Goal: Transaction & Acquisition: Obtain resource

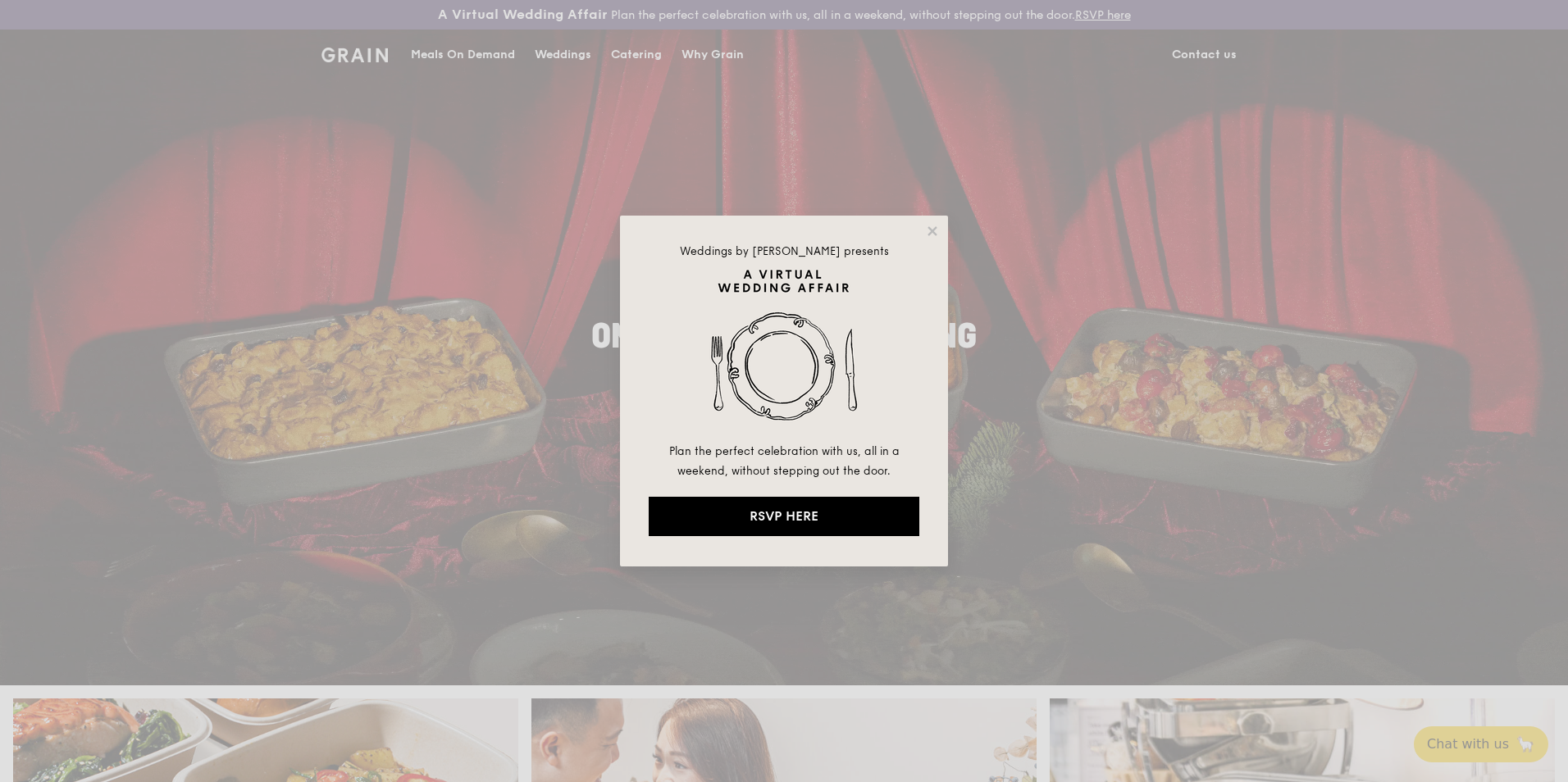
click at [921, 236] on div "Weddings by Grain presents Plan the perfect celebration with us, all in a weeke…" at bounding box center [783, 391] width 328 height 351
click at [932, 233] on icon at bounding box center [932, 230] width 9 height 9
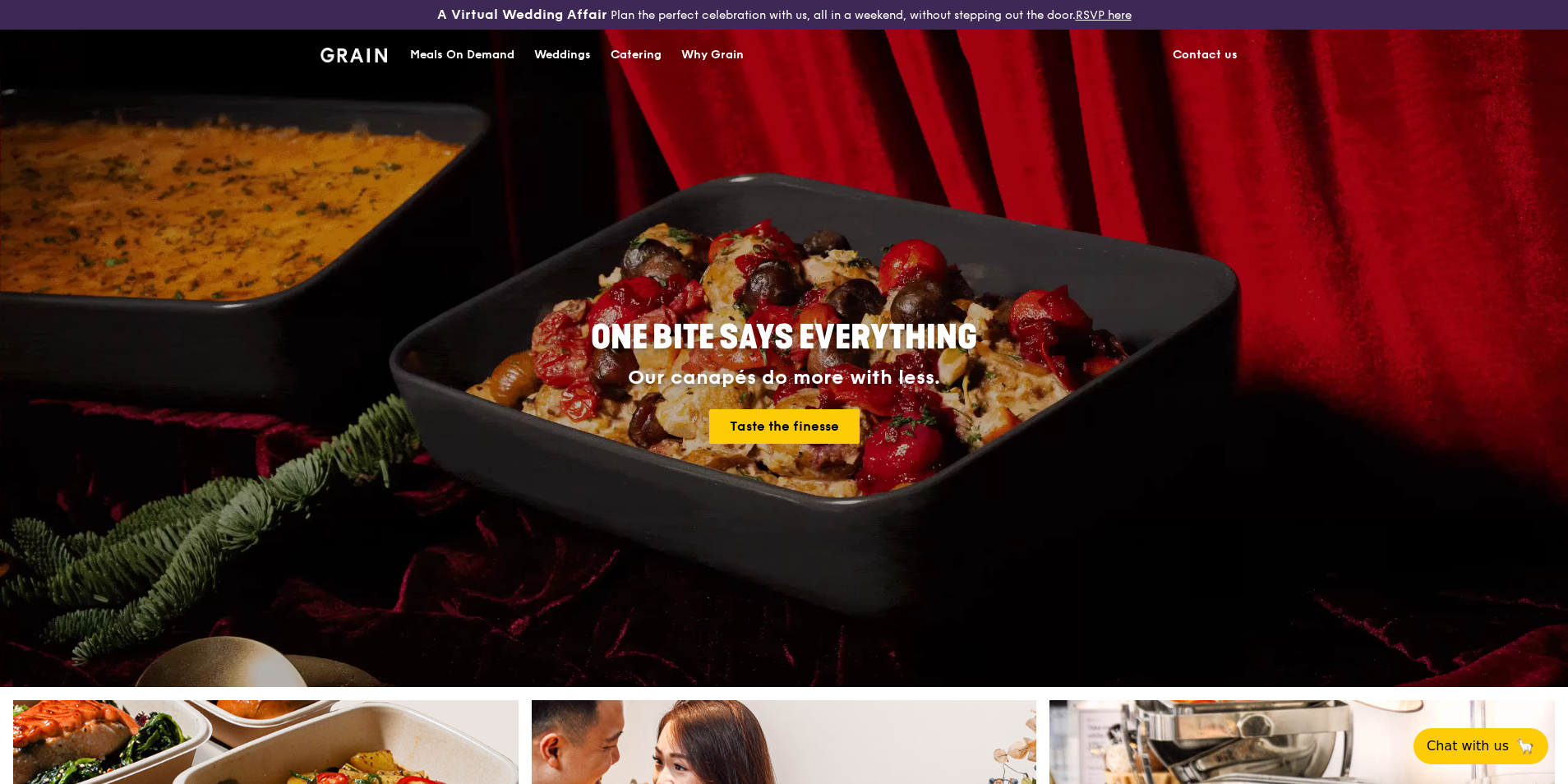
click at [608, 58] on link "Catering" at bounding box center [636, 54] width 71 height 49
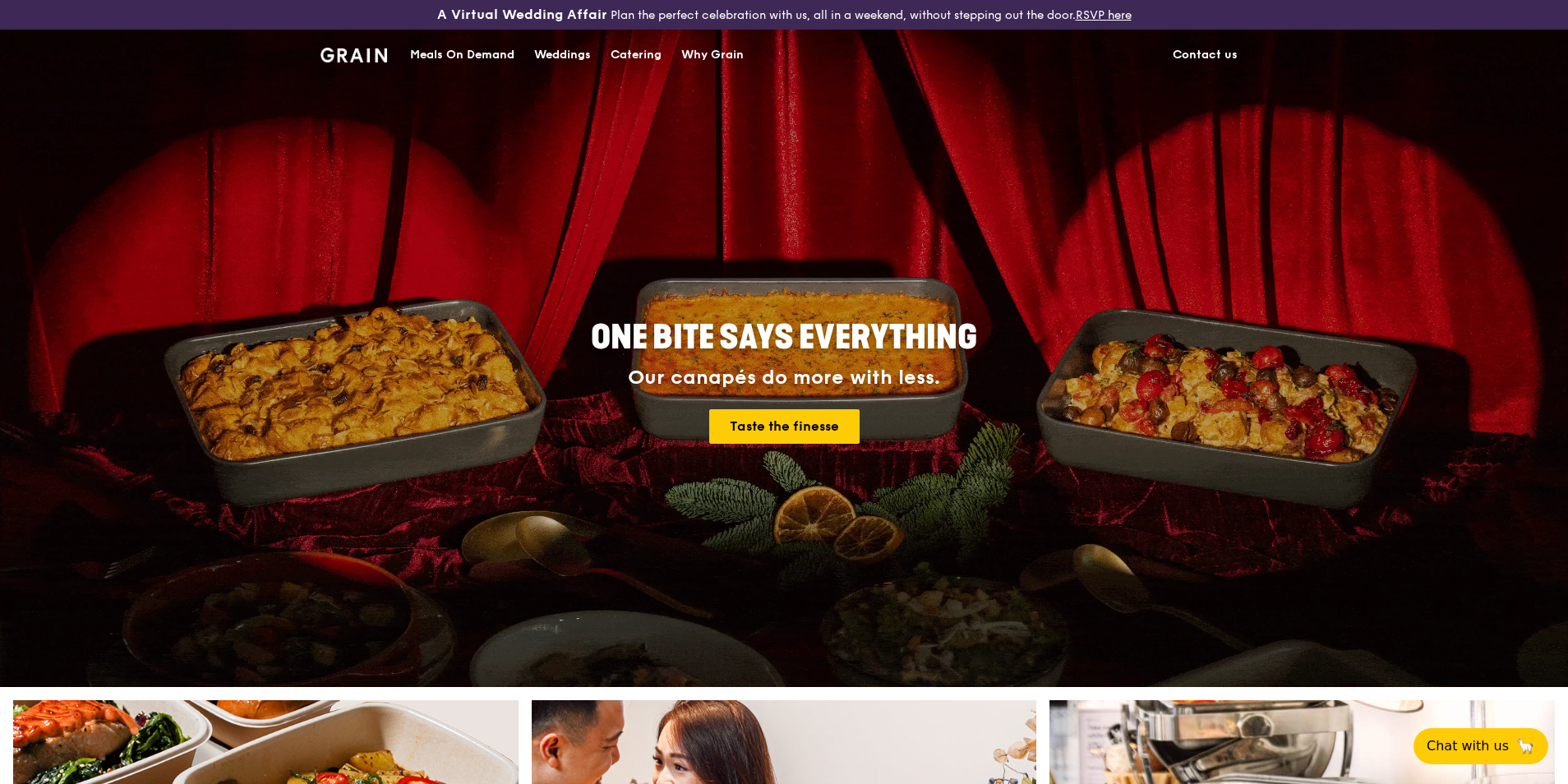
click at [662, 46] on div "Catering" at bounding box center [636, 54] width 51 height 49
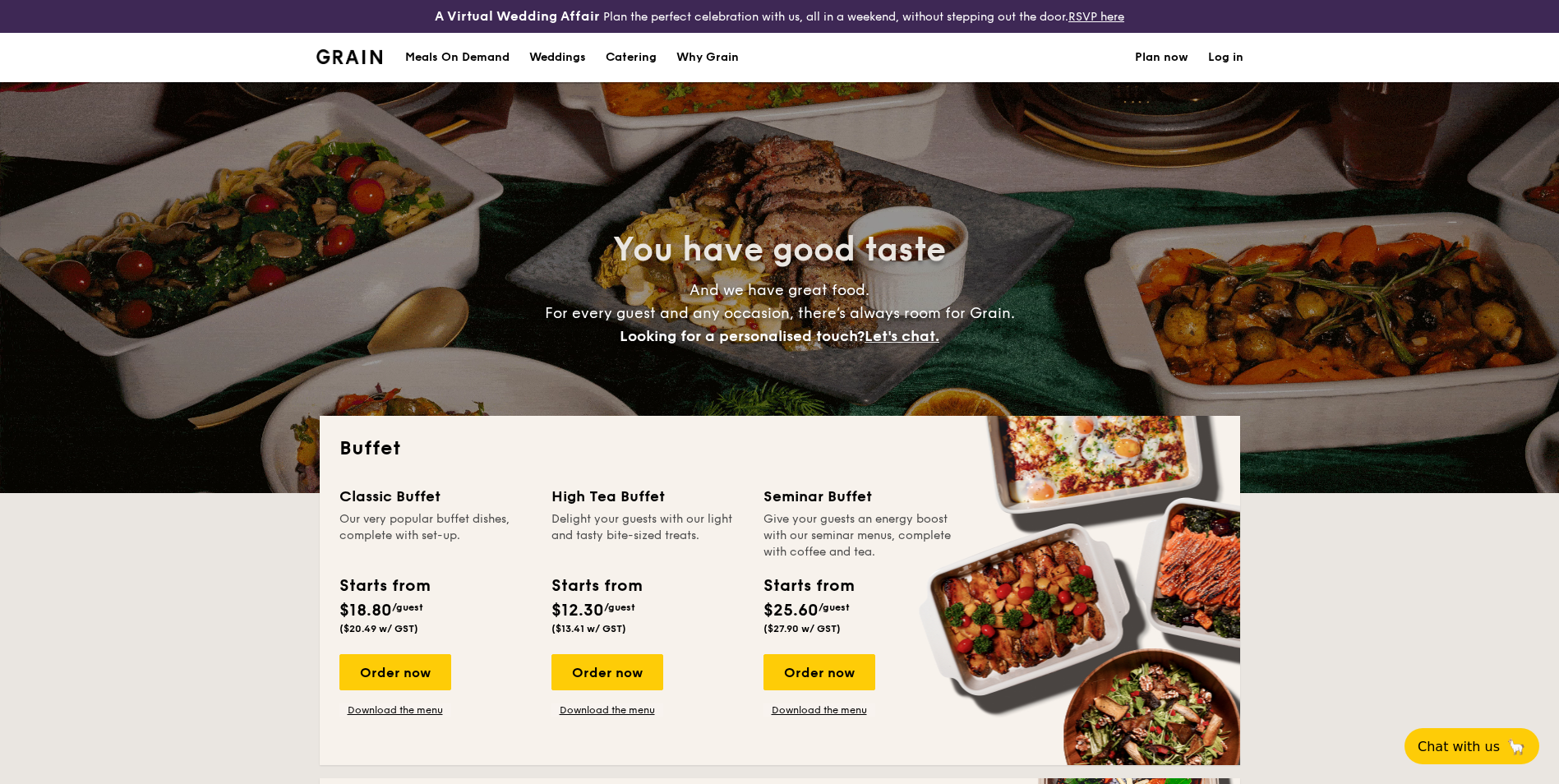
select select
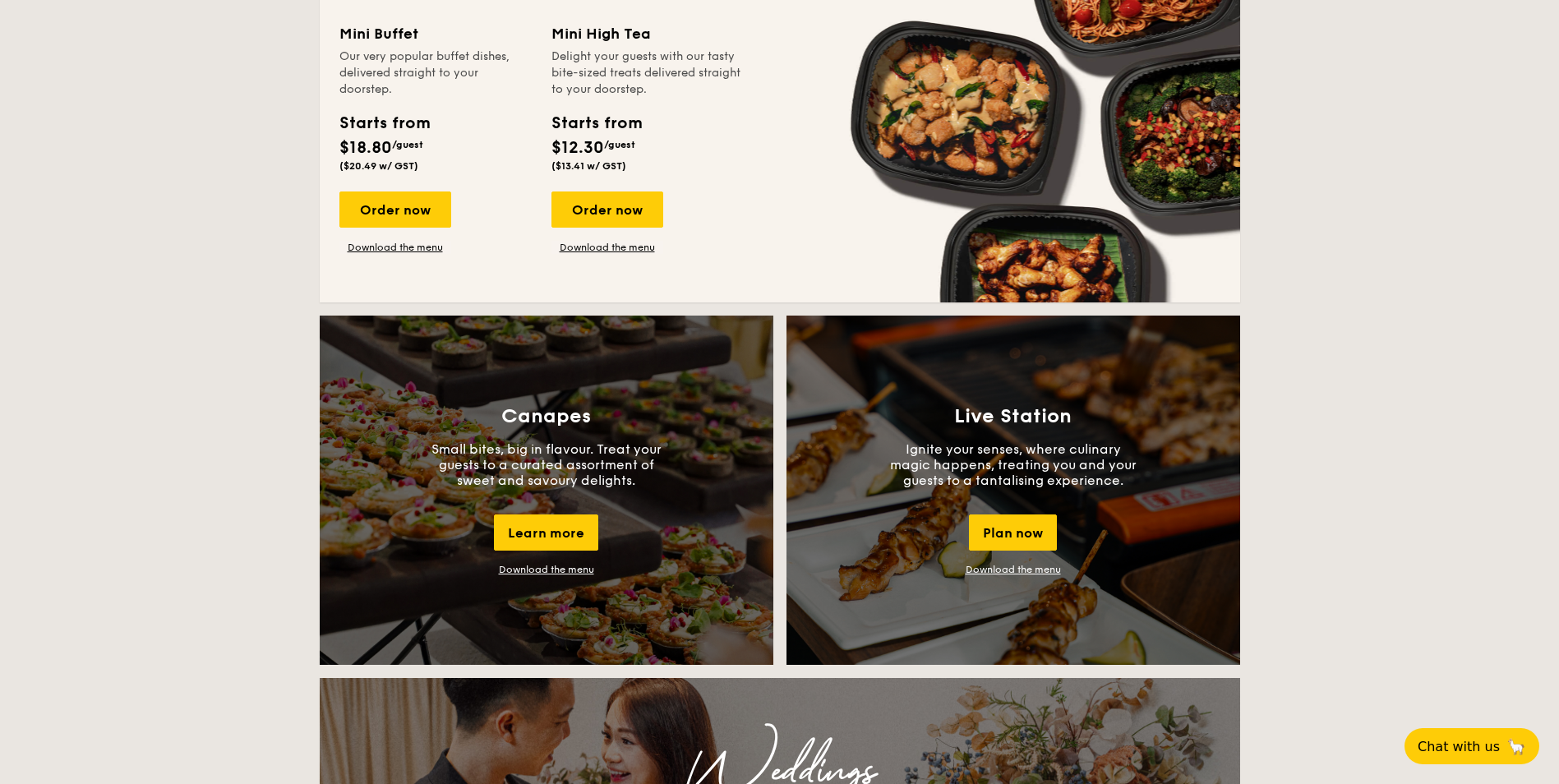
scroll to position [904, 0]
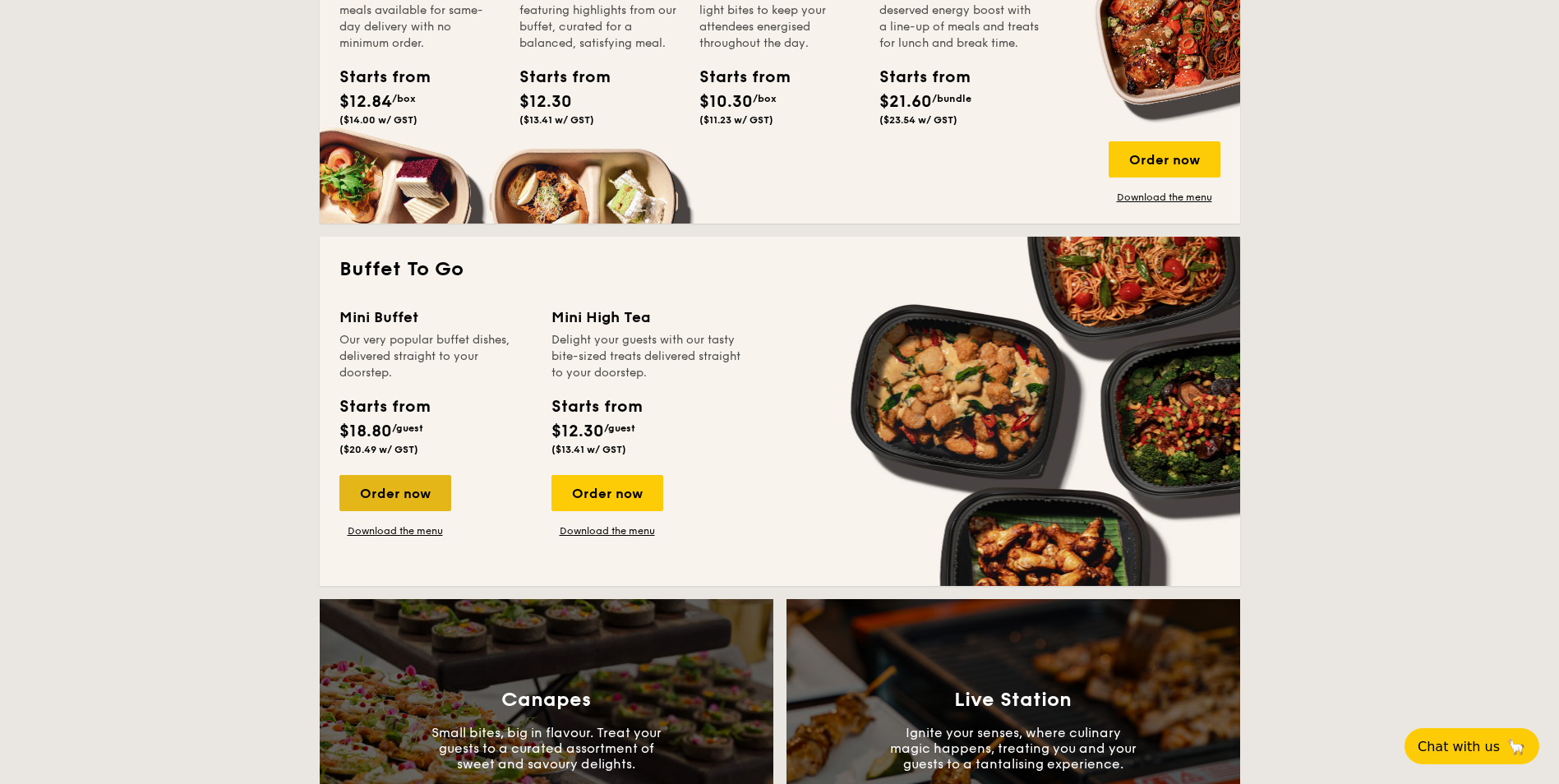
click at [446, 482] on div "Order now" at bounding box center [395, 492] width 112 height 36
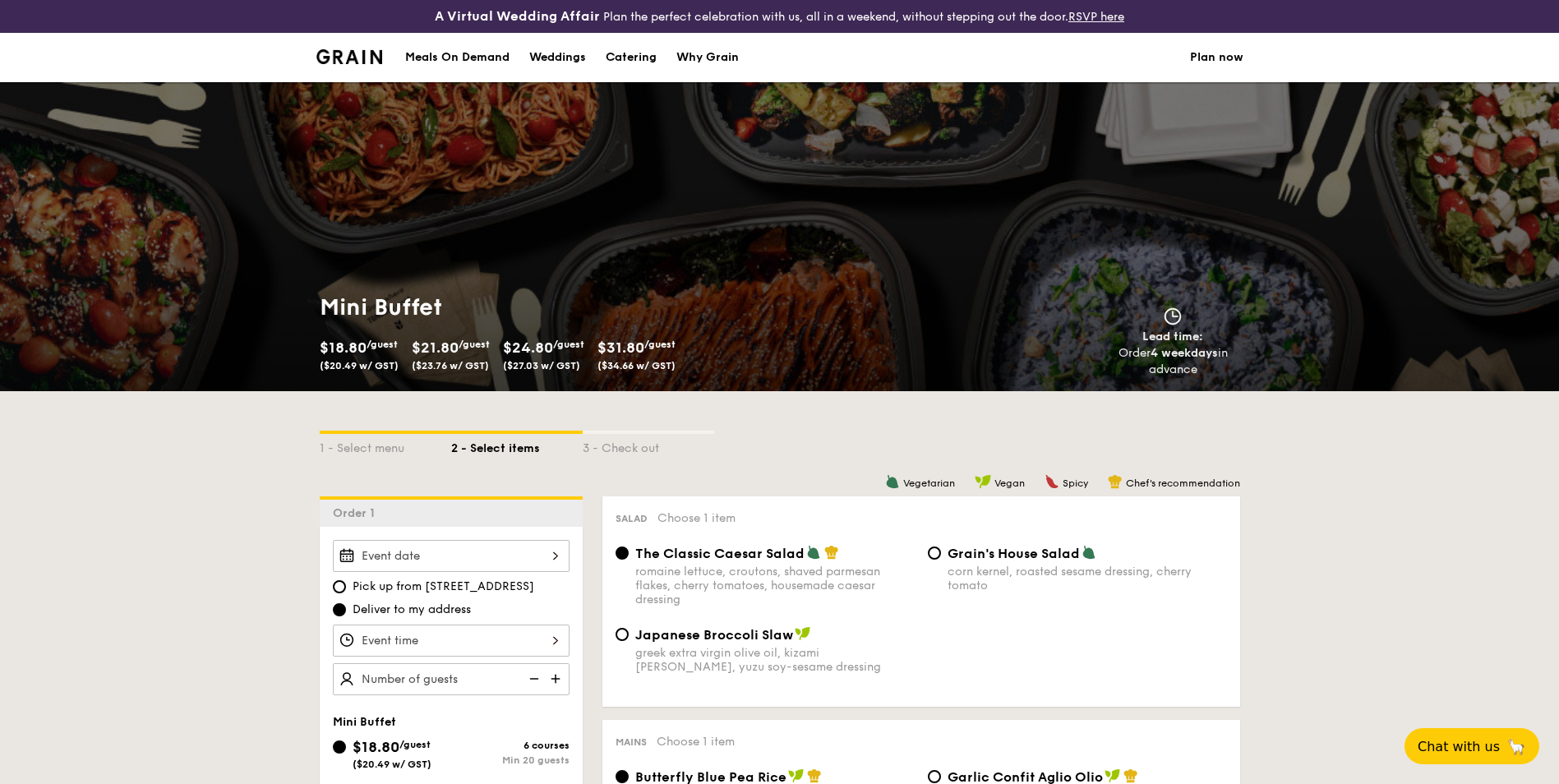
scroll to position [411, 0]
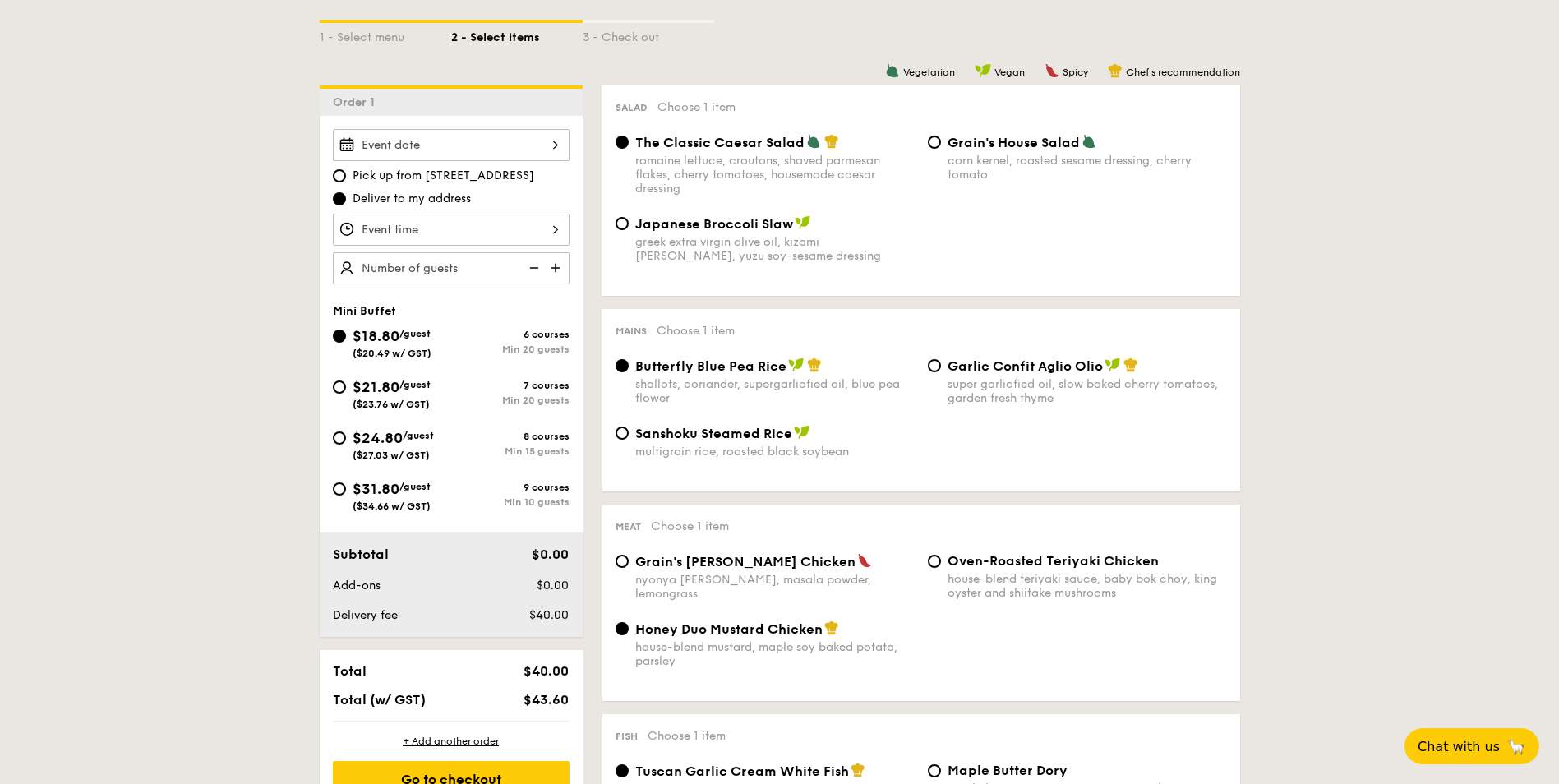
click at [1036, 361] on span "Garlic Confit Aglio Olio" at bounding box center [1026, 366] width 155 height 16
click at [941, 361] on input "Garlic Confit Aglio Olio super garlicfied oil, slow baked cherry tomatoes, gard…" at bounding box center [935, 366] width 13 height 13
radio input "true"
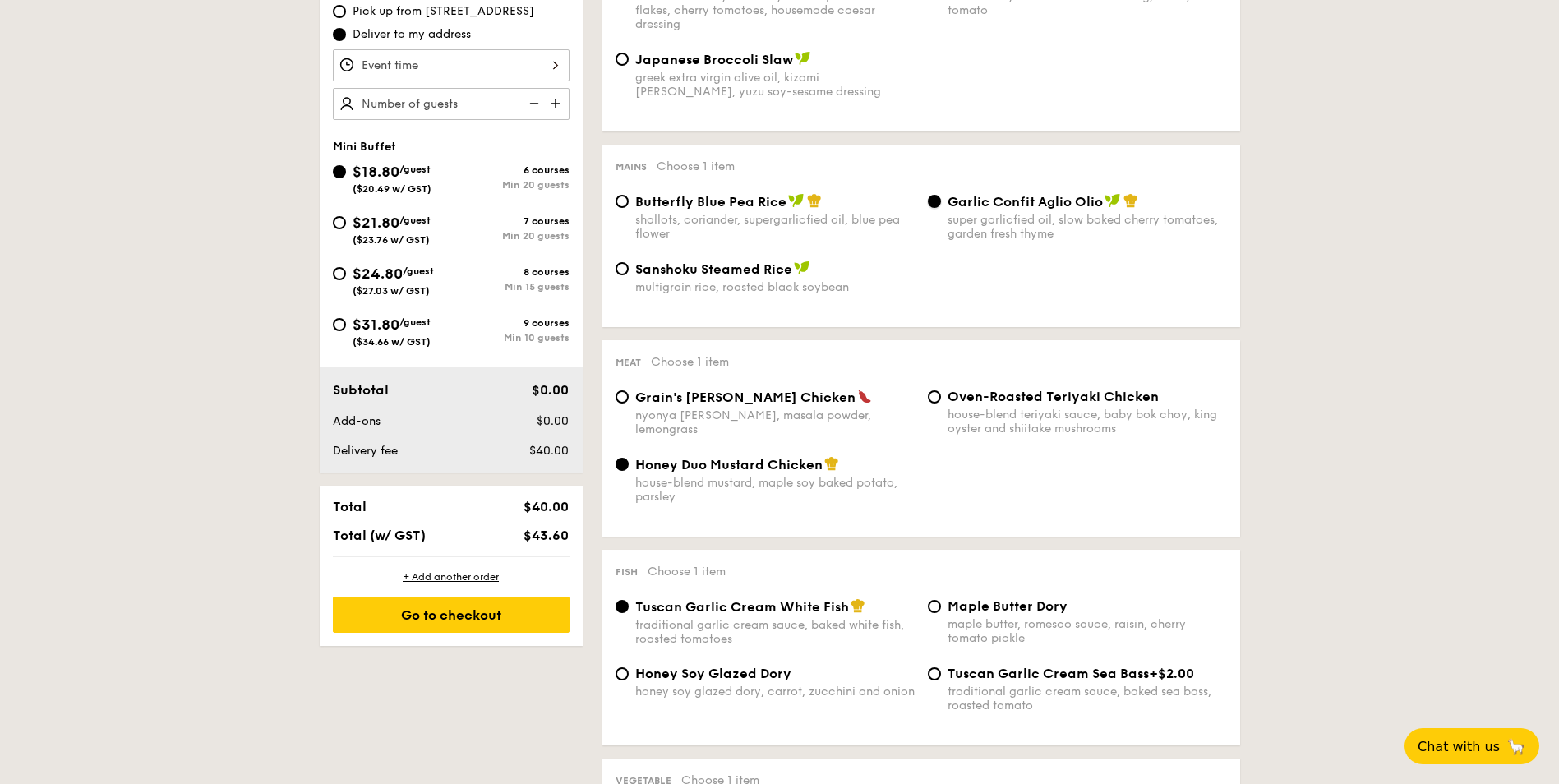
scroll to position [658, 0]
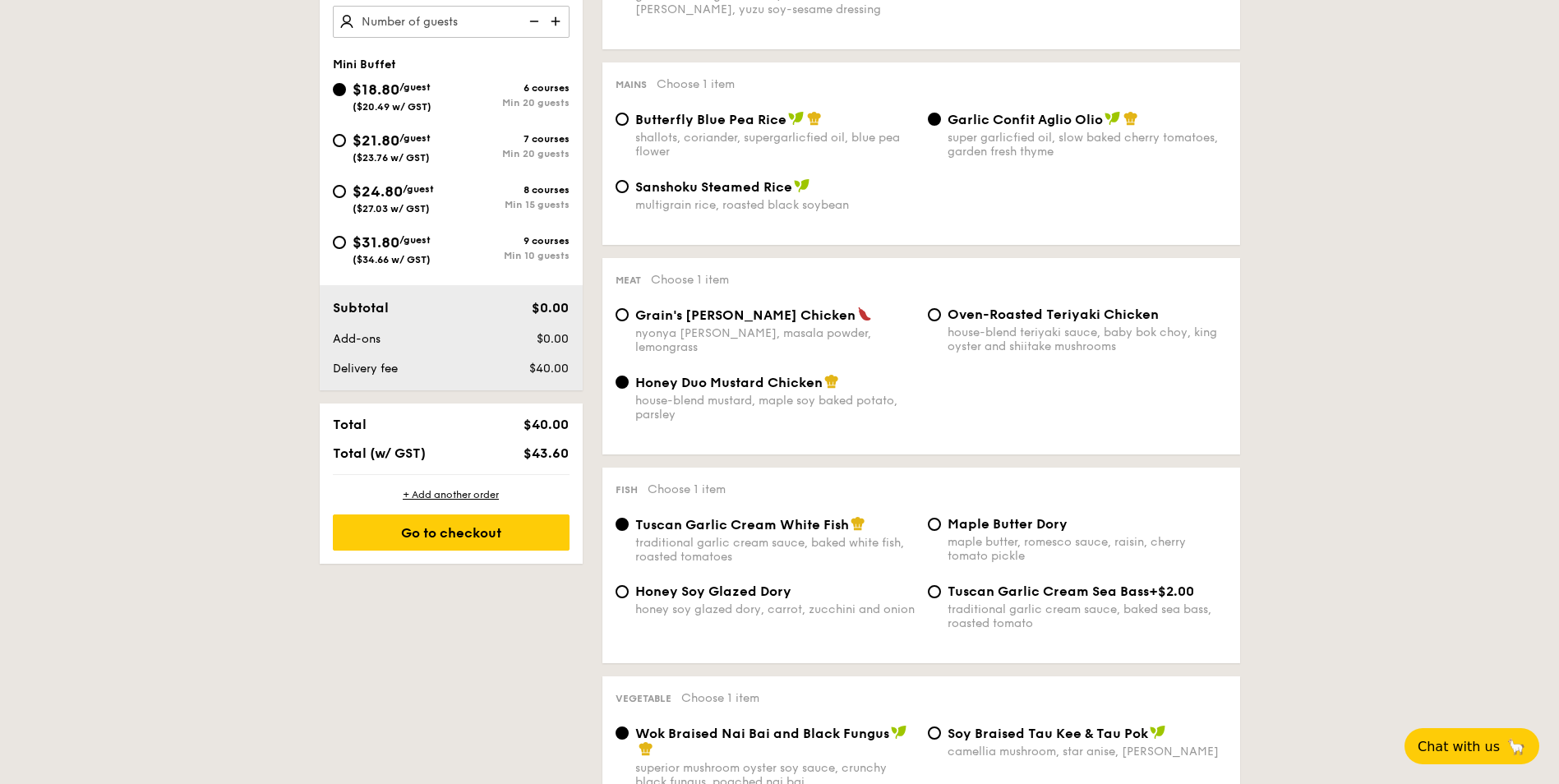
click at [976, 308] on span "Oven-Roasted Teriyaki Chicken" at bounding box center [1053, 314] width 211 height 16
click at [941, 308] on input "Oven-Roasted Teriyaki Chicken house-blend teriyaki sauce, baby bok choy, king o…" at bounding box center [935, 315] width 13 height 13
radio input "true"
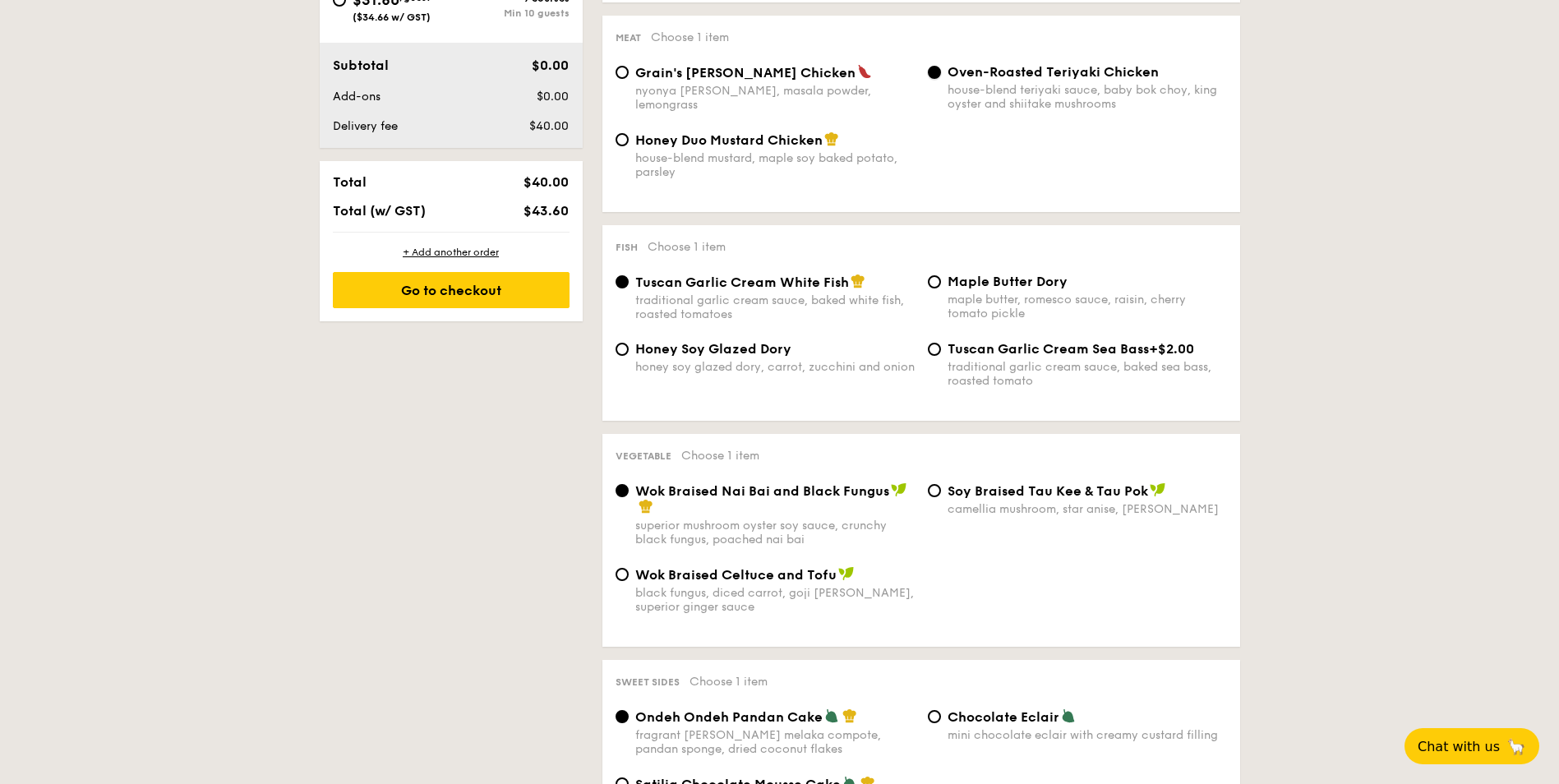
scroll to position [904, 0]
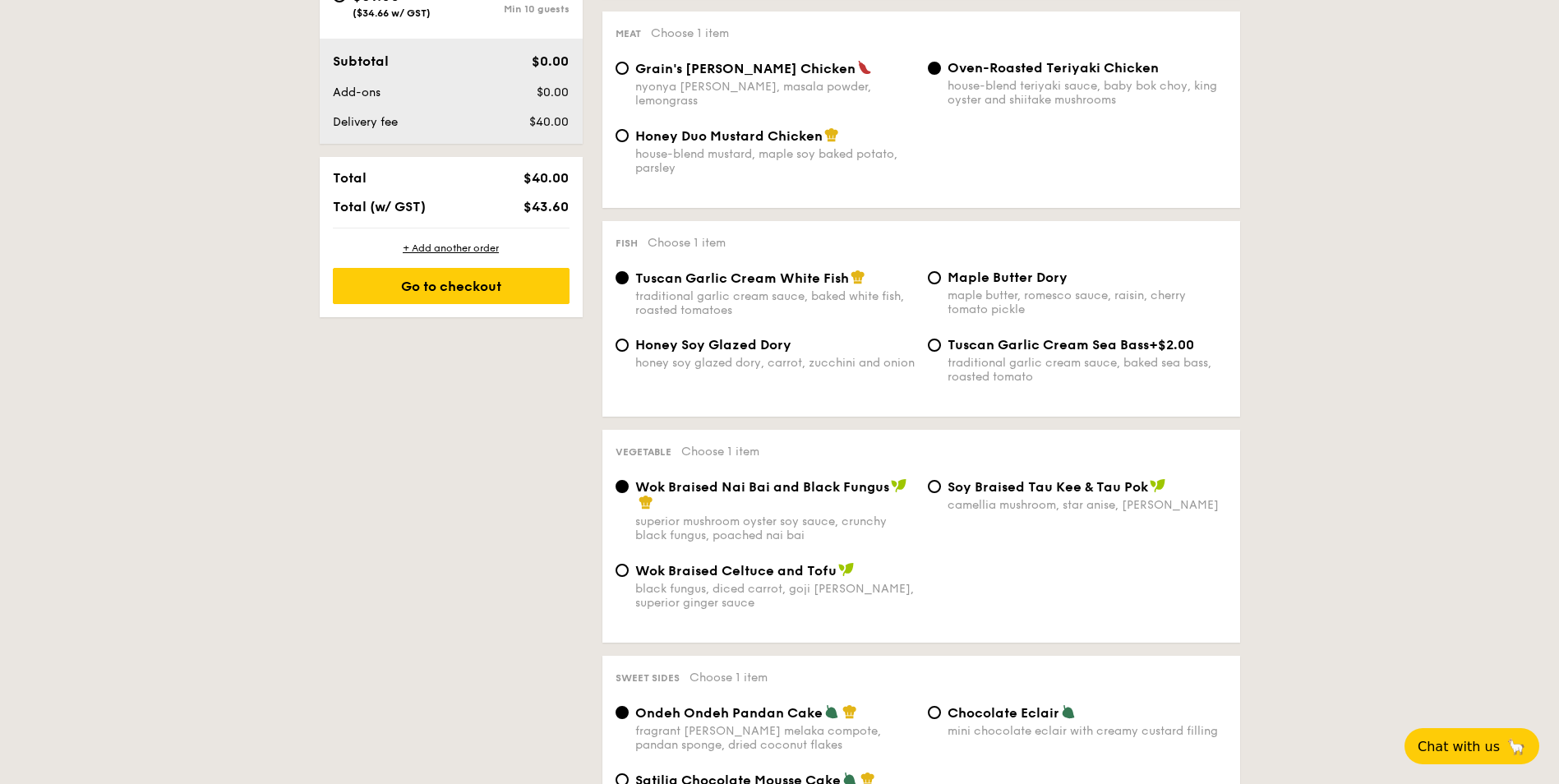
click at [769, 335] on div "Tuscan Garlic Cream White Fish traditional garlic cream sauce, baked white fish…" at bounding box center [921, 303] width 624 height 68
drag, startPoint x: 916, startPoint y: 280, endPoint x: 899, endPoint y: 342, distance: 64.3
click at [899, 342] on div "Tuscan Garlic Cream White Fish traditional garlic cream sauce, baked white fish…" at bounding box center [922, 337] width 612 height 134
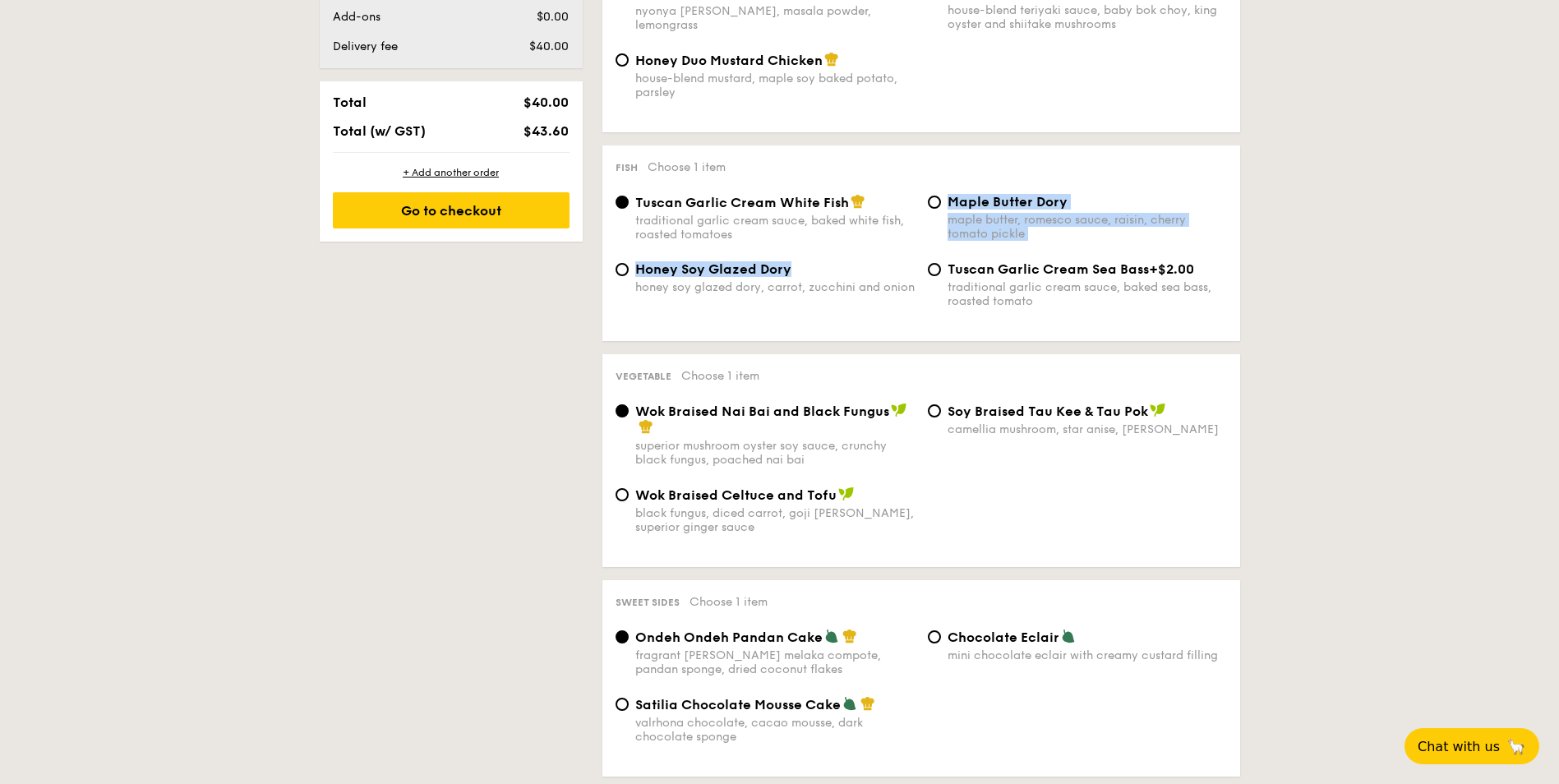
scroll to position [1068, 0]
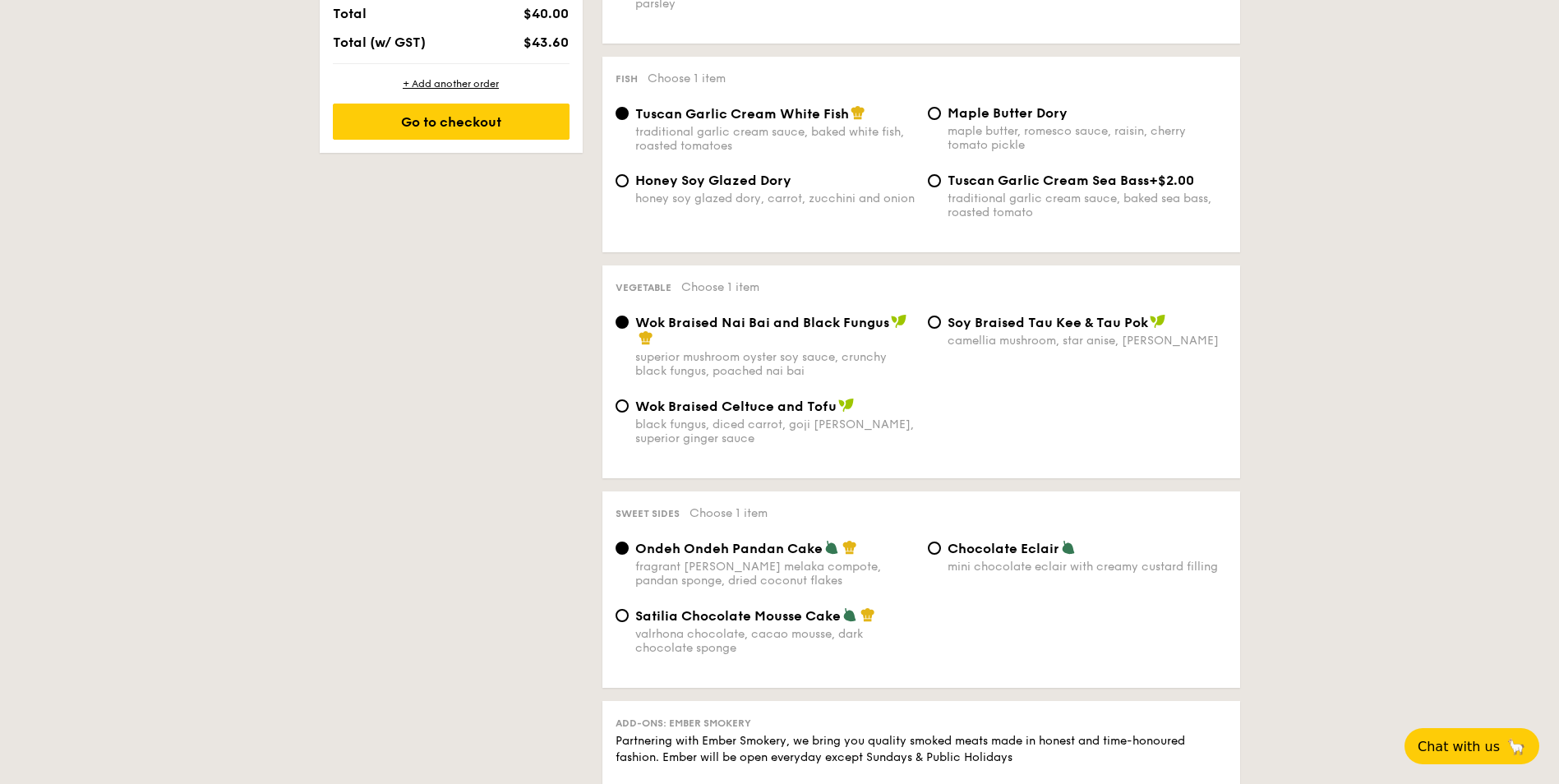
click at [757, 412] on span "Wok Braised Celtuce and Tofu" at bounding box center [736, 406] width 201 height 16
click at [629, 412] on input "Wok Braised Celtuce and Tofu black fungus, diced carrot, goji berry, superior g…" at bounding box center [623, 406] width 13 height 13
radio input "true"
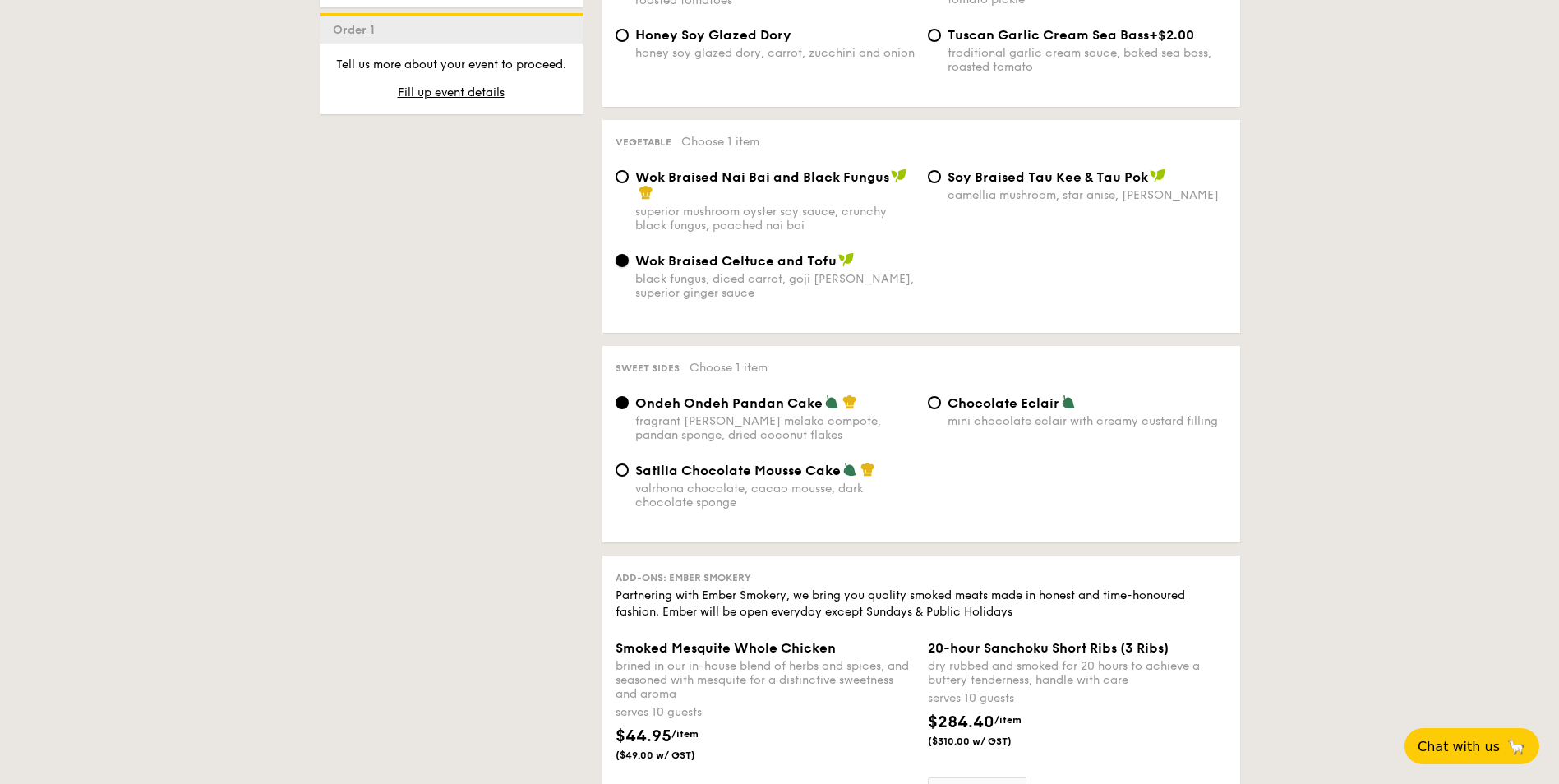
scroll to position [1233, 0]
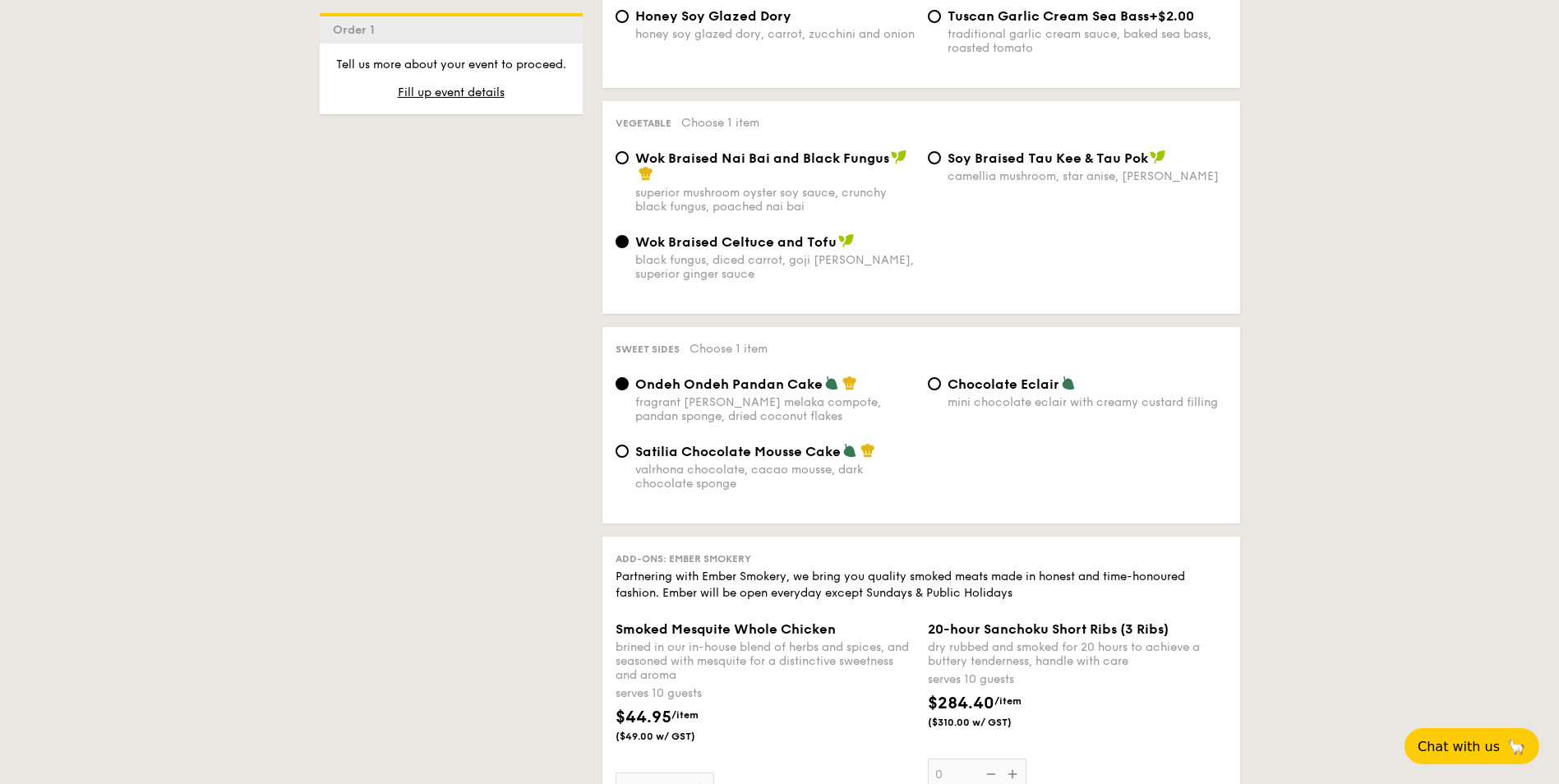
click at [678, 168] on div "Wok Braised Nai Bai and Black Fungus" at bounding box center [775, 165] width 279 height 33
click at [629, 165] on input "Wok Braised Nai Bai and Black Fungus superior mushroom oyster soy sauce, crunch…" at bounding box center [623, 158] width 13 height 13
radio input "true"
click at [641, 245] on span "Wok Braised Celtuce and Tofu" at bounding box center [736, 242] width 201 height 16
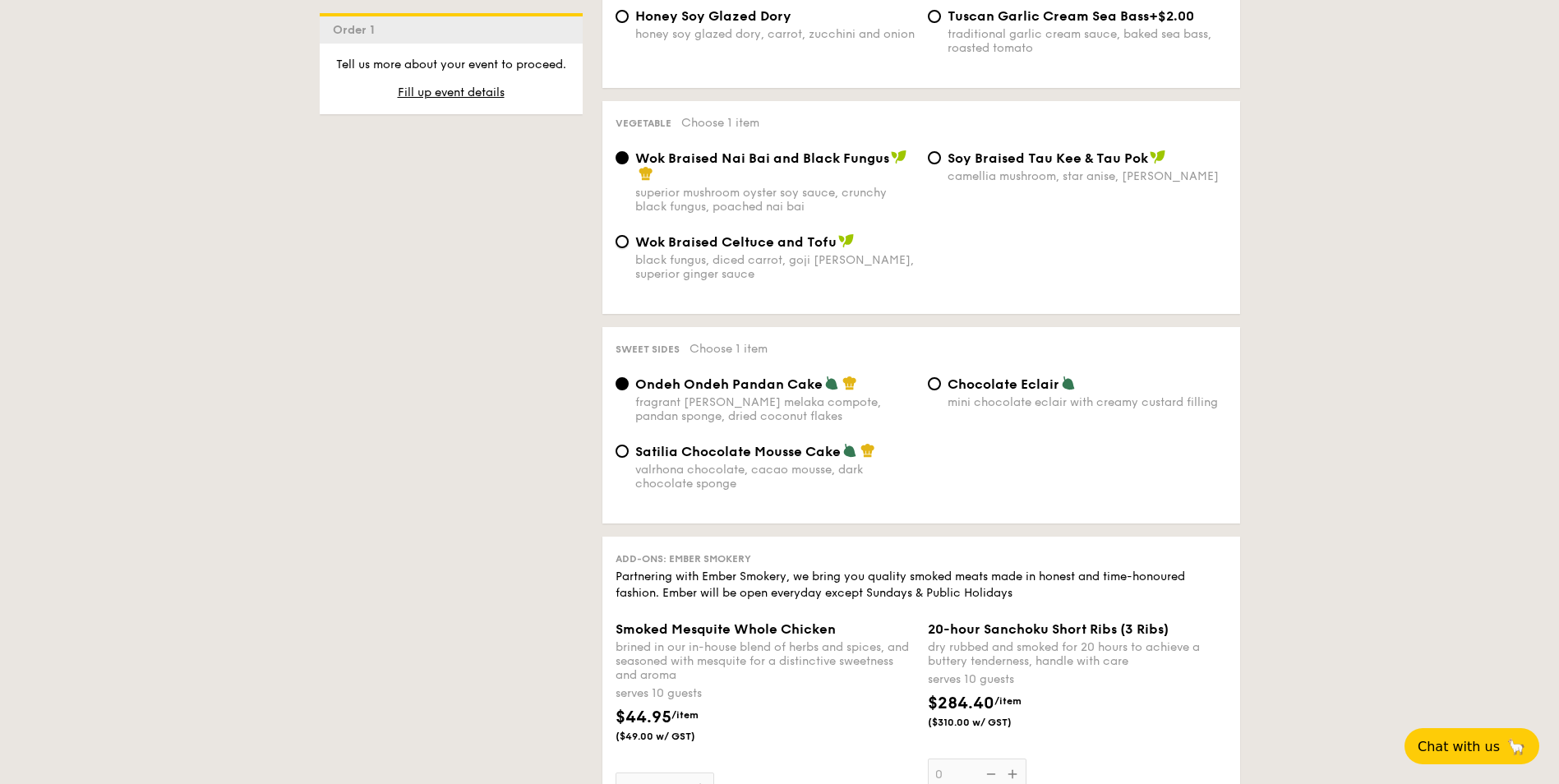
click at [629, 245] on input "Wok Braised Celtuce and Tofu black fungus, diced carrot, goji berry, superior g…" at bounding box center [623, 242] width 13 height 13
radio input "true"
click at [671, 190] on div "superior mushroom oyster soy sauce, crunchy black fungus, poached nai bai" at bounding box center [775, 199] width 279 height 28
click at [629, 165] on input "Wok Braised Nai Bai and Black Fungus superior mushroom oyster soy sauce, crunch…" at bounding box center [623, 158] width 13 height 13
radio input "true"
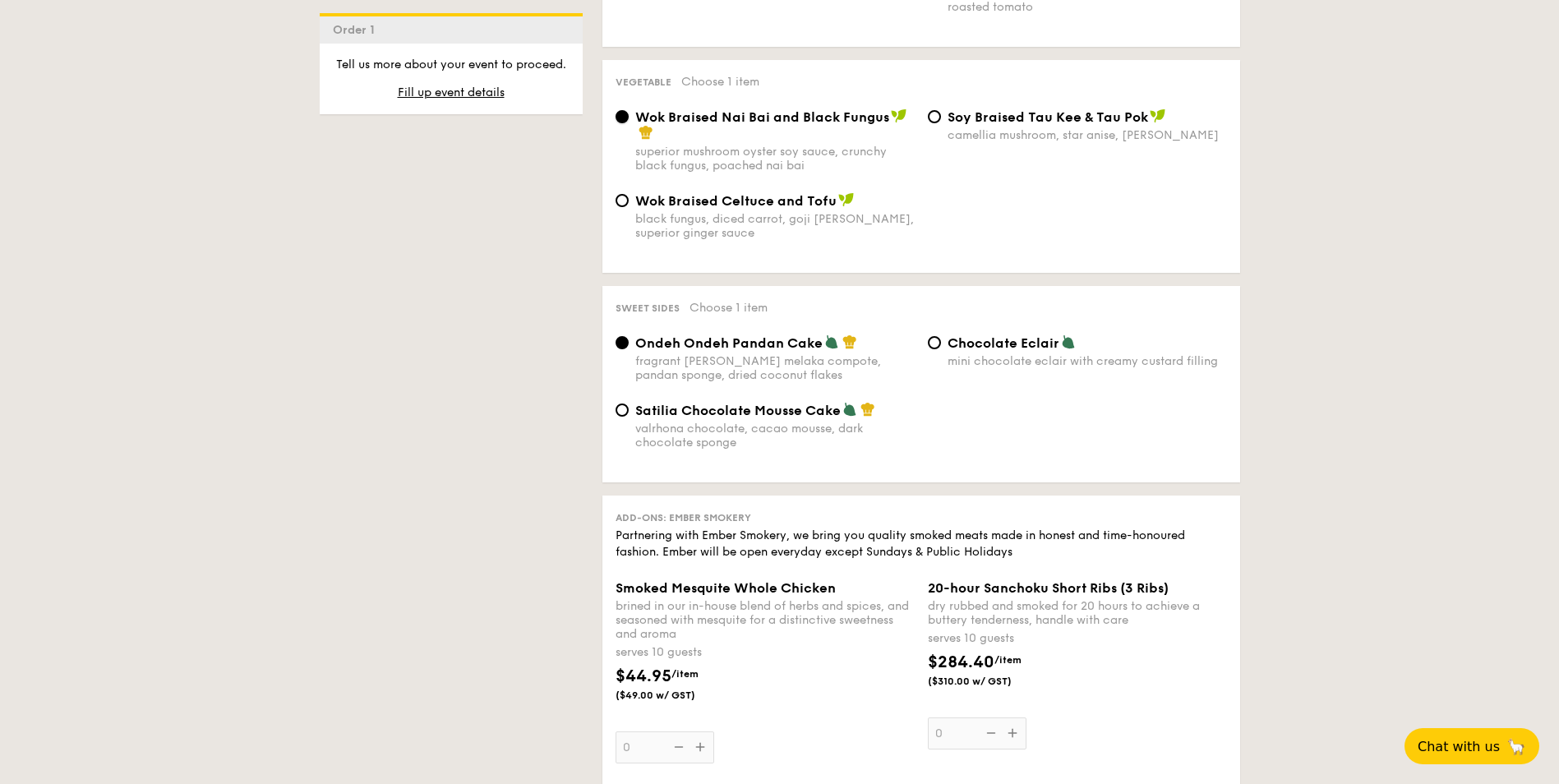
scroll to position [1397, 0]
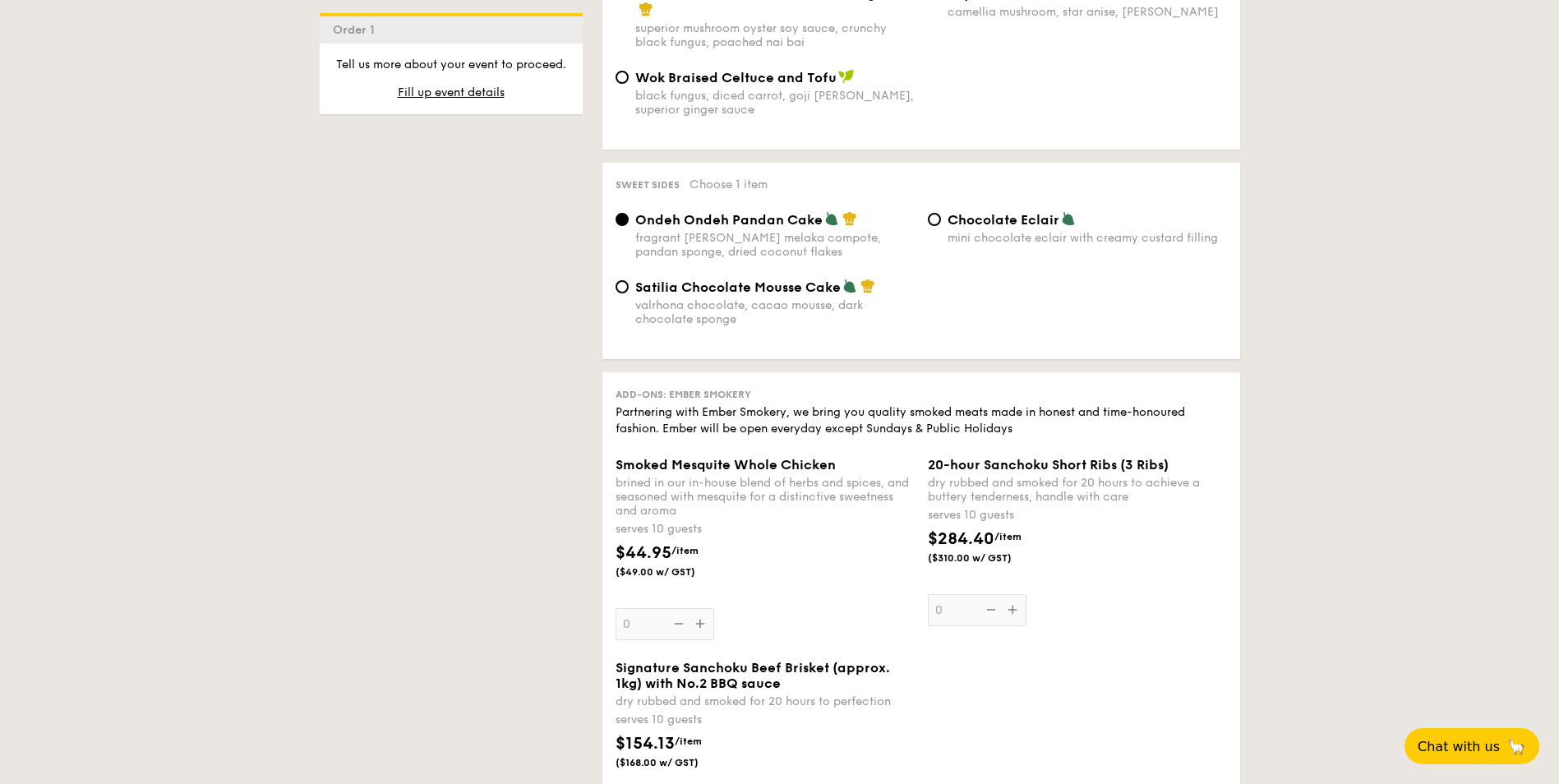
click at [994, 265] on div "Ondeh Ondeh Pandan Cake fragrant gula melaka compote, pandan sponge, dried coco…" at bounding box center [921, 245] width 624 height 68
click at [997, 213] on span "Chocolate Eclair" at bounding box center [1004, 220] width 112 height 16
click at [941, 213] on input "Chocolate Eclair mini chocolate eclair with creamy custard filling" at bounding box center [935, 220] width 13 height 13
radio input "true"
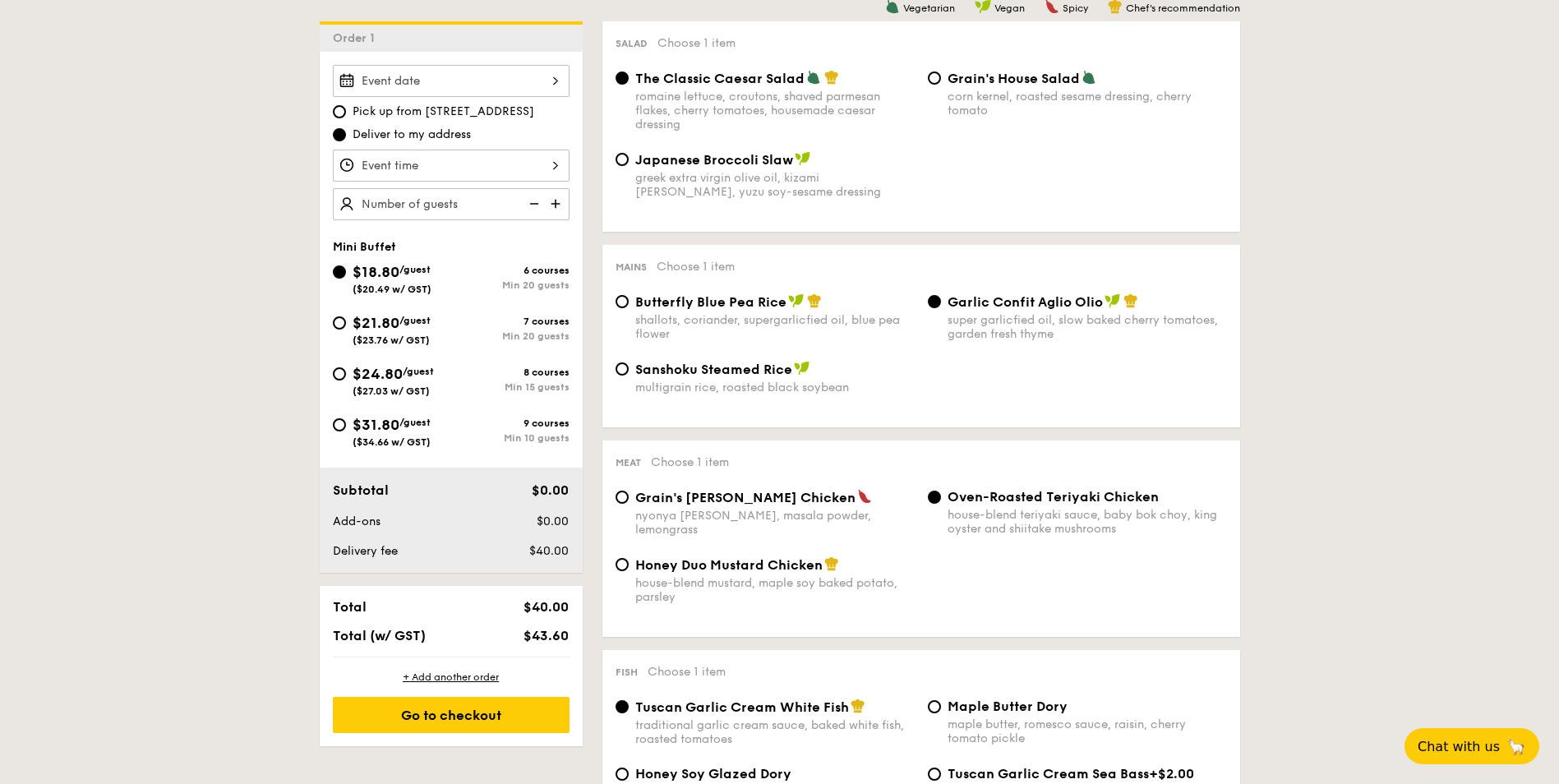
scroll to position [482, 0]
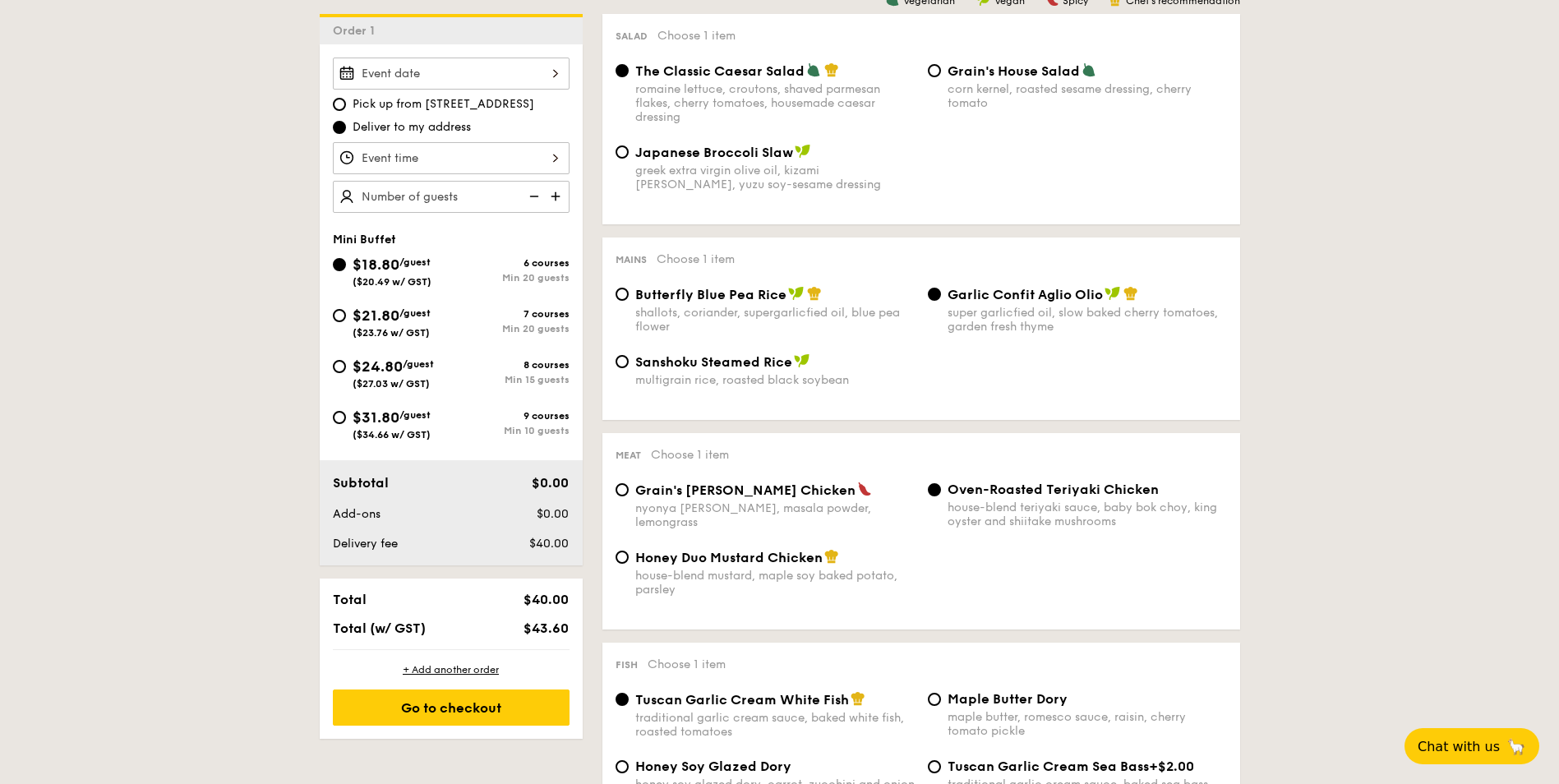
click at [415, 417] on span "/guest" at bounding box center [415, 415] width 31 height 12
click at [346, 417] on input "$31.80 /guest ($34.66 w/ GST) 9 courses Min 10 guests" at bounding box center [339, 418] width 13 height 13
radio input "true"
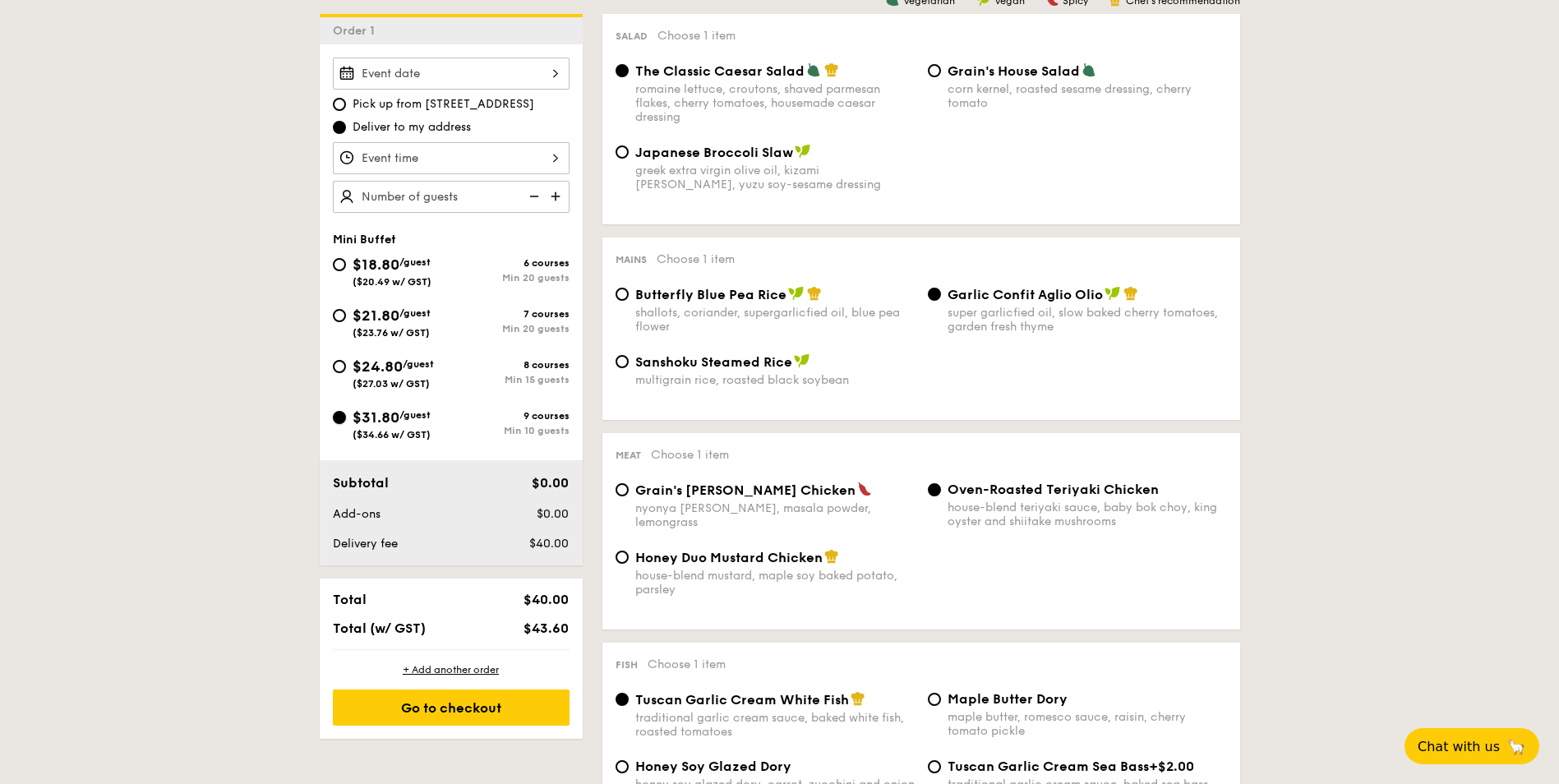
radio input "true"
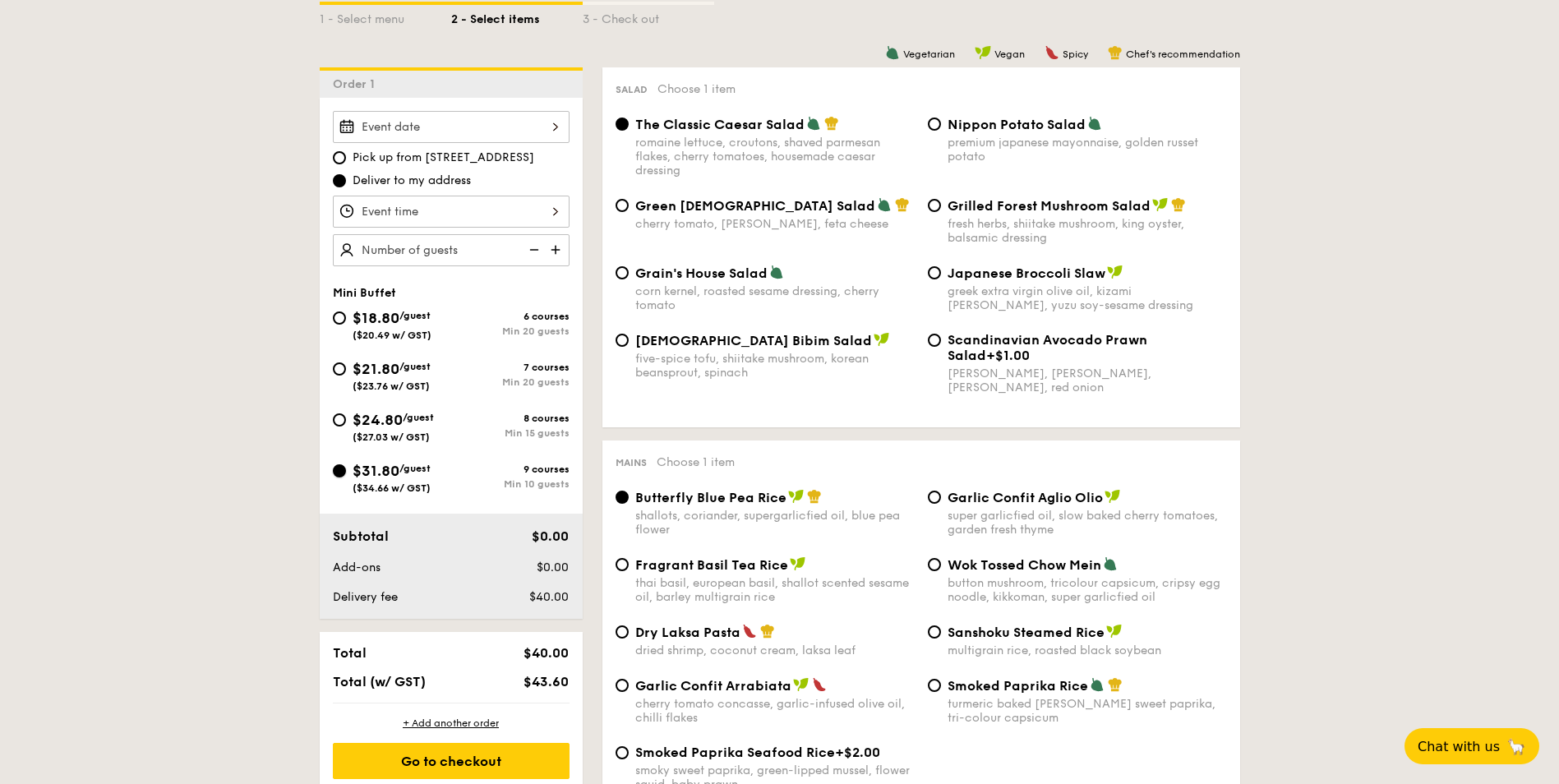
scroll to position [400, 0]
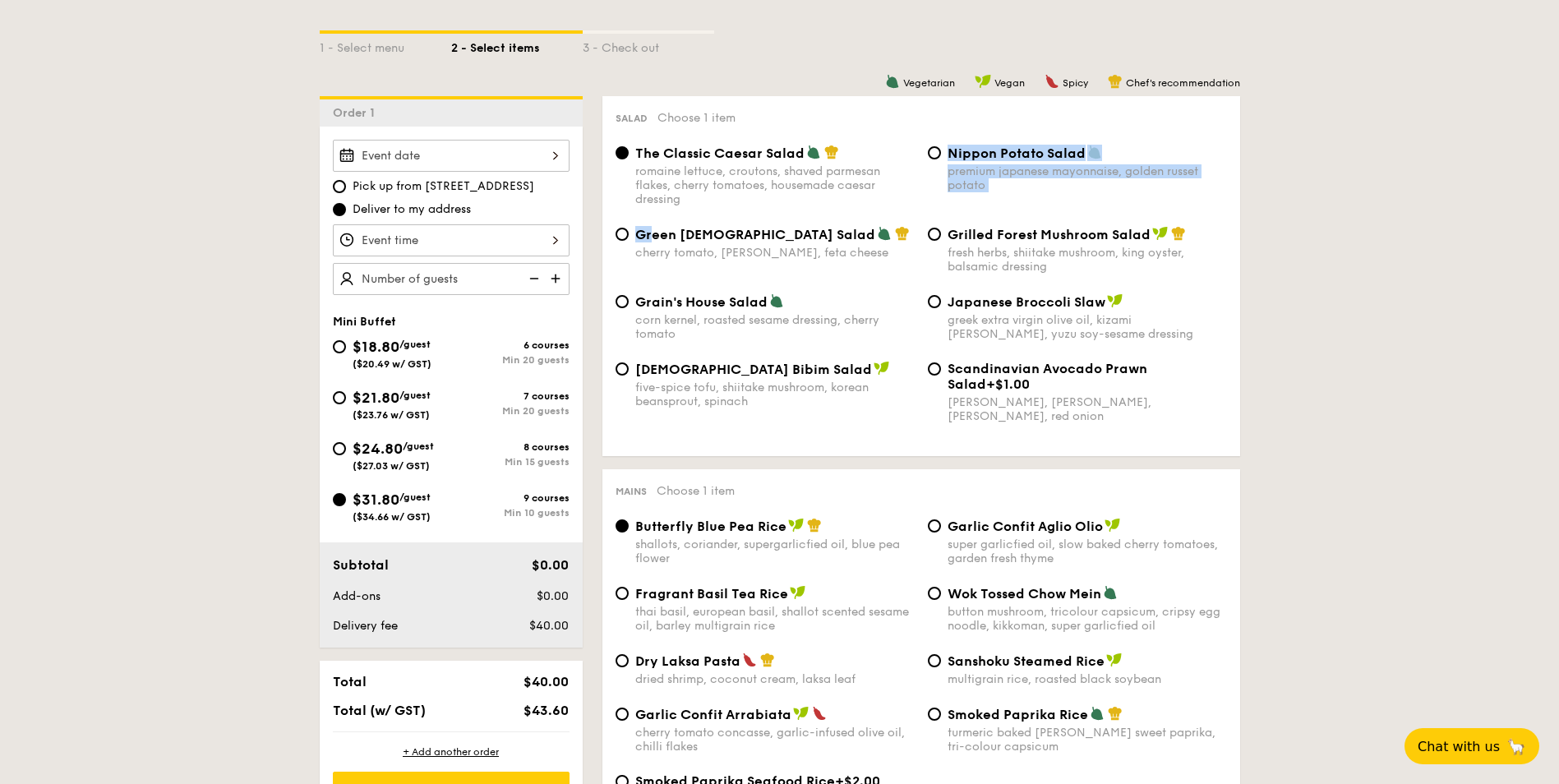
drag, startPoint x: 655, startPoint y: 236, endPoint x: 777, endPoint y: 216, distance: 123.6
click at [777, 216] on div "The Classic Caesar Salad romaine lettuce, croutons, shaved parmesan flakes, che…" at bounding box center [922, 293] width 612 height 298
drag, startPoint x: 777, startPoint y: 216, endPoint x: 972, endPoint y: 246, distance: 197.3
click at [972, 246] on div "fresh herbs, shiitake mushroom, king oyster, balsamic dressing" at bounding box center [1088, 259] width 279 height 28
click at [941, 241] on input "Grilled Forest Mushroom Salad fresh herbs, shiitake mushroom, king oyster, bals…" at bounding box center [935, 234] width 13 height 13
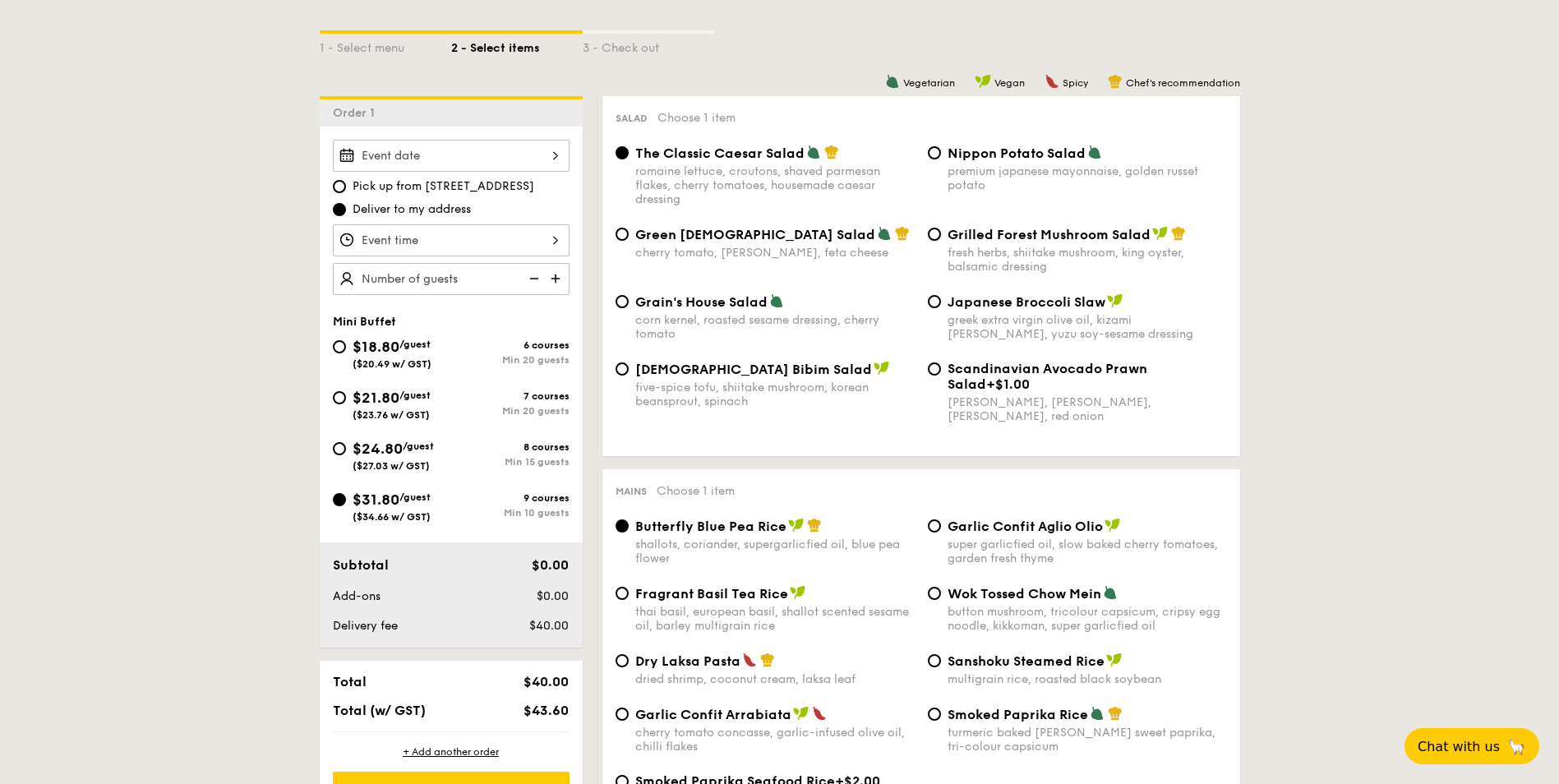
radio input "true"
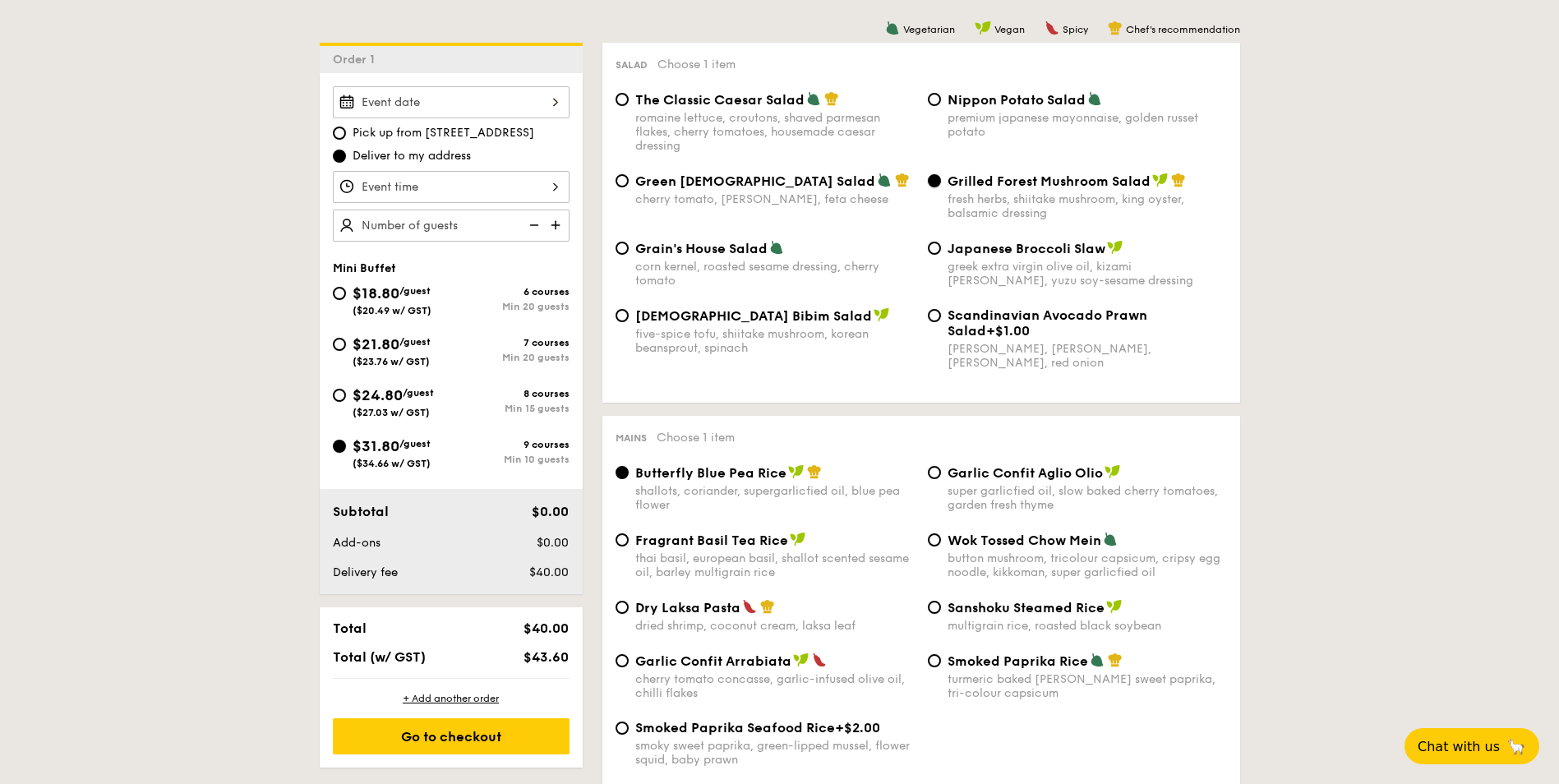
scroll to position [482, 0]
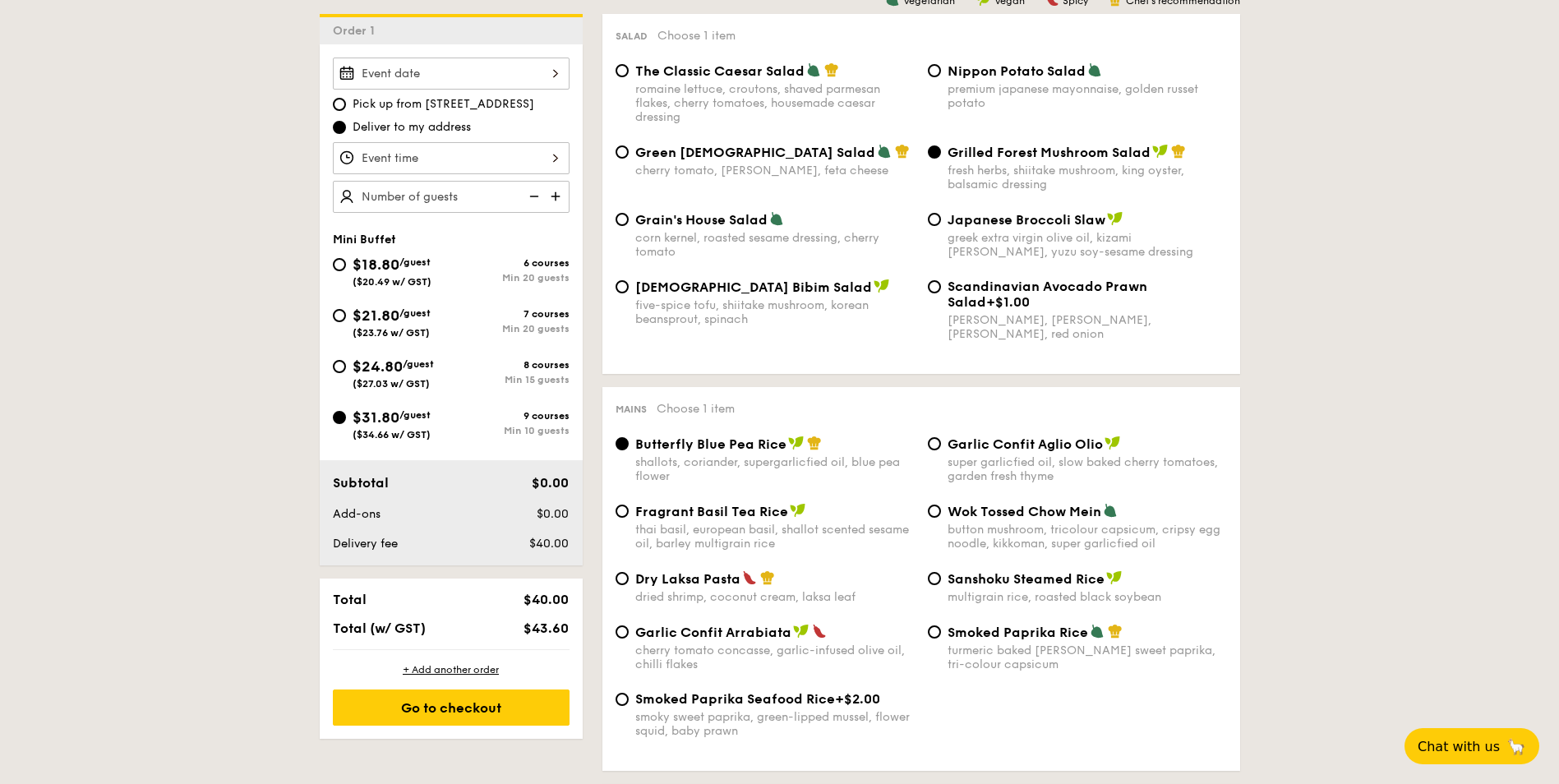
click at [775, 84] on div "romaine lettuce, croutons, shaved parmesan flakes, cherry tomatoes, housemade c…" at bounding box center [775, 103] width 279 height 42
click at [629, 77] on input "The Classic Caesar Salad romaine lettuce, croutons, shaved parmesan flakes, che…" at bounding box center [623, 71] width 13 height 13
radio input "true"
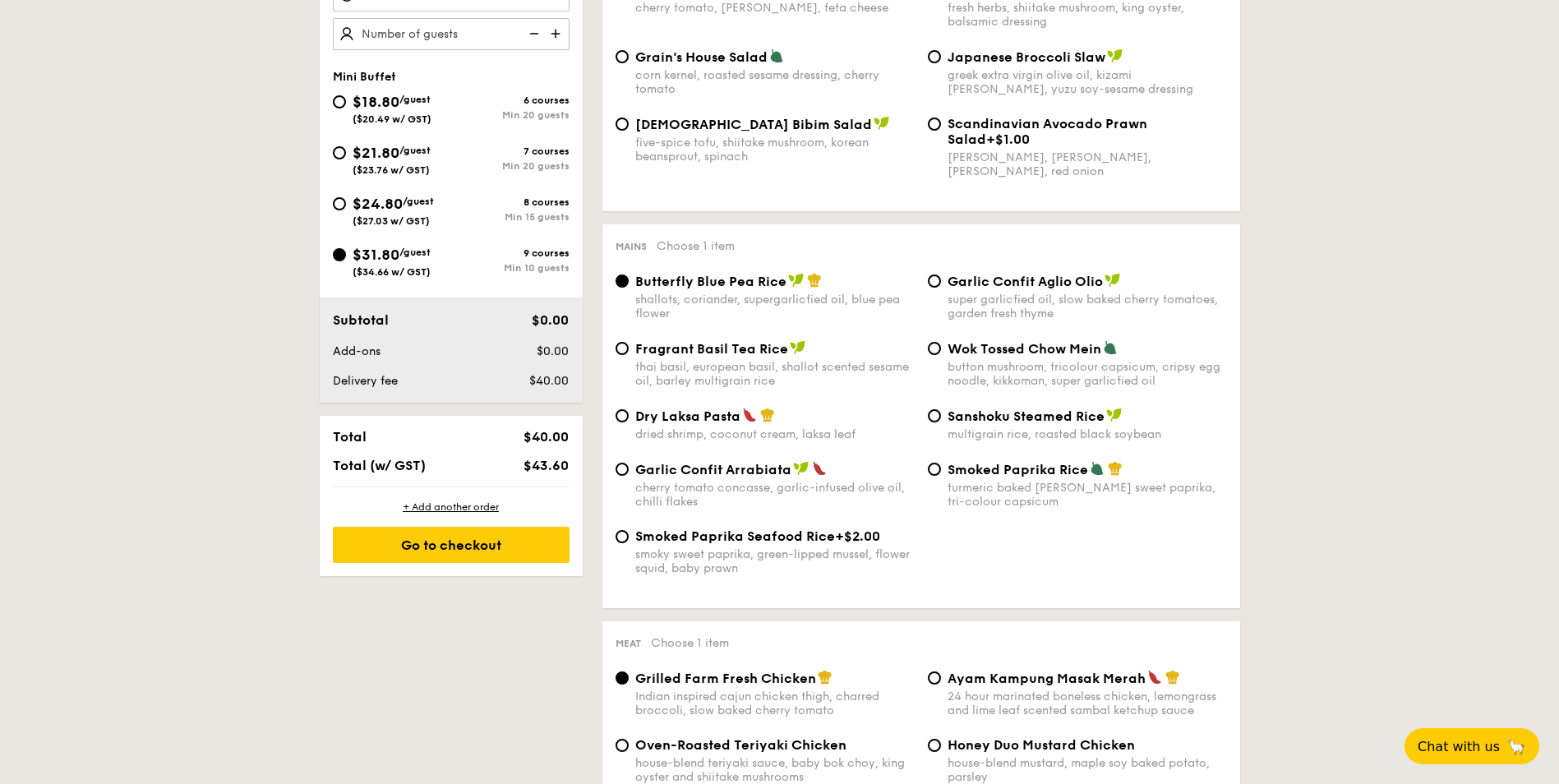
scroll to position [647, 0]
click at [1062, 294] on div "super garlicfied oil, slow baked cherry tomatoes, garden fresh thyme" at bounding box center [1088, 304] width 279 height 28
click at [941, 286] on input "Garlic Confit Aglio Olio super garlicfied oil, slow baked cherry tomatoes, gard…" at bounding box center [935, 279] width 13 height 13
radio input "true"
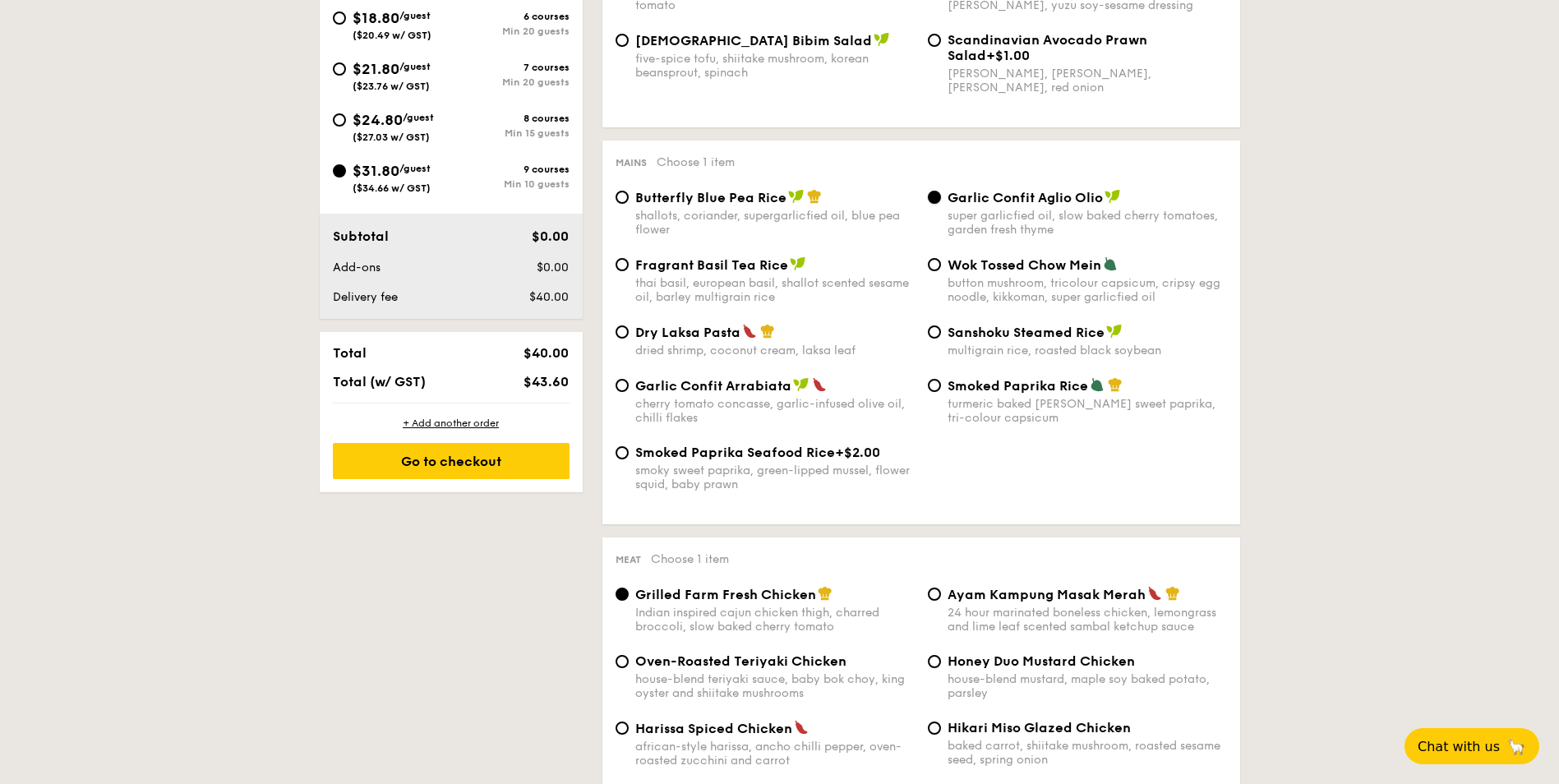
scroll to position [1140, 0]
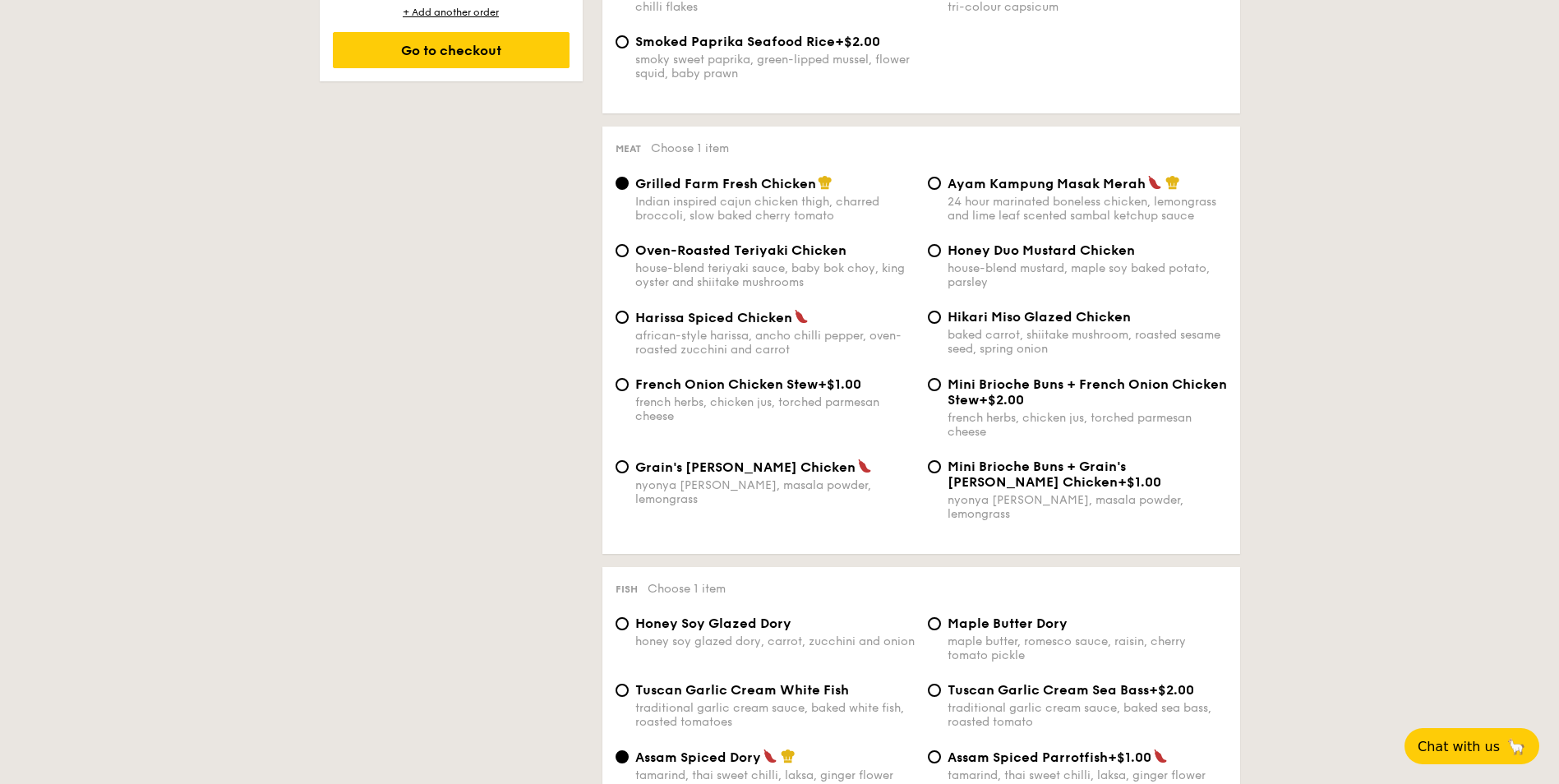
click at [836, 262] on div "house-blend teriyaki sauce, baby bok choy, king oyster and shiitake mushrooms" at bounding box center [775, 275] width 279 height 28
click at [629, 257] on input "Oven-Roasted Teriyaki Chicken house-blend teriyaki sauce, baby bok choy, king o…" at bounding box center [623, 251] width 13 height 13
radio input "true"
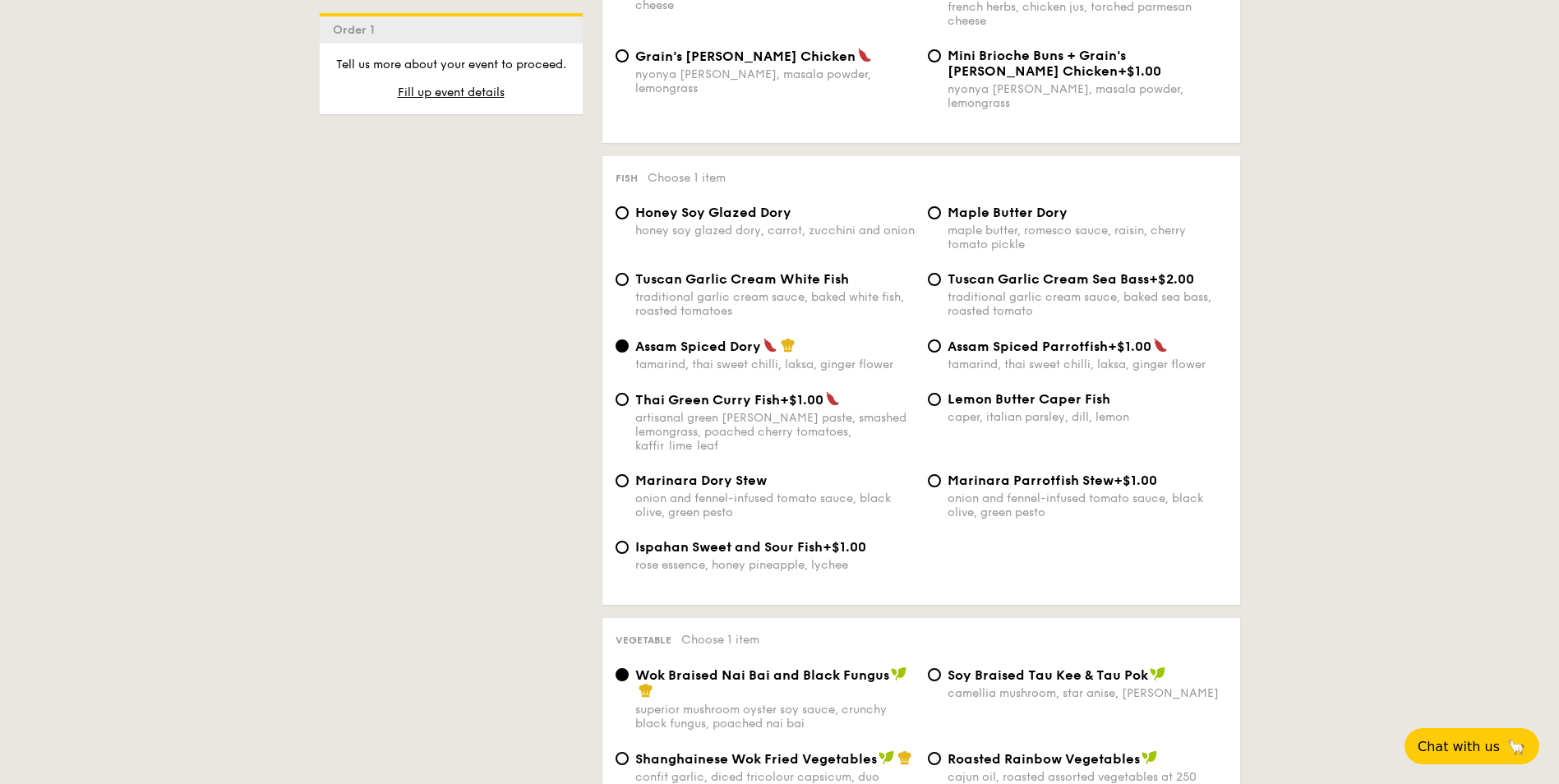
click at [801, 205] on div "Honey Soy Glazed Dory" at bounding box center [775, 212] width 279 height 16
click at [629, 206] on input "Honey Soy Glazed Dory honey soy glazed dory, carrot, zucchini and onion" at bounding box center [623, 213] width 13 height 13
radio input "true"
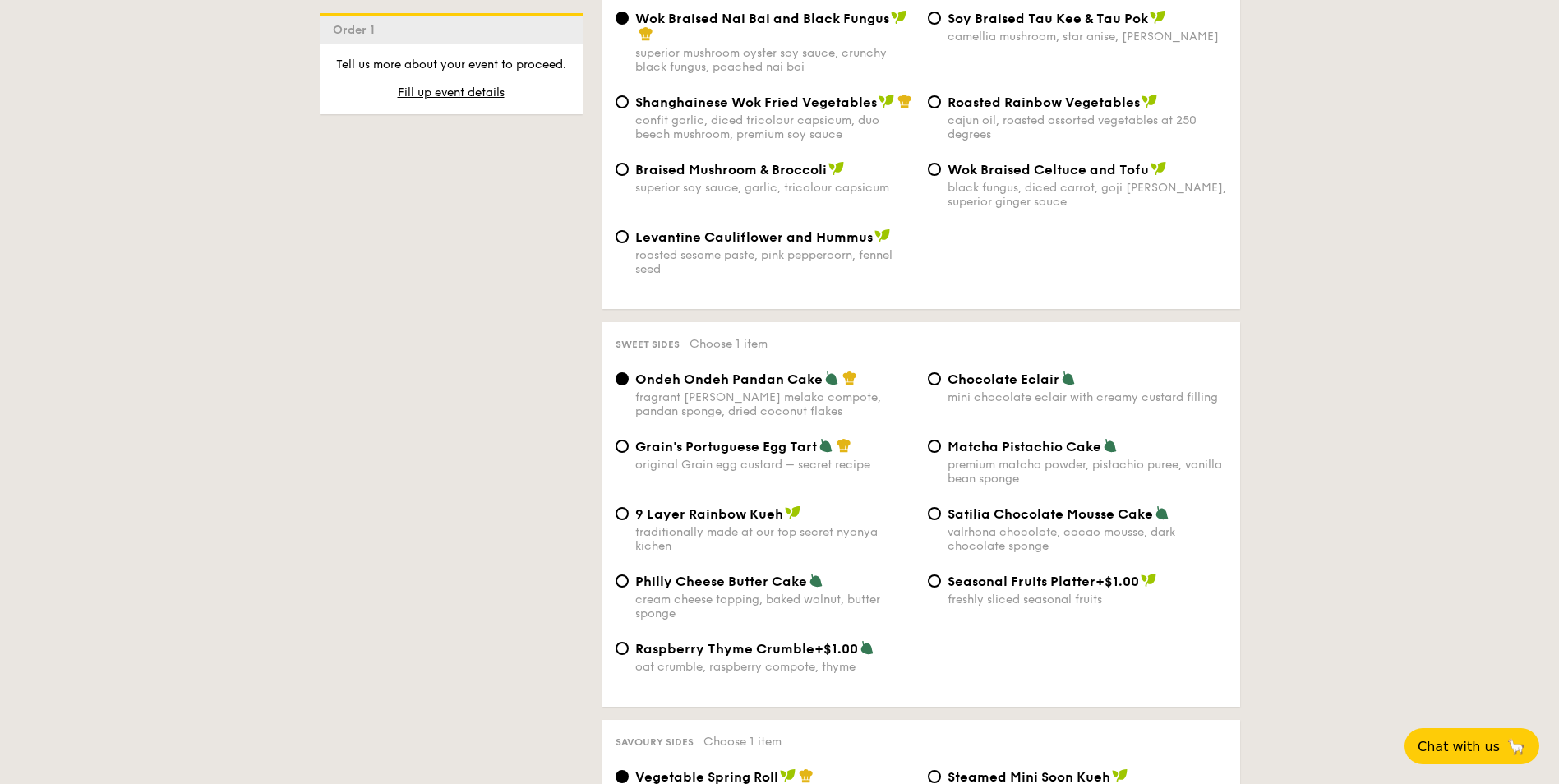
scroll to position [2208, 0]
click at [1057, 389] on div "mini chocolate eclair with creamy custard filling" at bounding box center [1088, 396] width 279 height 14
click at [941, 371] on input "Chocolate Eclair mini chocolate eclair with creamy custard filling" at bounding box center [935, 378] width 13 height 13
radio input "true"
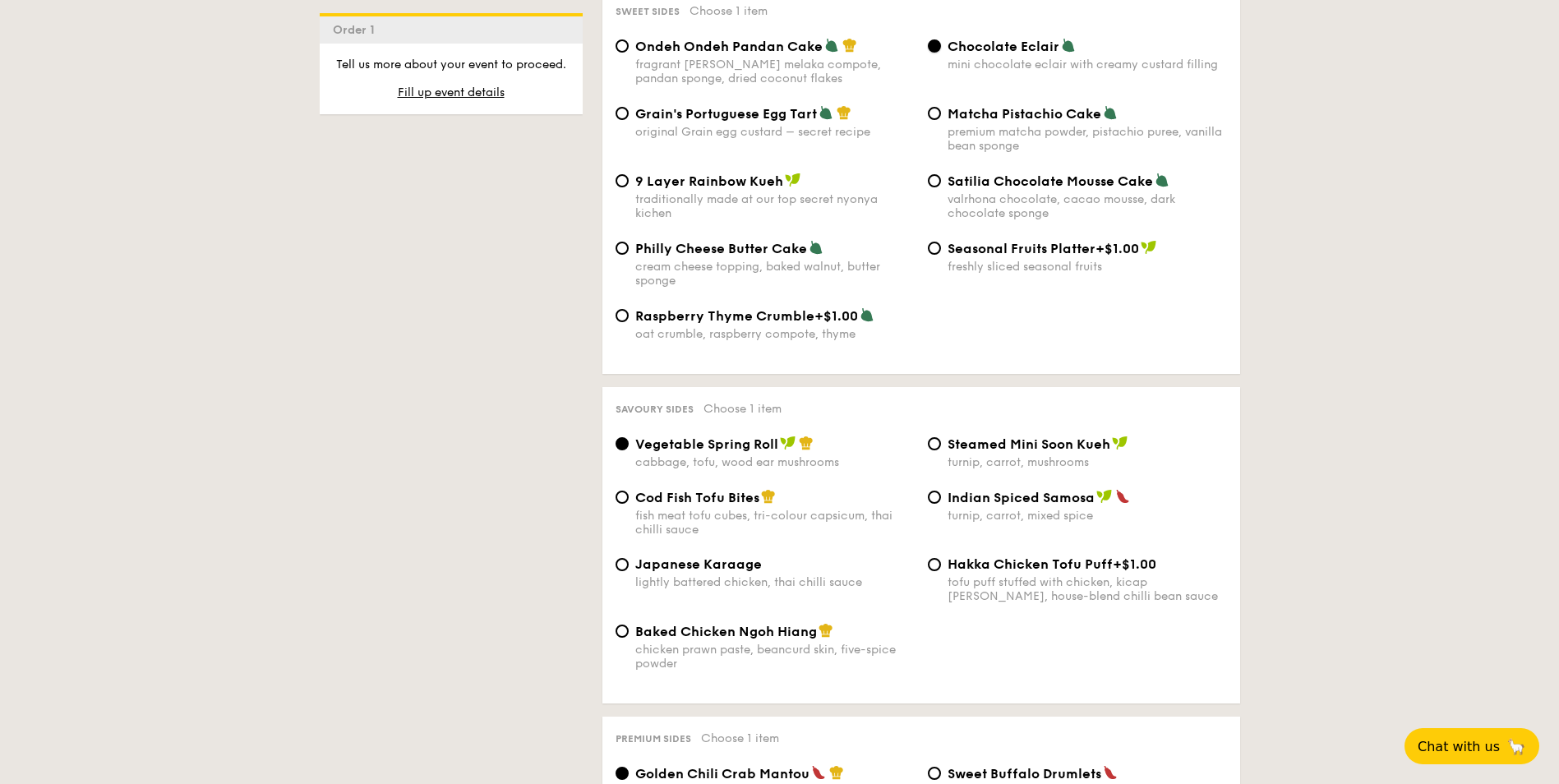
scroll to position [2619, 0]
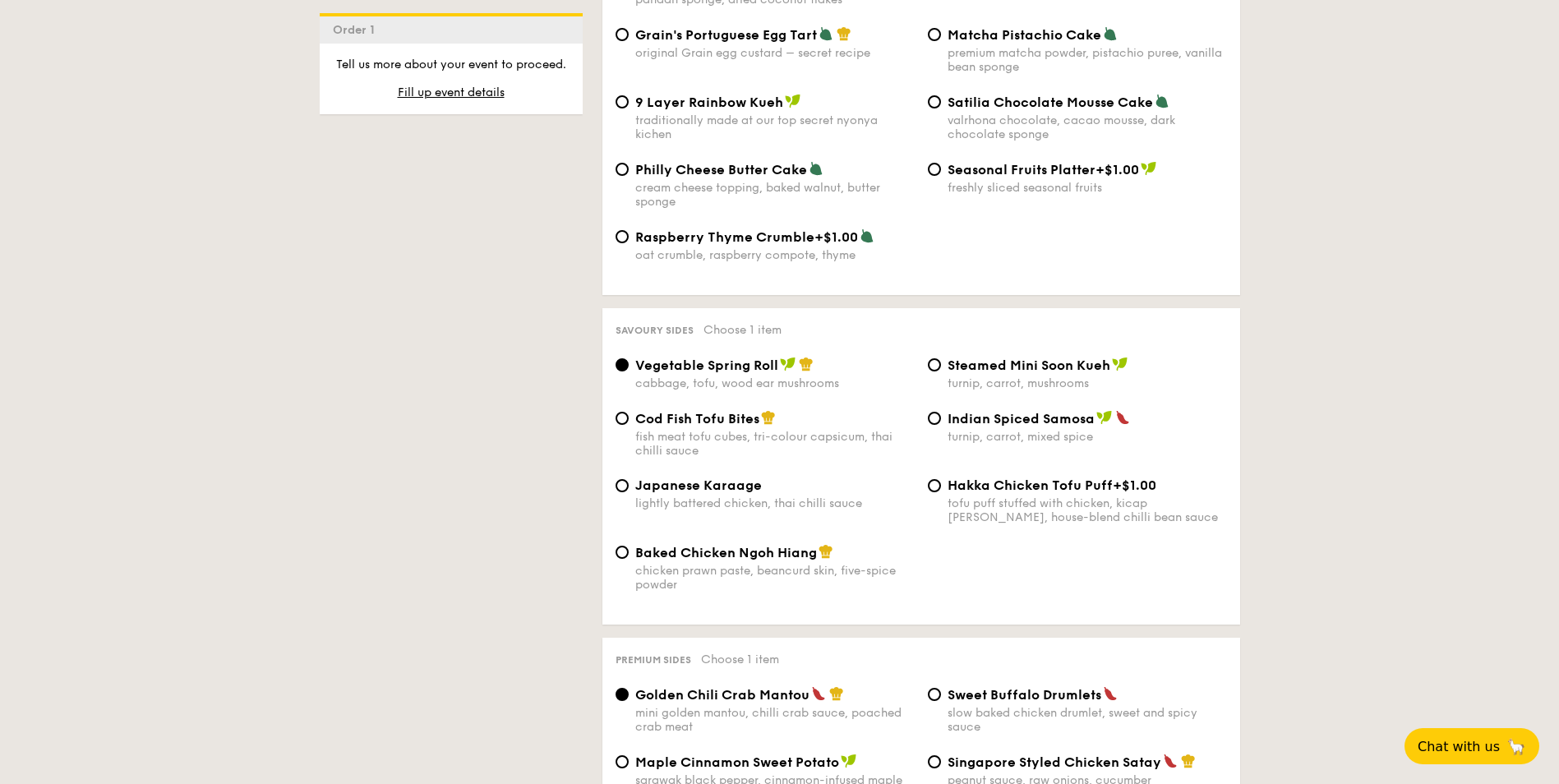
click at [670, 477] on span "Japanese Karaage" at bounding box center [698, 485] width 126 height 16
click at [629, 479] on input "Japanese Karaage lightly battered chicken, thai chilli sauce" at bounding box center [623, 486] width 13 height 13
radio input "true"
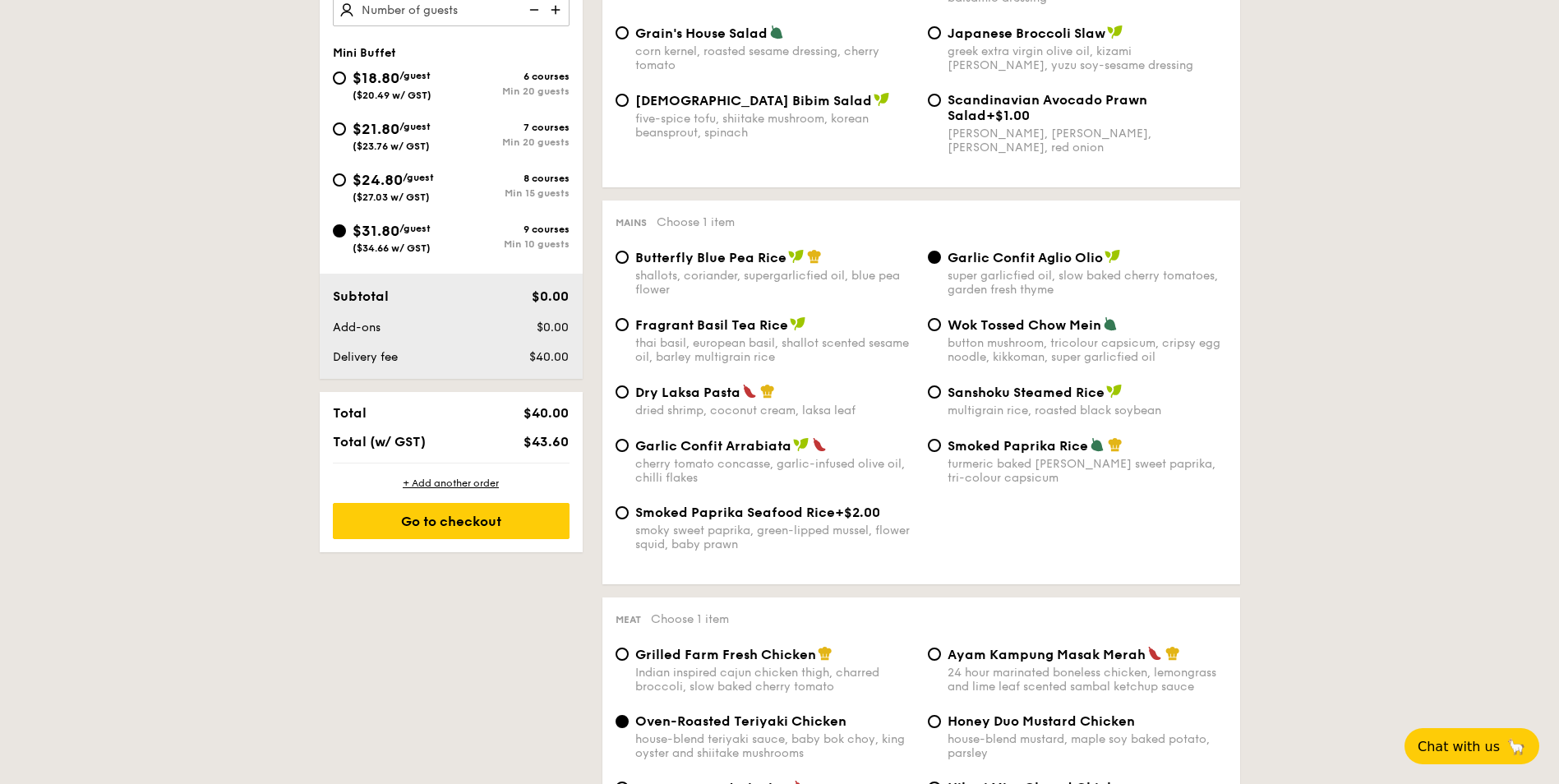
scroll to position [400, 0]
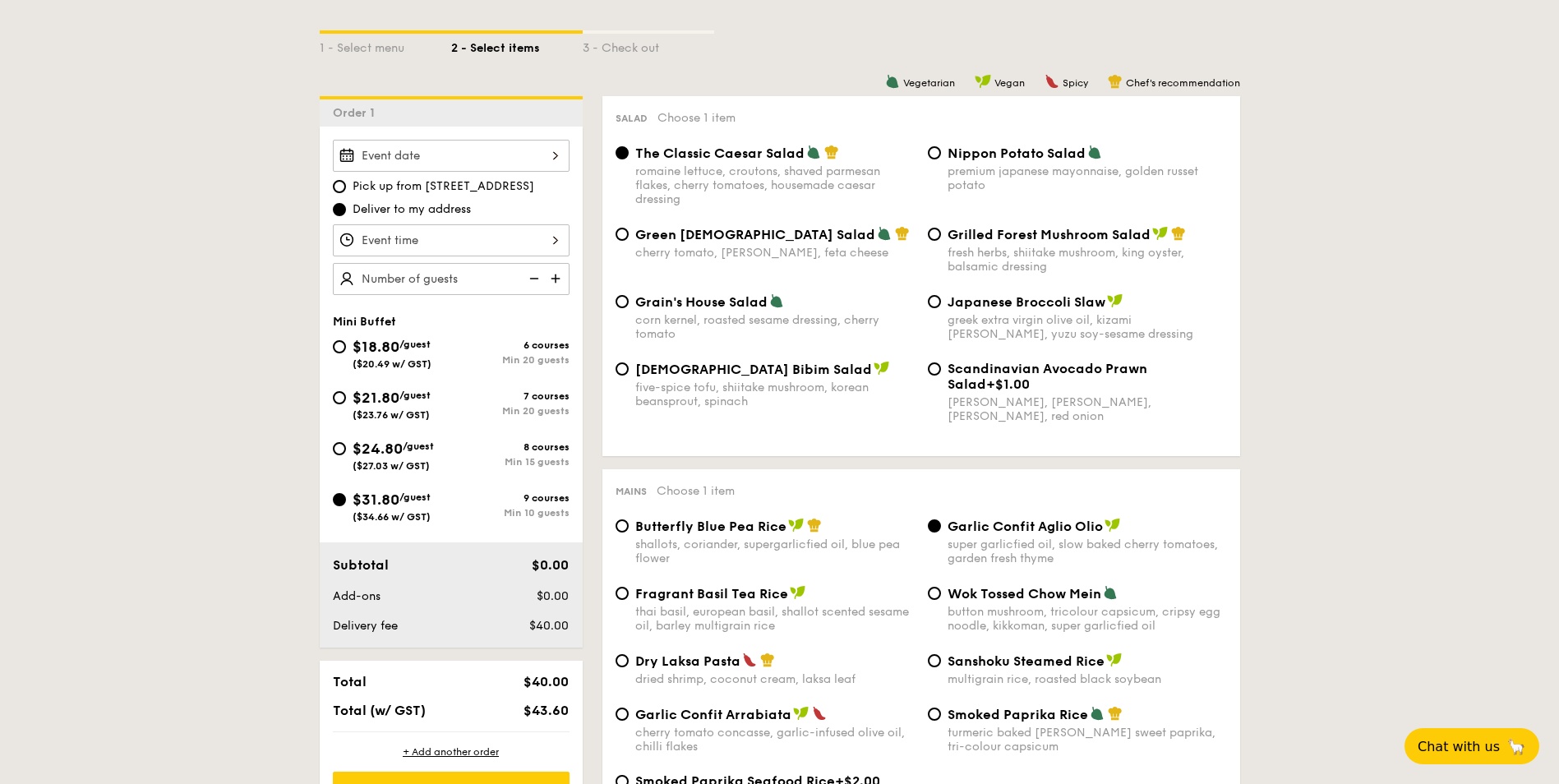
click at [992, 260] on div "fresh herbs, shiitake mushroom, king oyster, balsamic dressing" at bounding box center [1088, 259] width 279 height 28
click at [941, 241] on input "Grilled Forest Mushroom Salad fresh herbs, shiitake mushroom, king oyster, bals…" at bounding box center [935, 234] width 13 height 13
radio input "true"
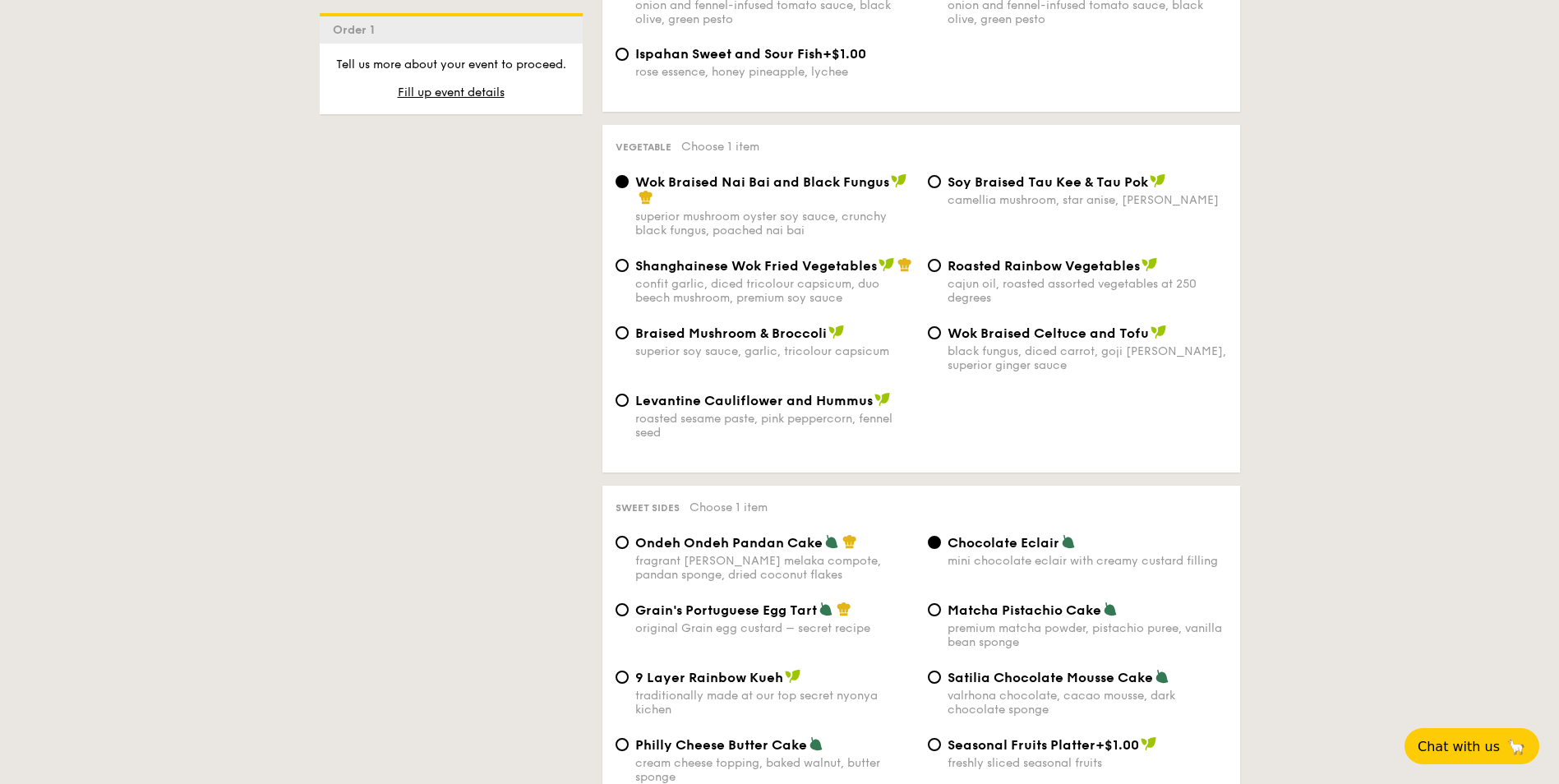
scroll to position [2538, 0]
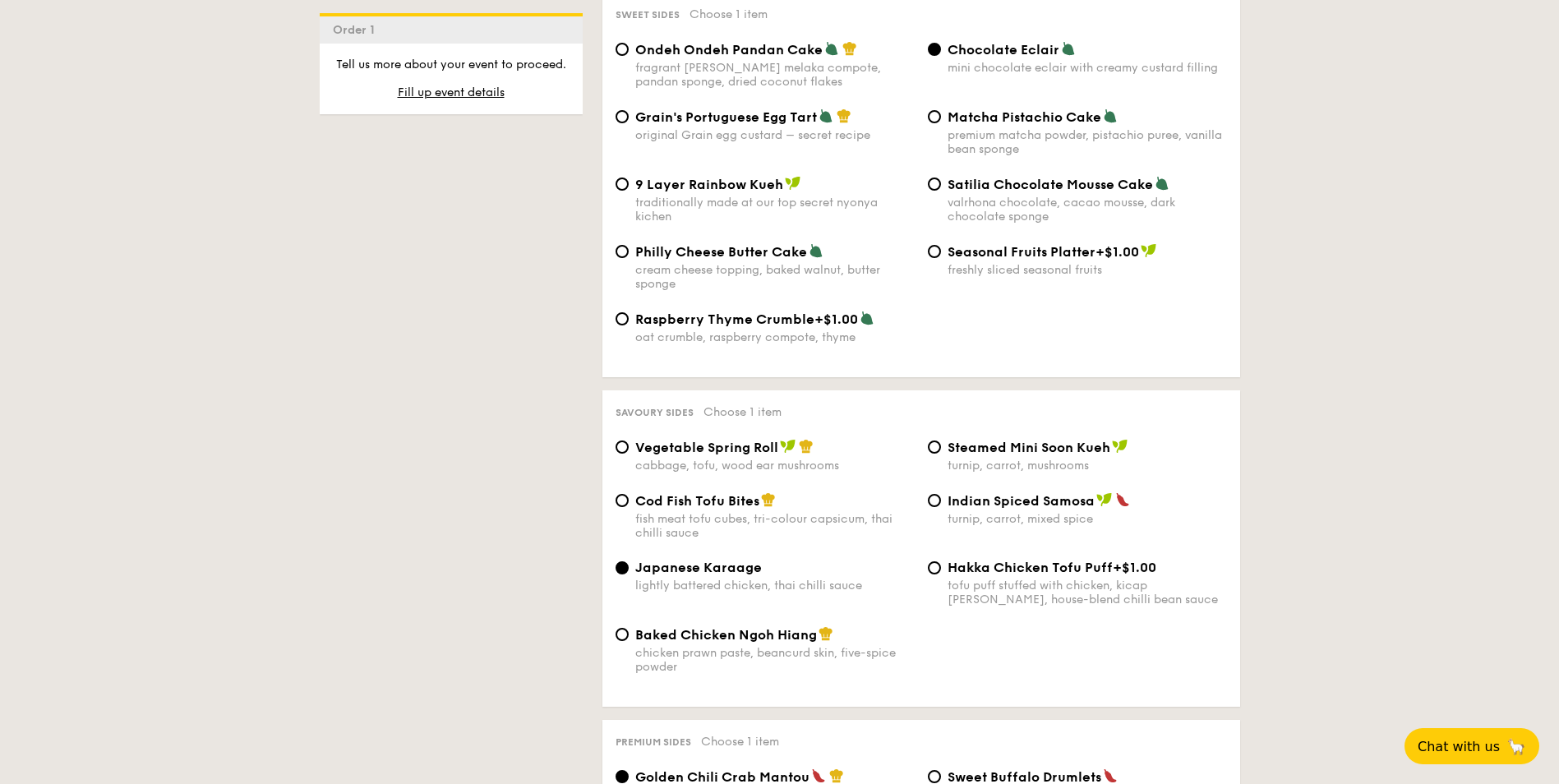
select select
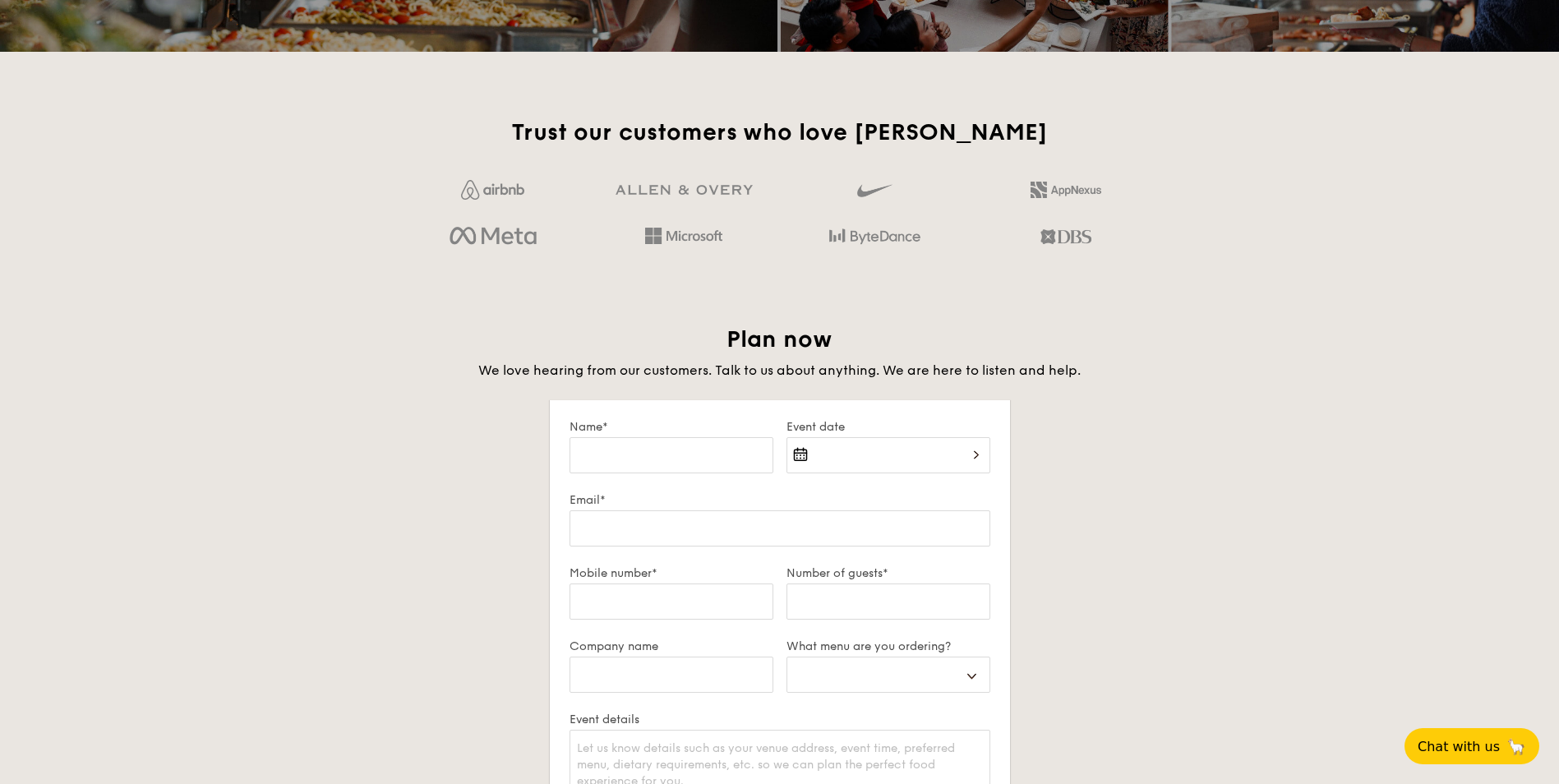
scroll to position [2371, 0]
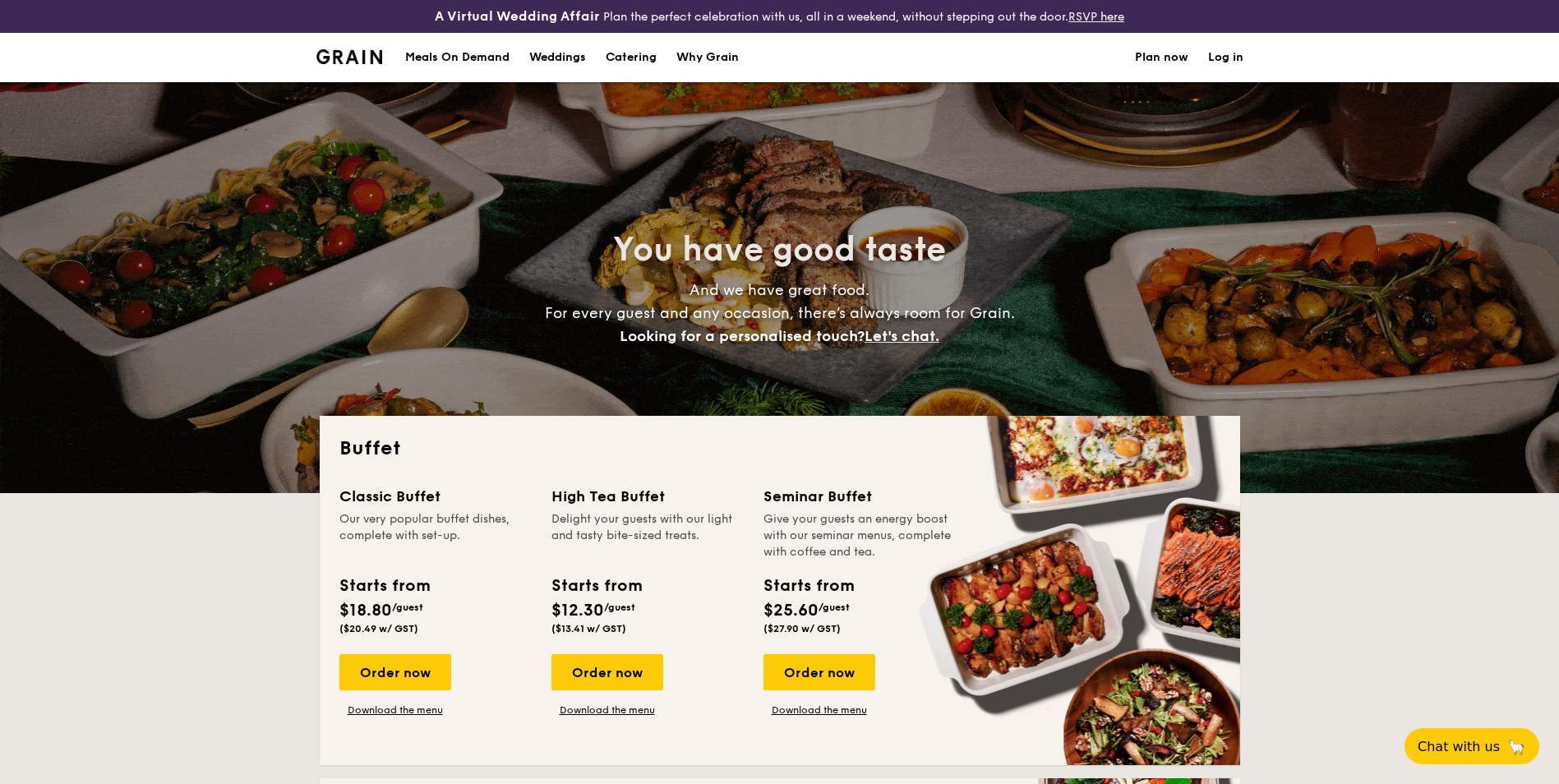
select select
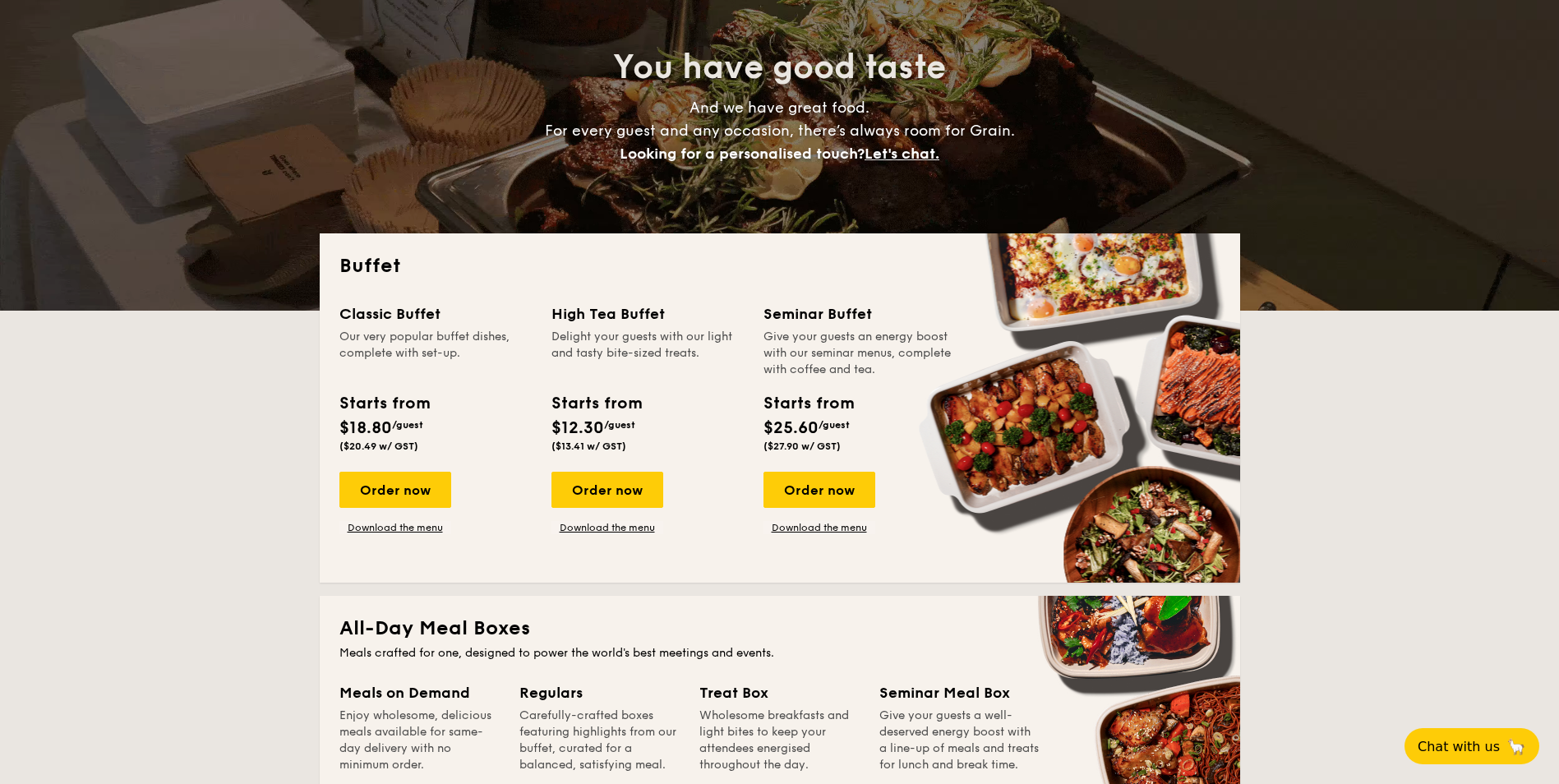
scroll to position [411, 0]
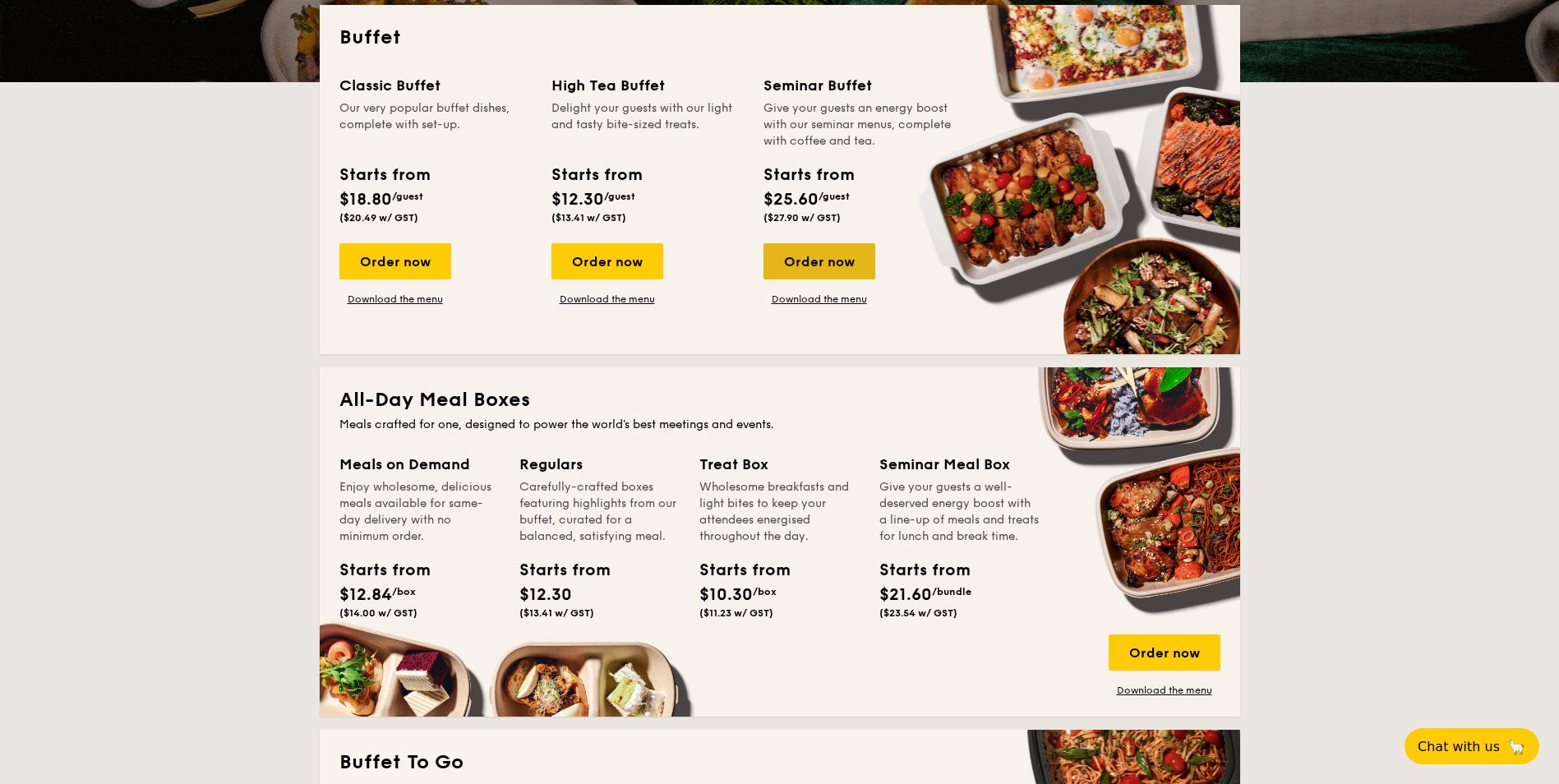
click at [818, 271] on div "Order now" at bounding box center [820, 261] width 112 height 36
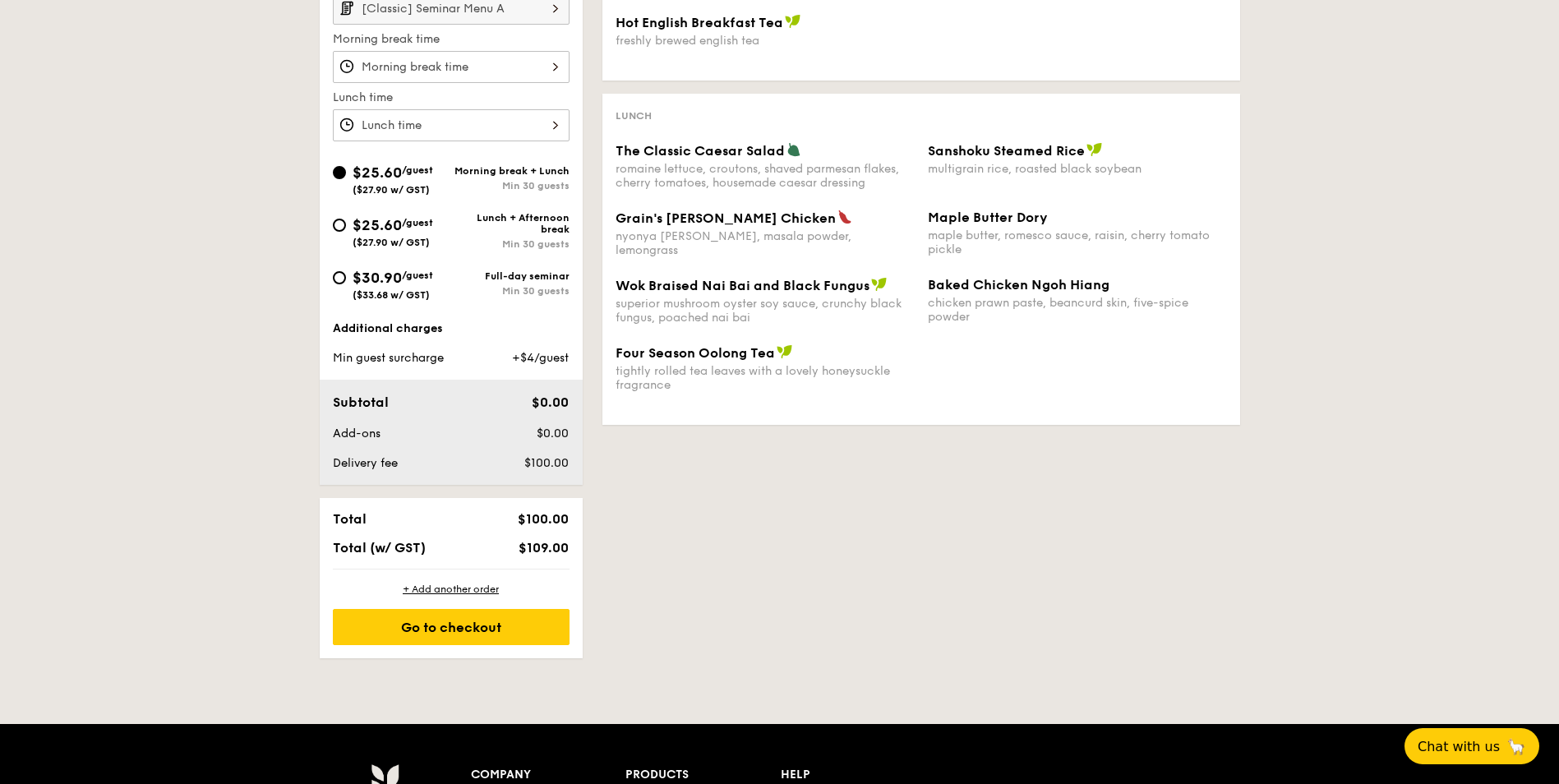
scroll to position [493, 0]
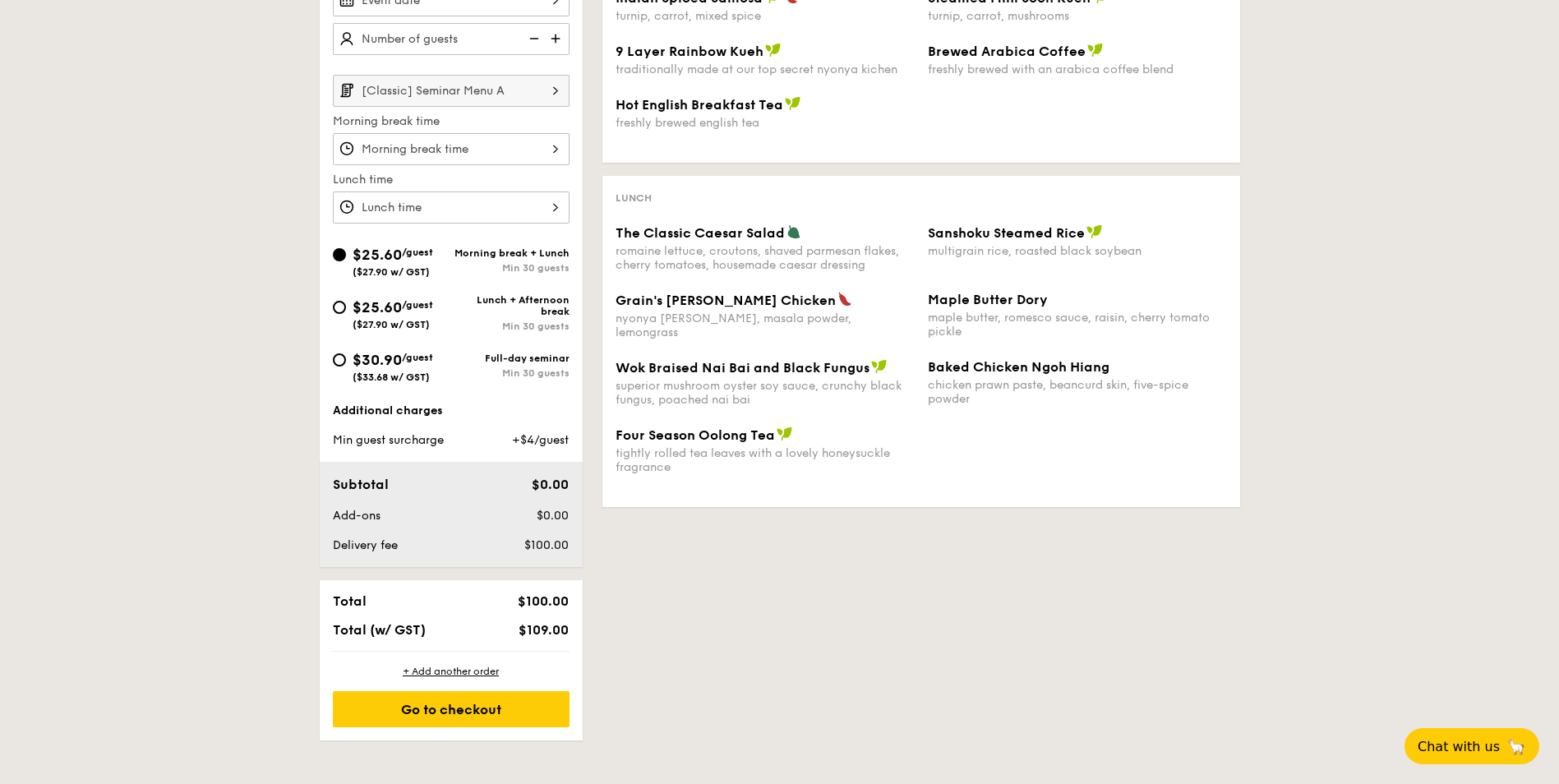
click at [461, 359] on div "Full-day seminar" at bounding box center [511, 359] width 119 height 12
click at [346, 359] on input "$30.90 /guest ($33.68 w/ GST) Full-day seminar Min 30 guests" at bounding box center [339, 360] width 13 height 13
radio input "true"
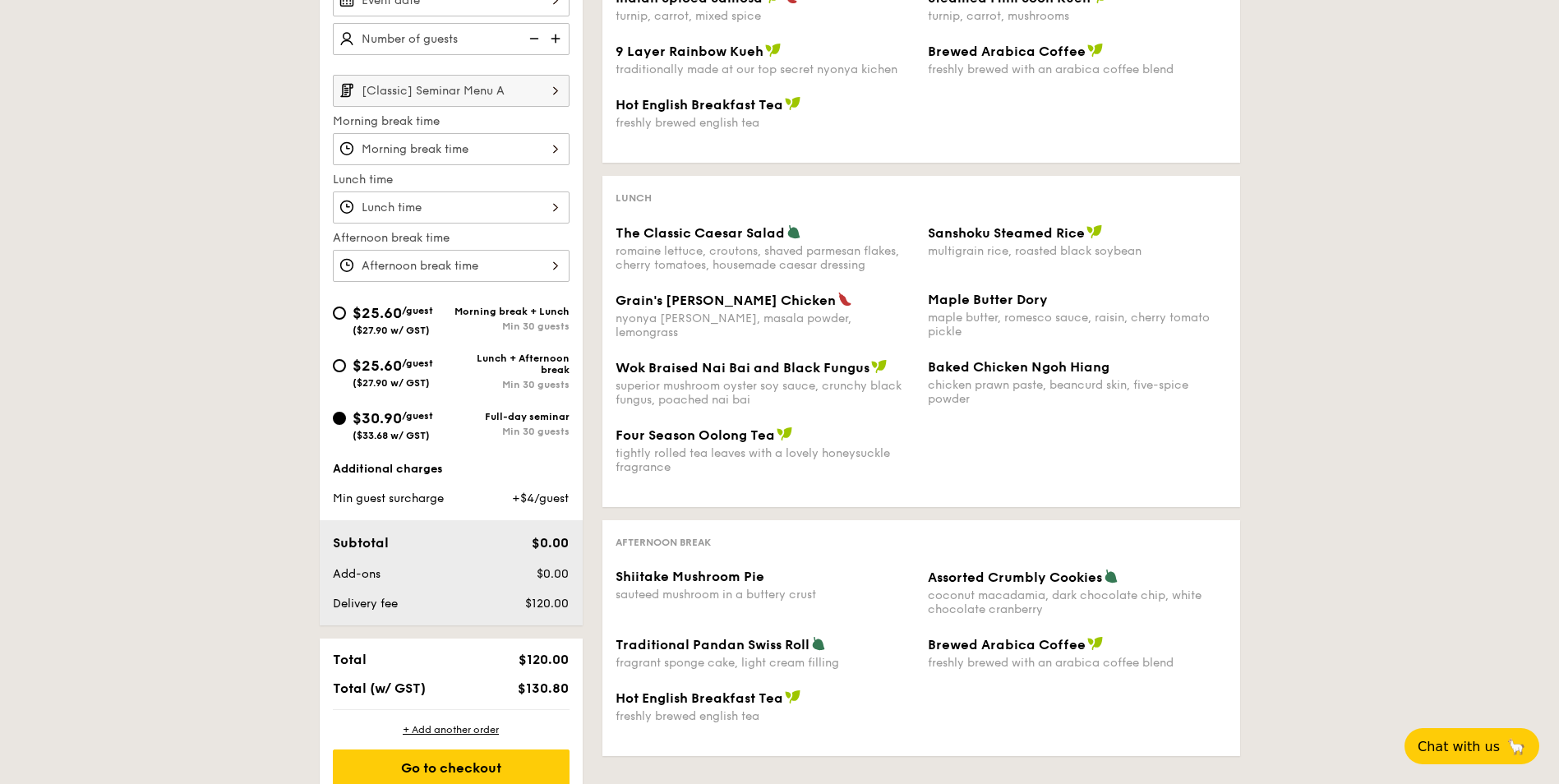
scroll to position [444, 0]
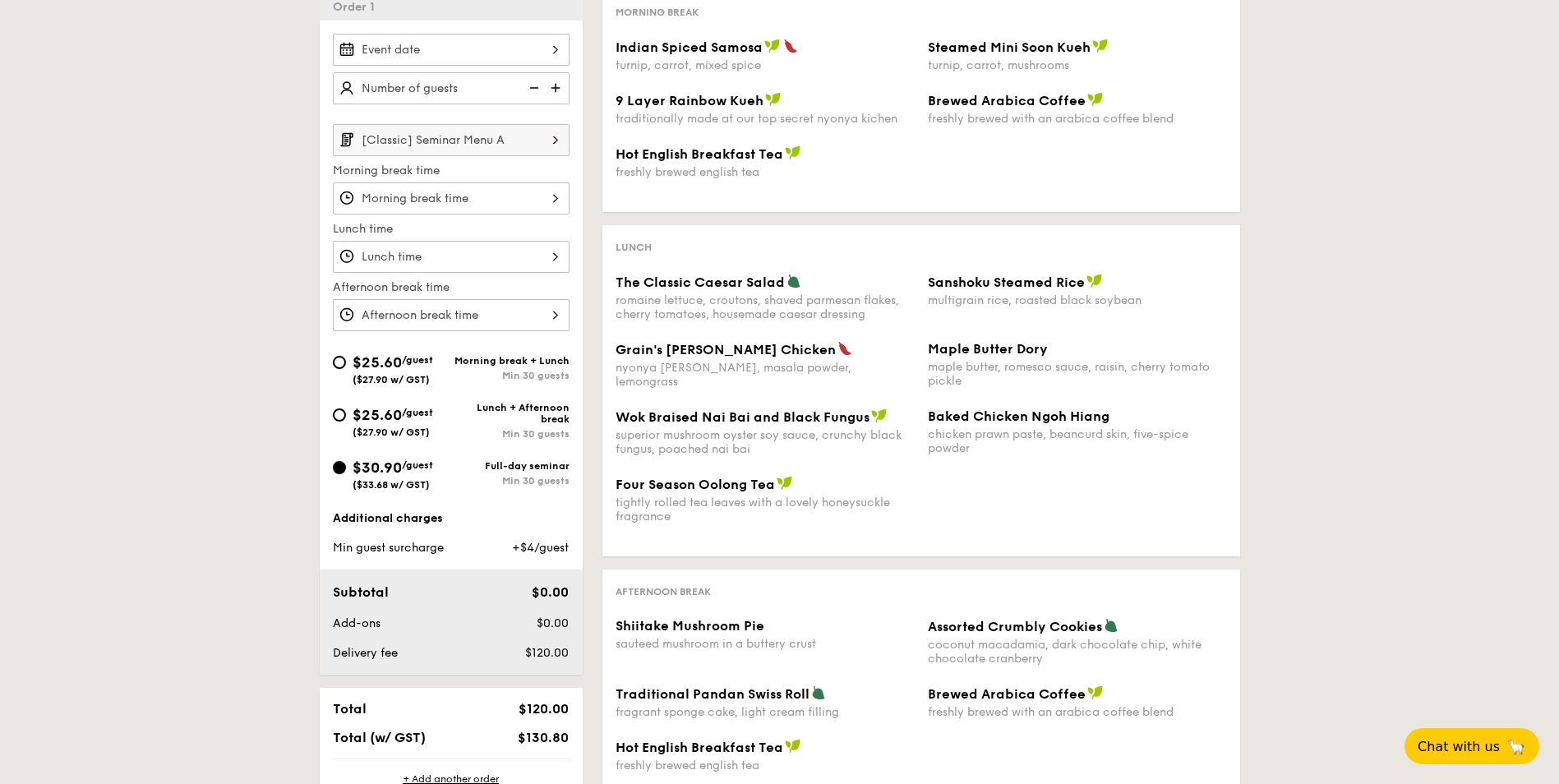
select select
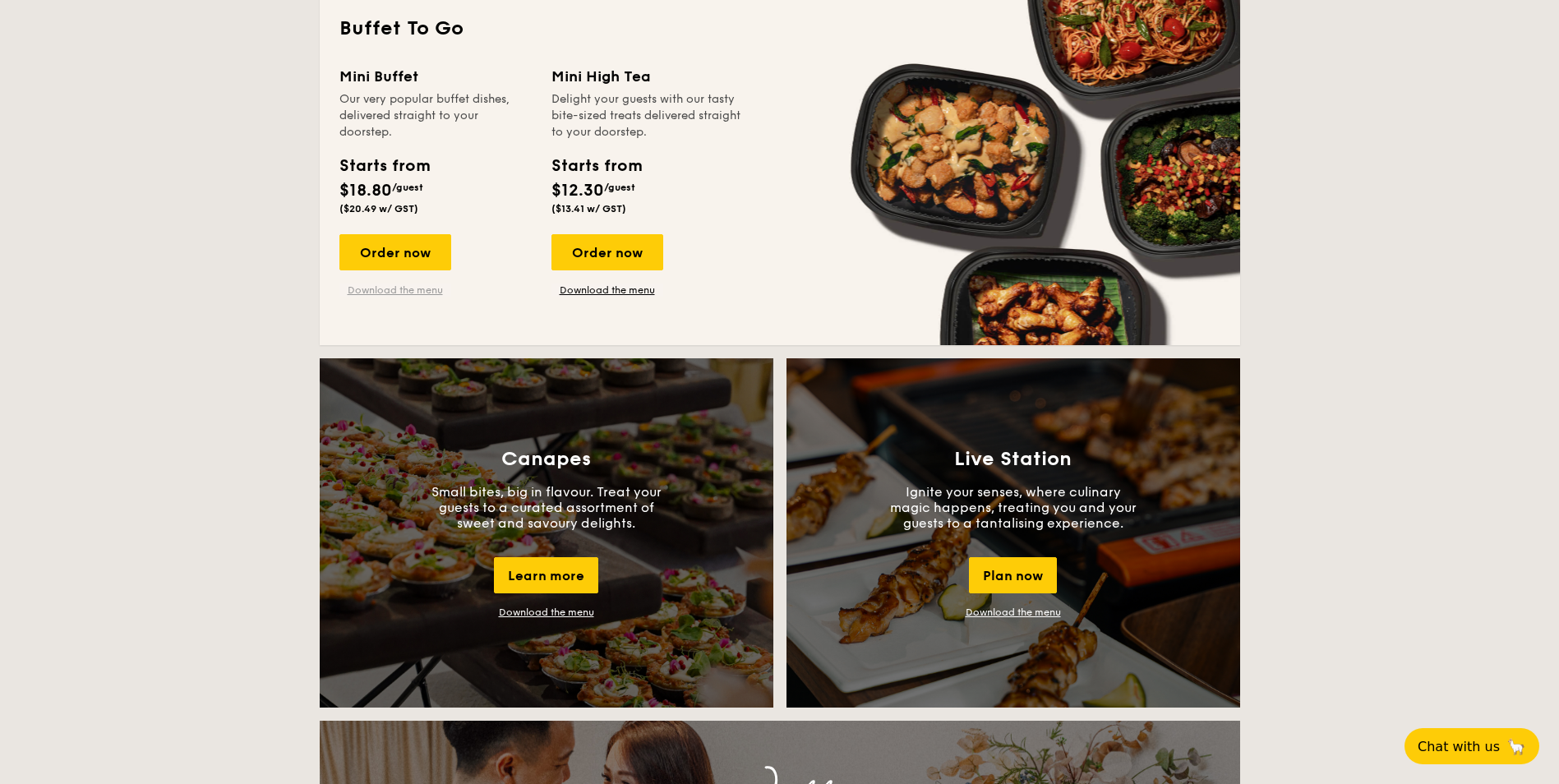
scroll to position [1019, 0]
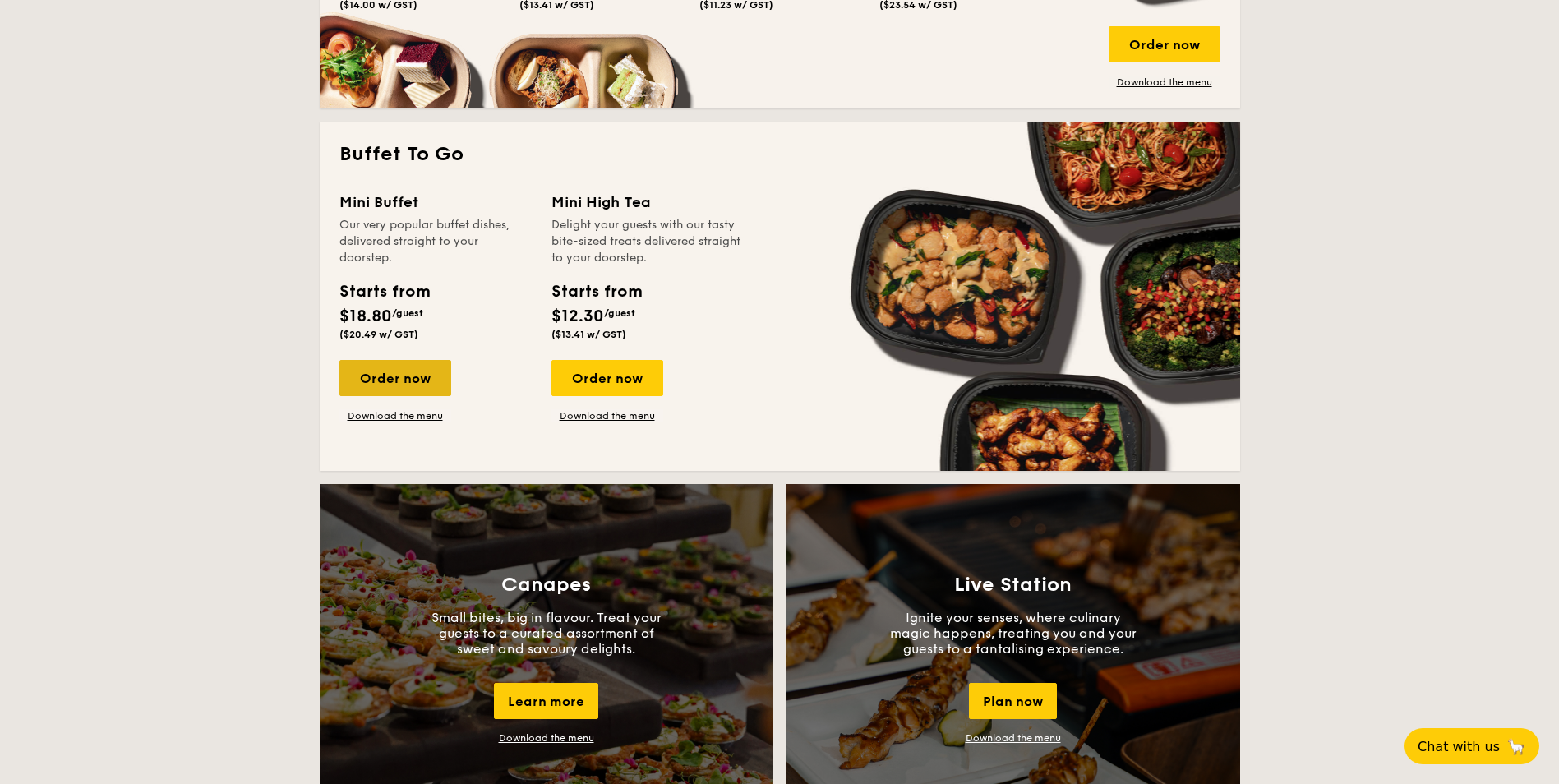
click at [361, 381] on div "Order now" at bounding box center [395, 378] width 112 height 36
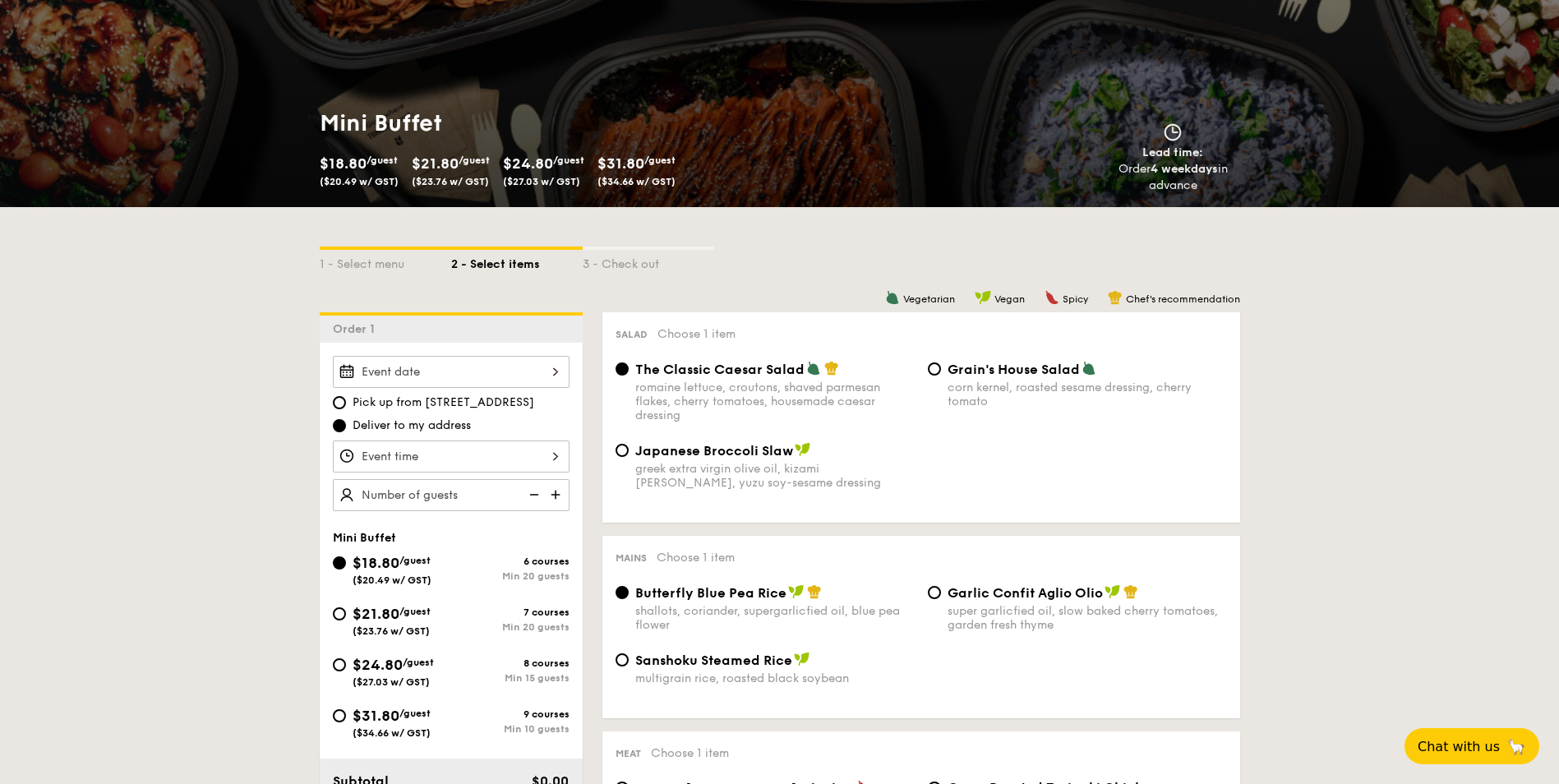
scroll to position [328, 0]
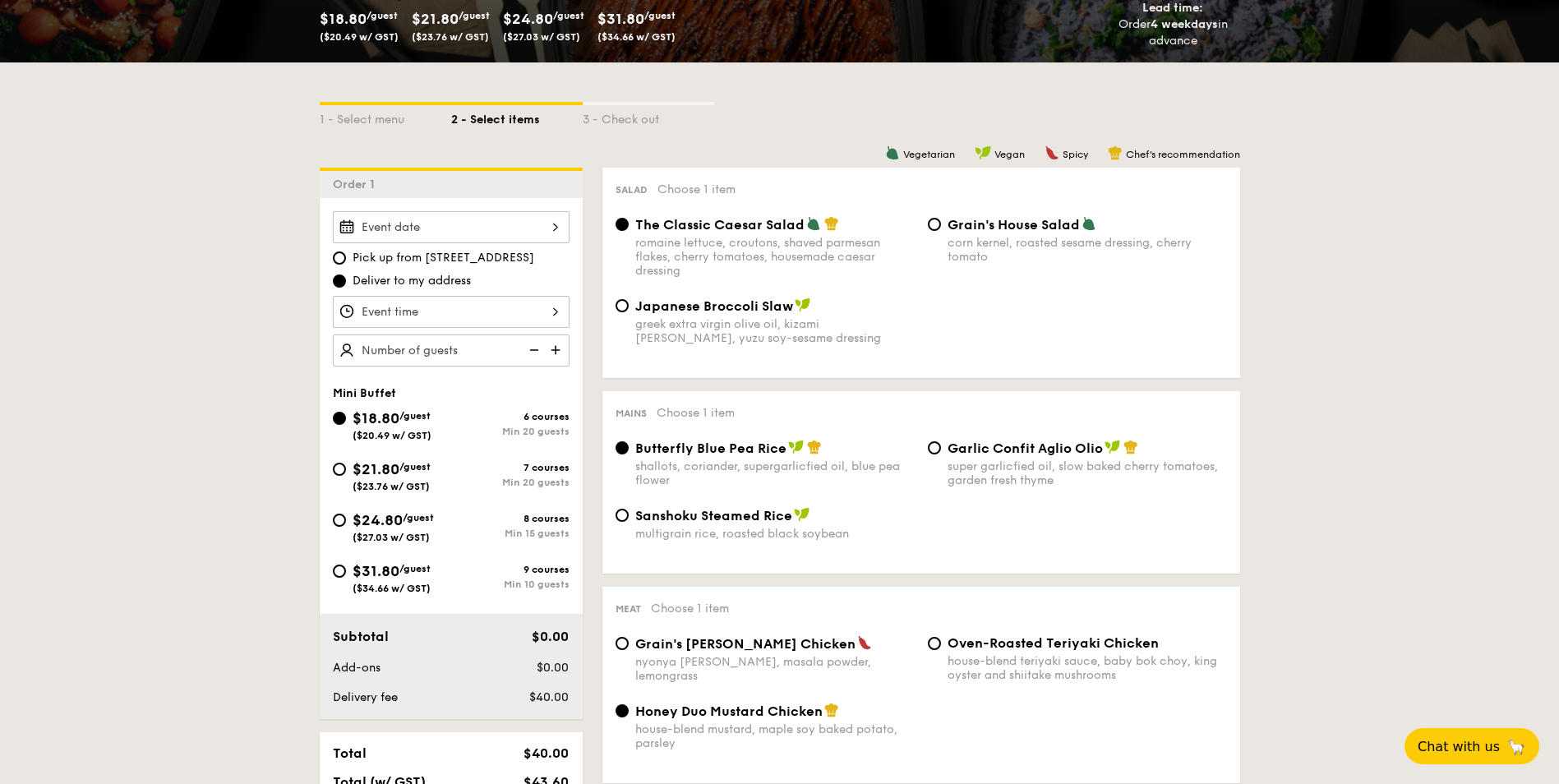
click at [469, 586] on div "Min 10 guests" at bounding box center [511, 584] width 119 height 12
click at [346, 578] on input "$31.80 /guest ($34.66 w/ GST) 9 courses Min 10 guests" at bounding box center [339, 572] width 13 height 13
radio input "true"
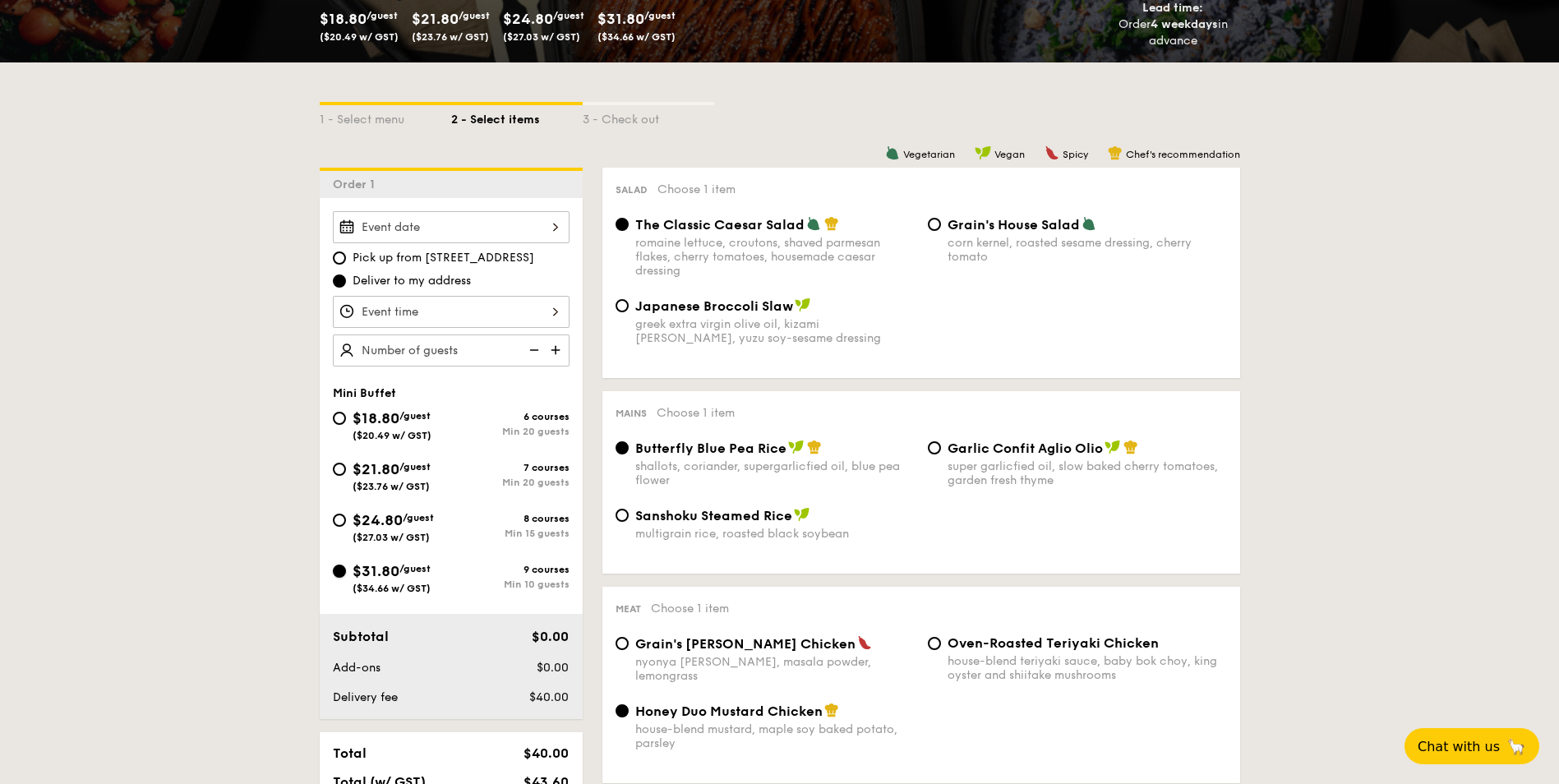
radio input "false"
radio input "true"
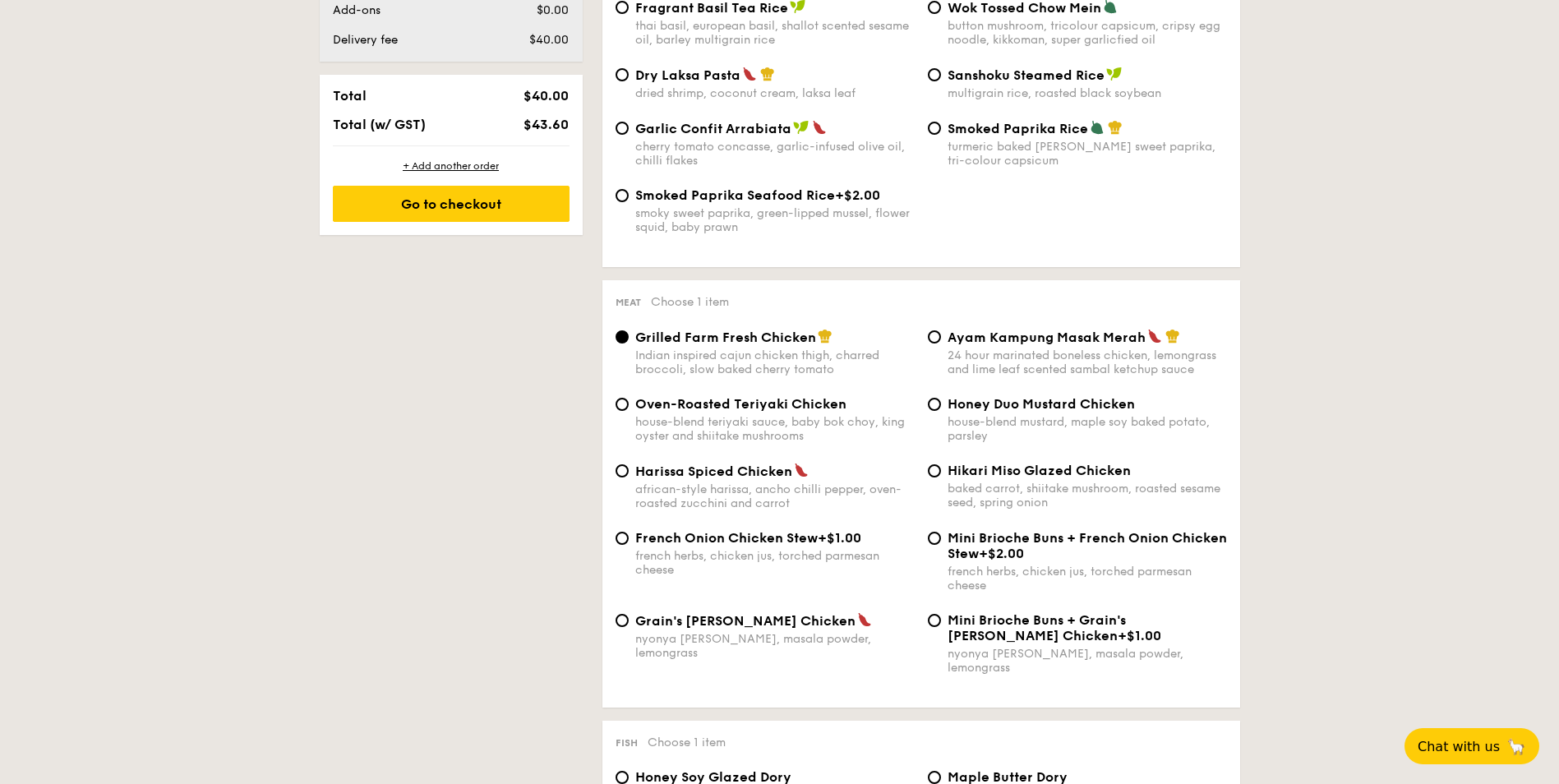
scroll to position [493, 0]
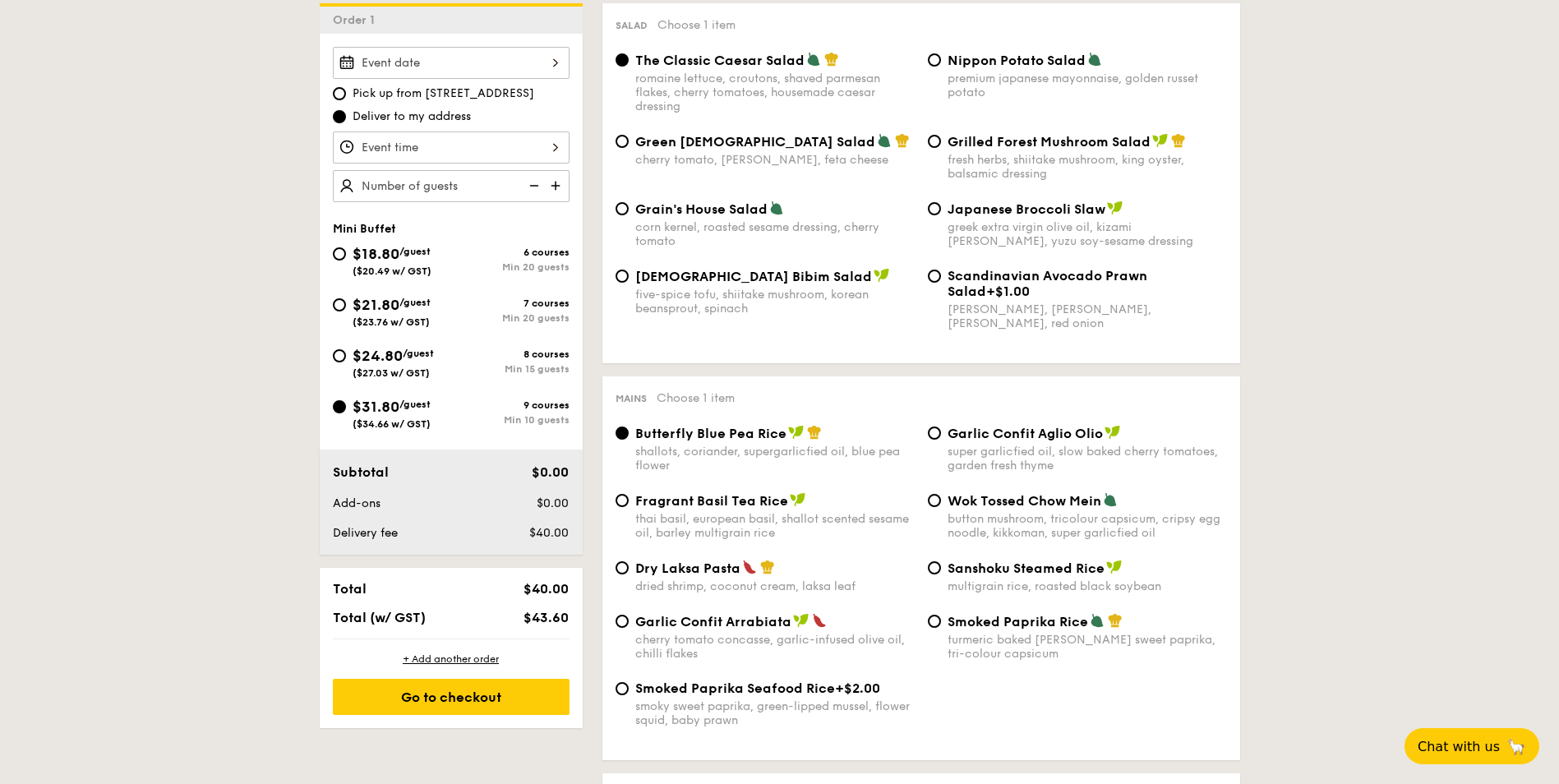
scroll to position [2487, 0]
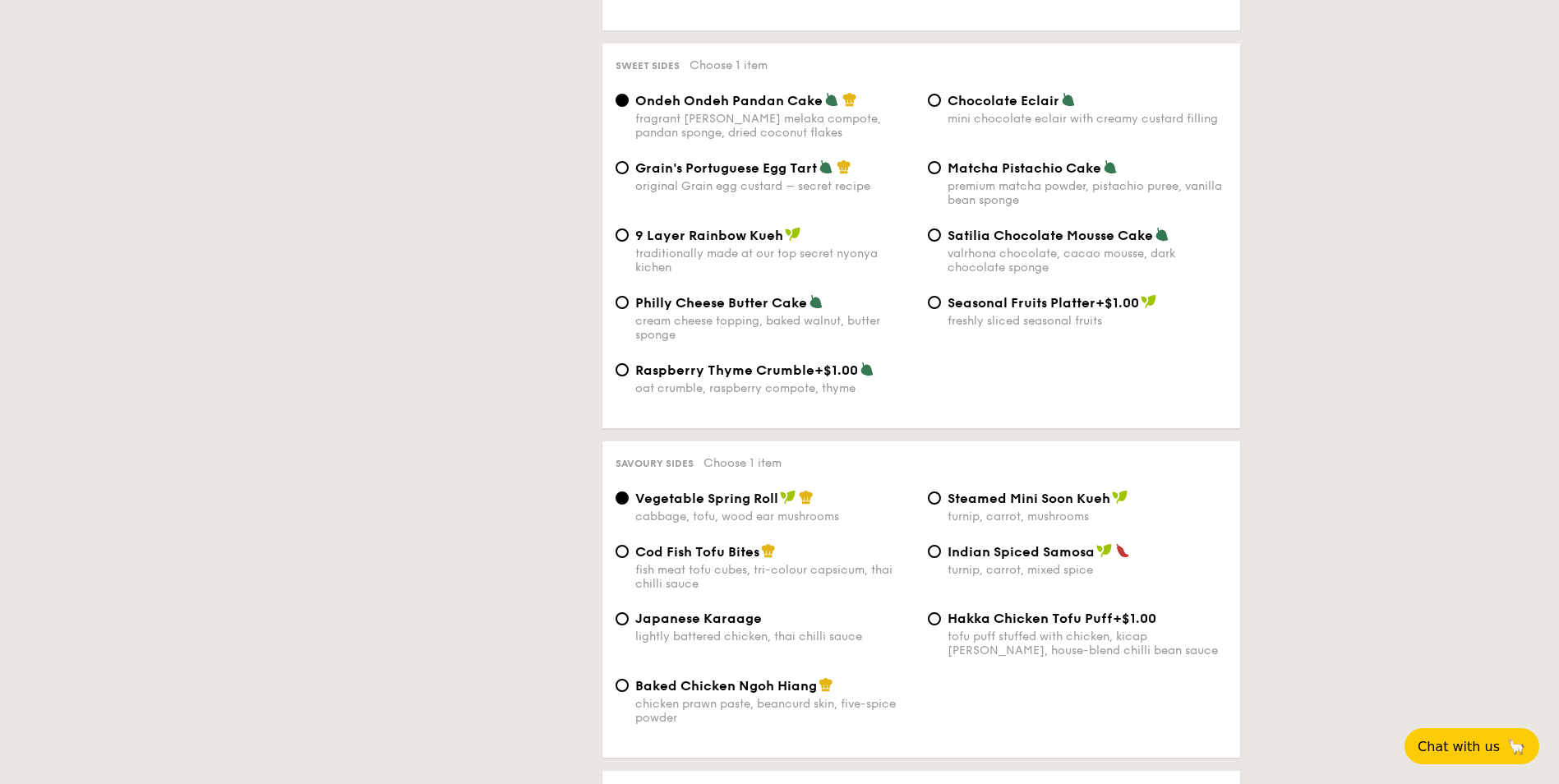
select select
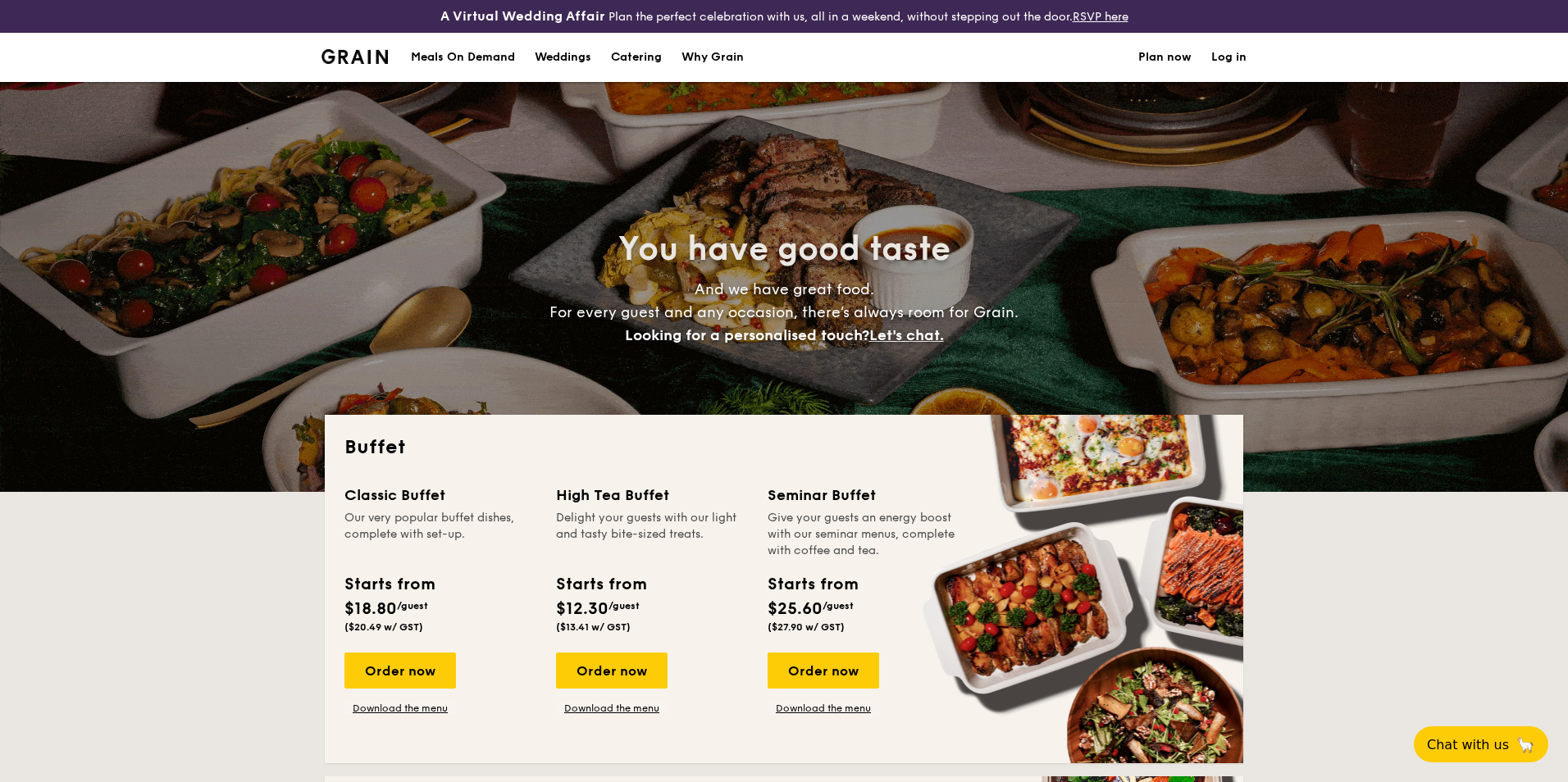
select select
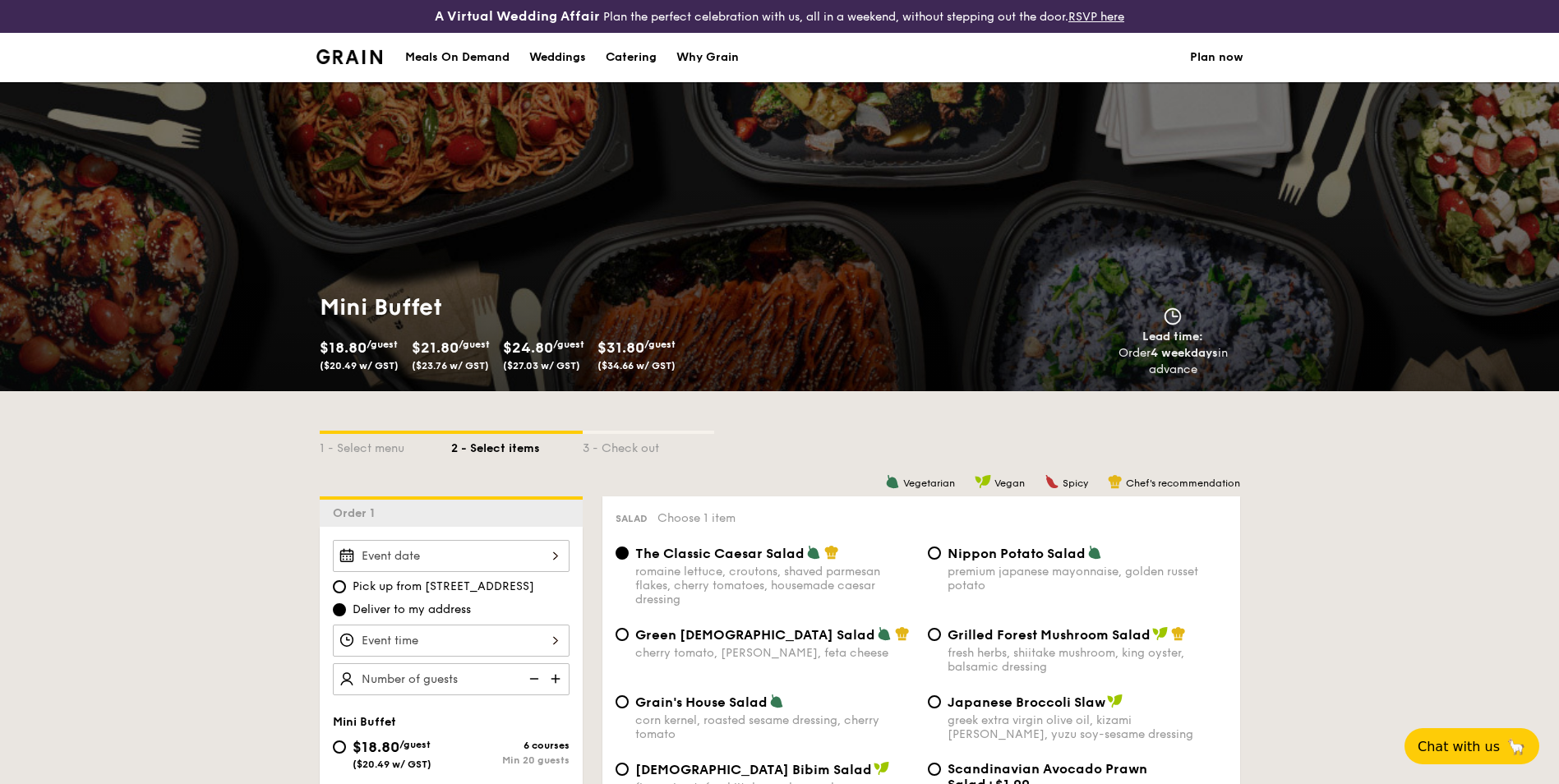
scroll to position [165, 0]
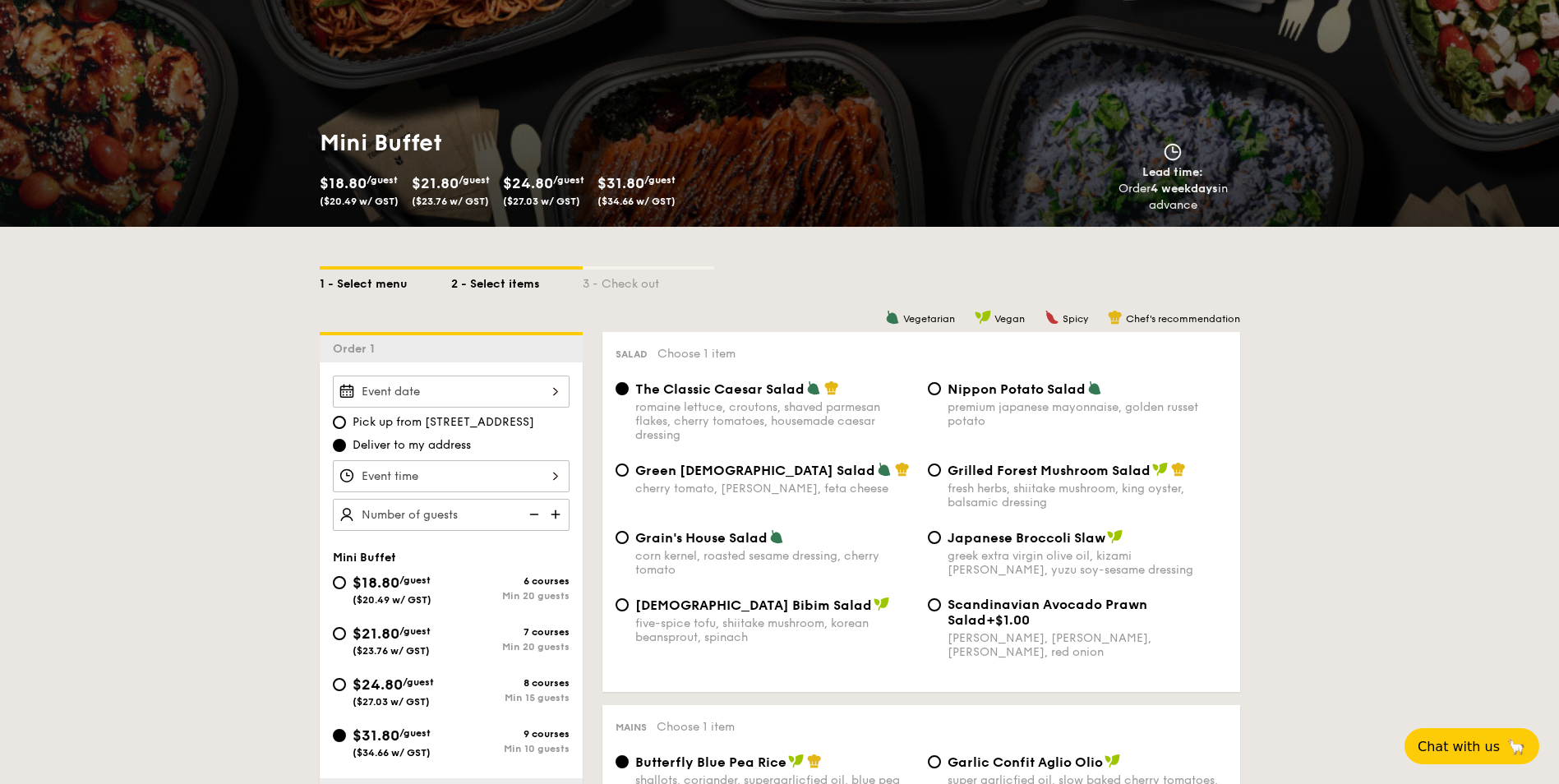
click at [400, 276] on div "1 - Select menu" at bounding box center [385, 282] width 131 height 23
select select
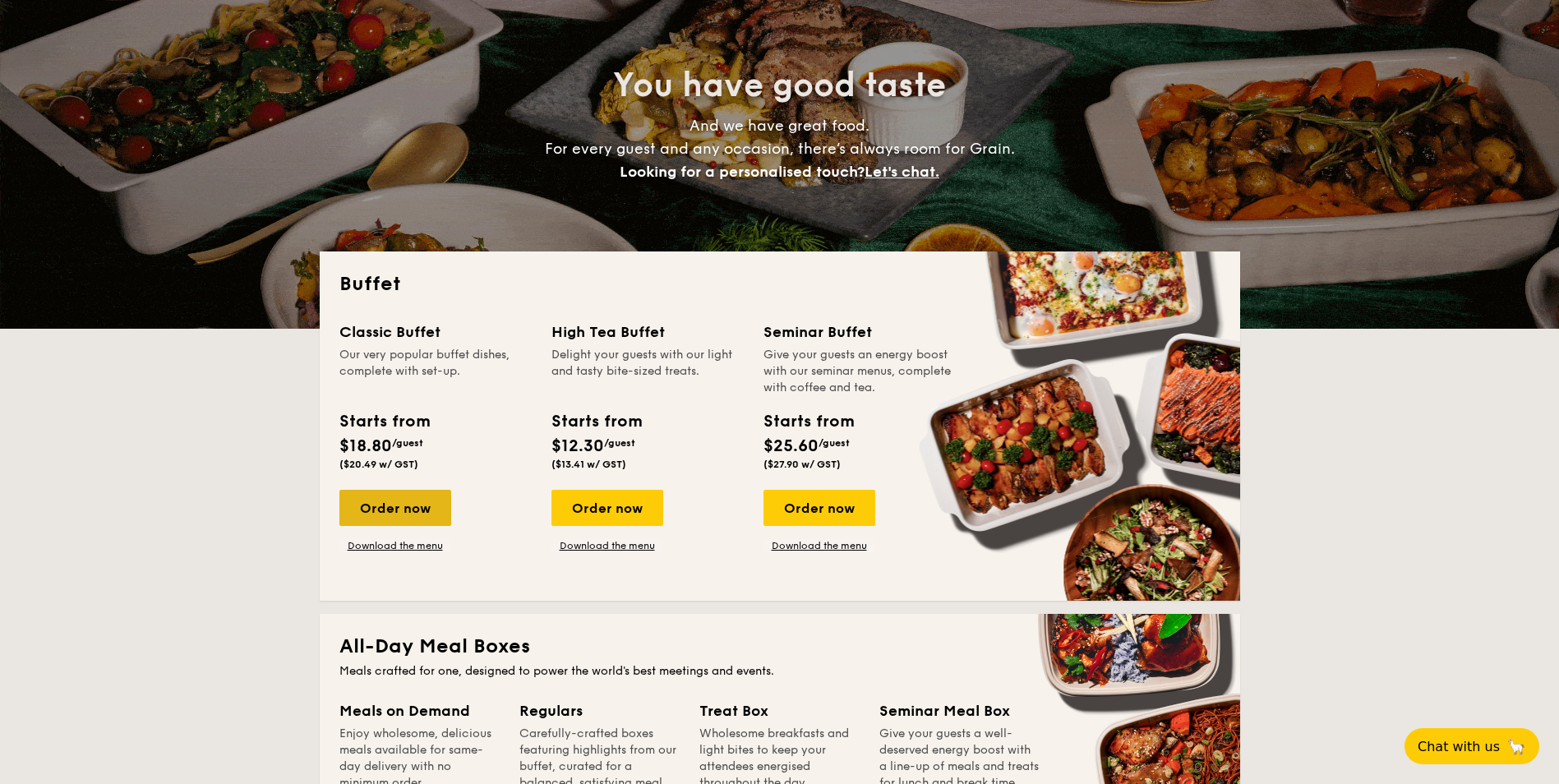
click at [425, 507] on div "Order now" at bounding box center [395, 507] width 112 height 36
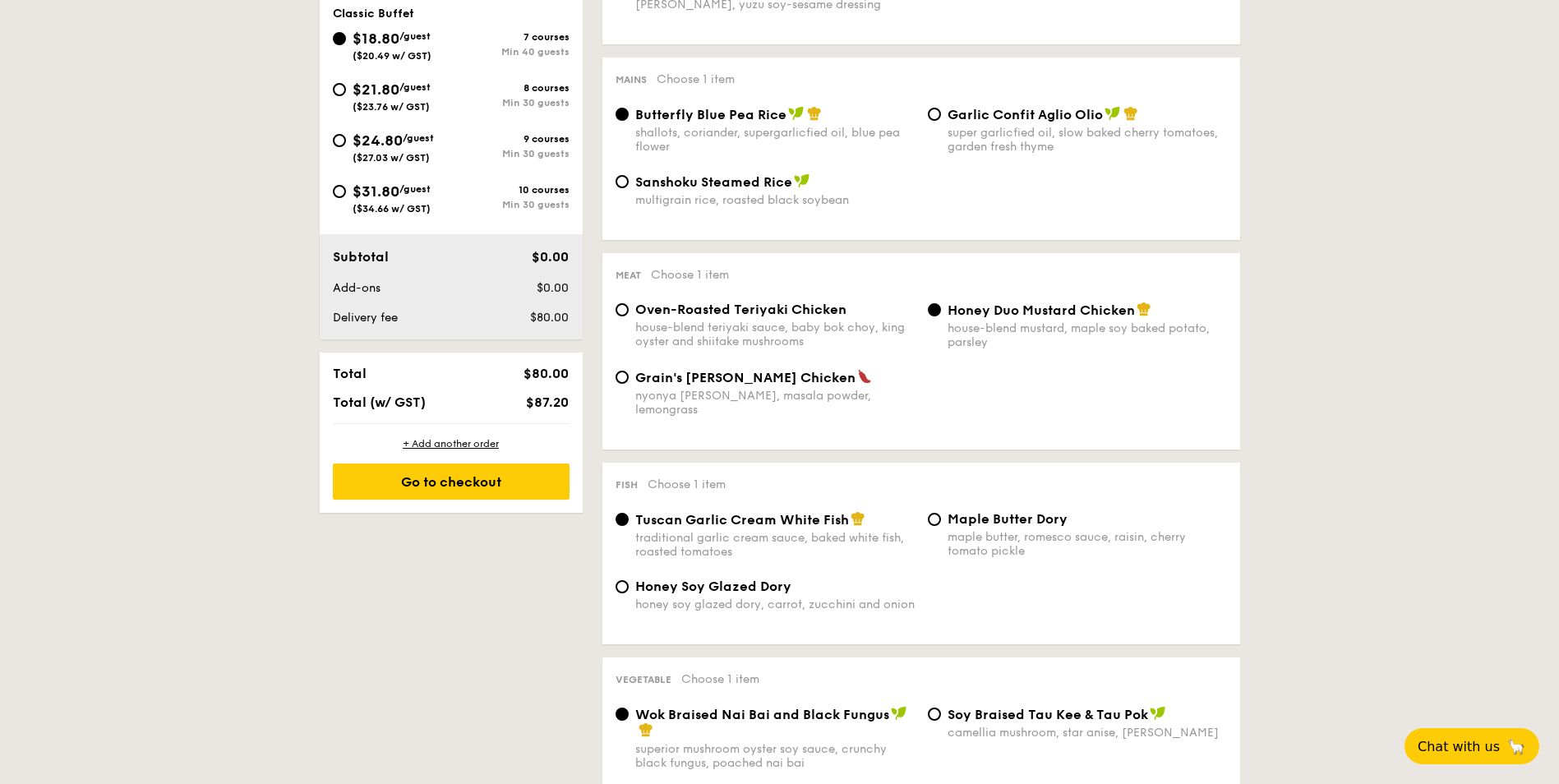
scroll to position [658, 0]
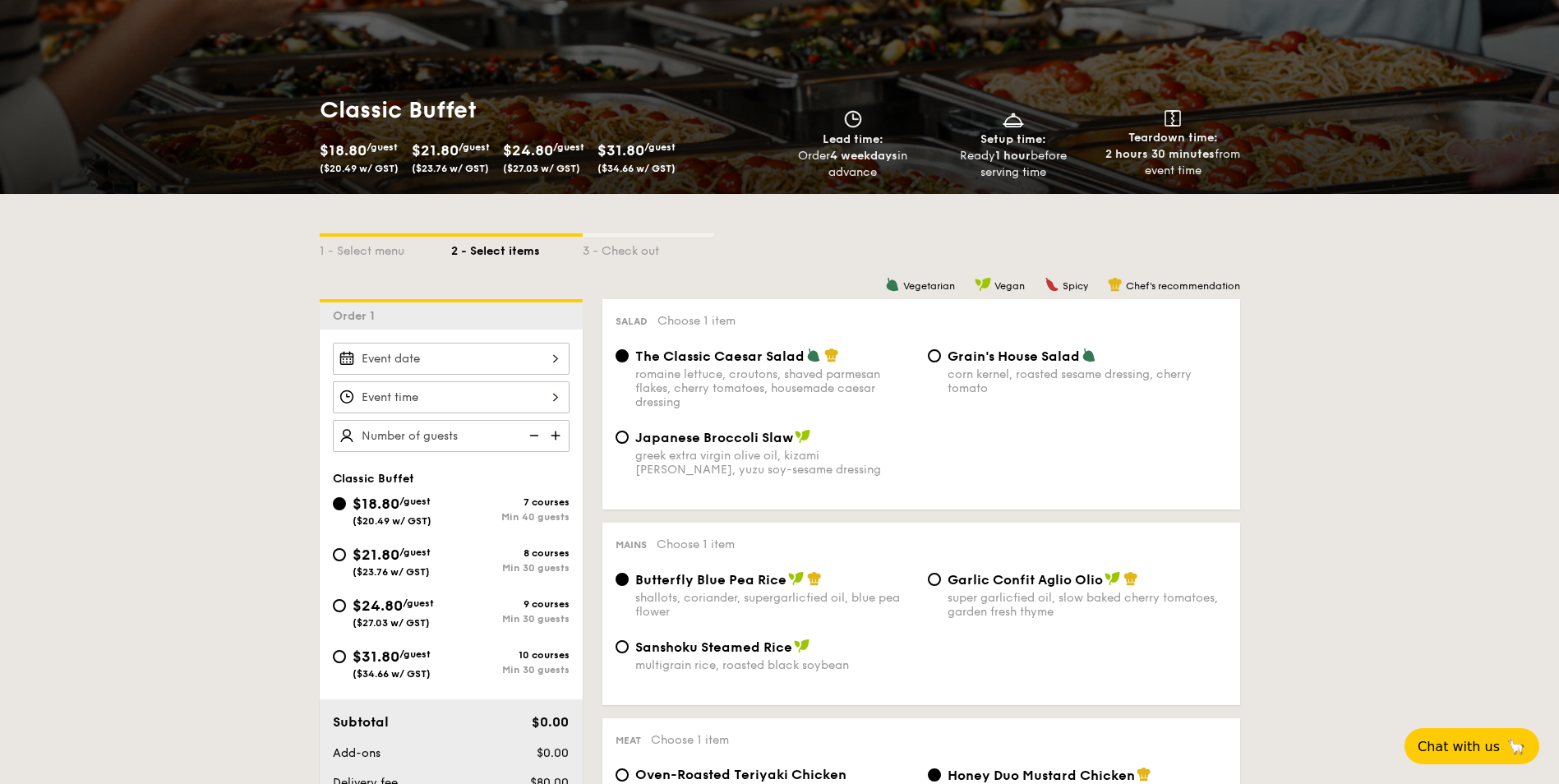
select select
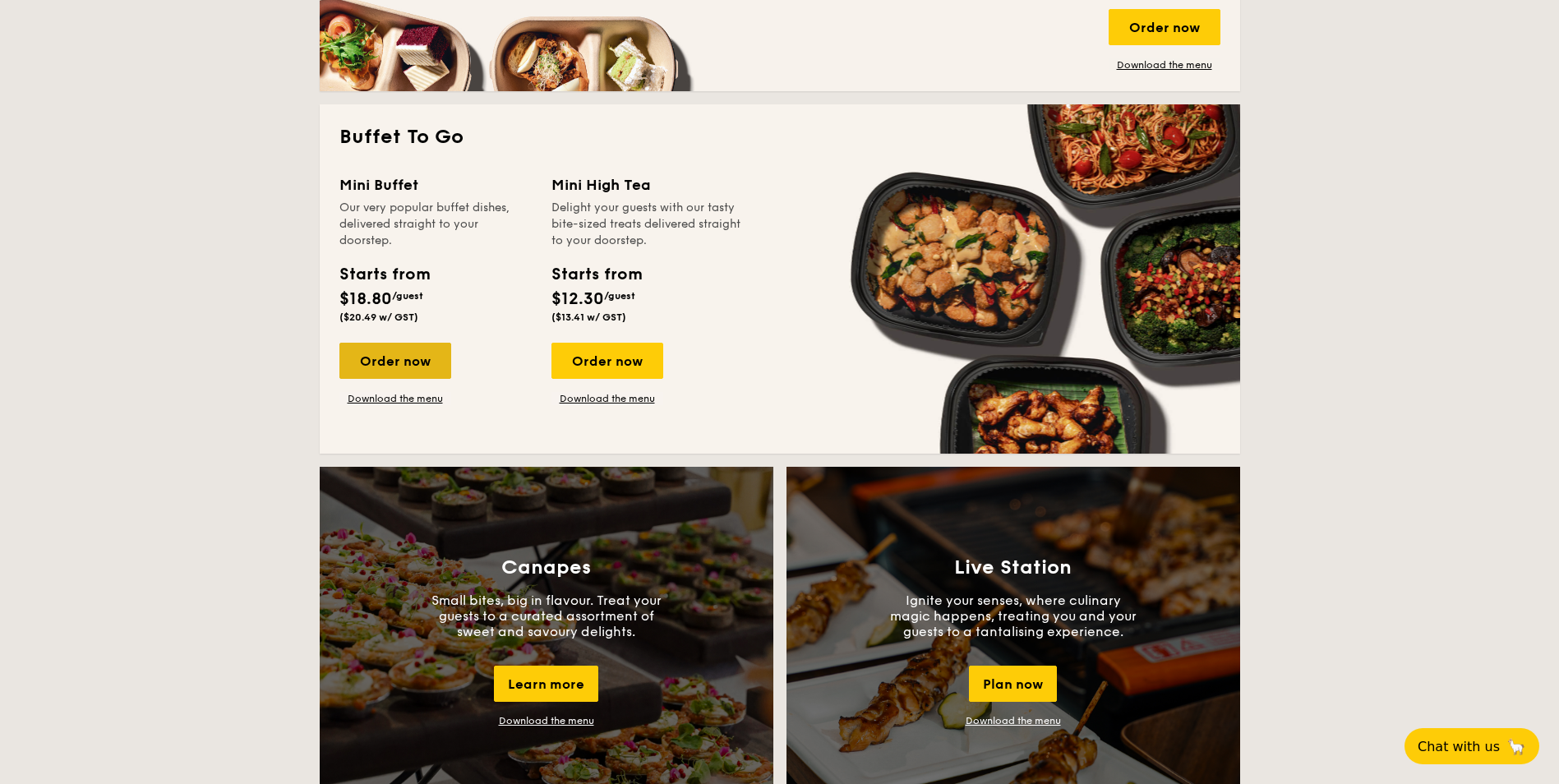
scroll to position [1019, 0]
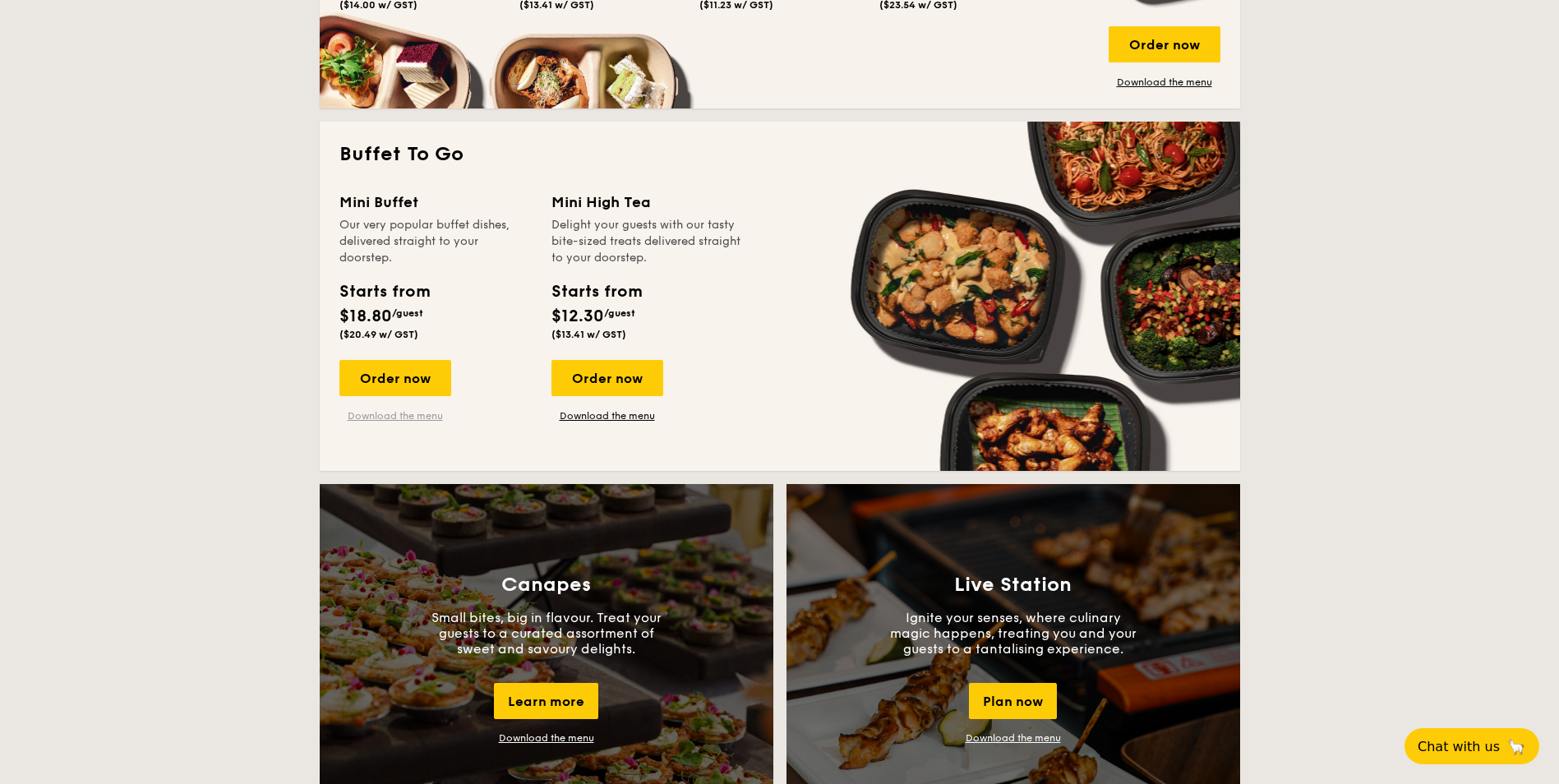
click at [407, 414] on link "Download the menu" at bounding box center [395, 416] width 112 height 13
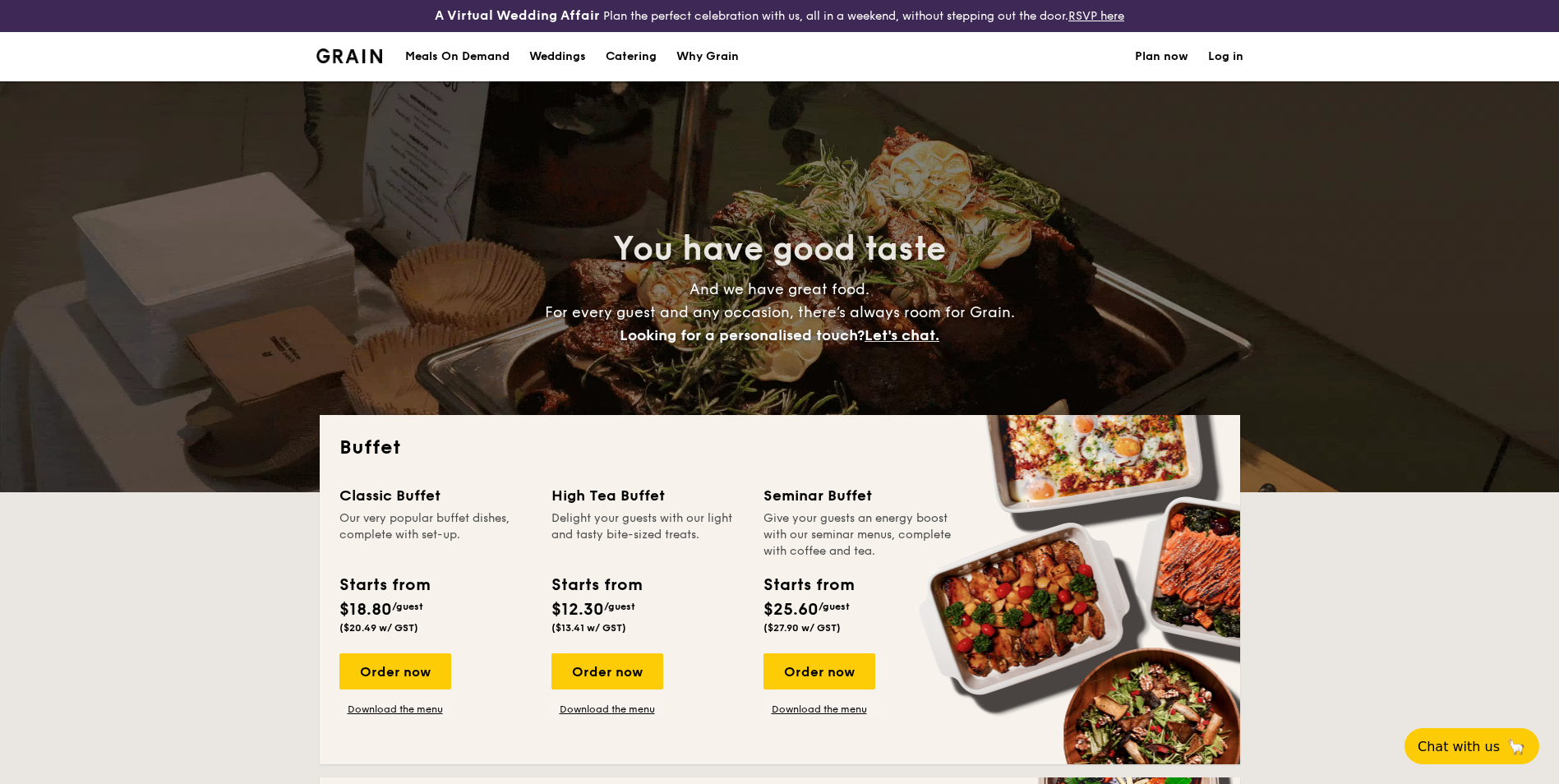
scroll to position [0, 0]
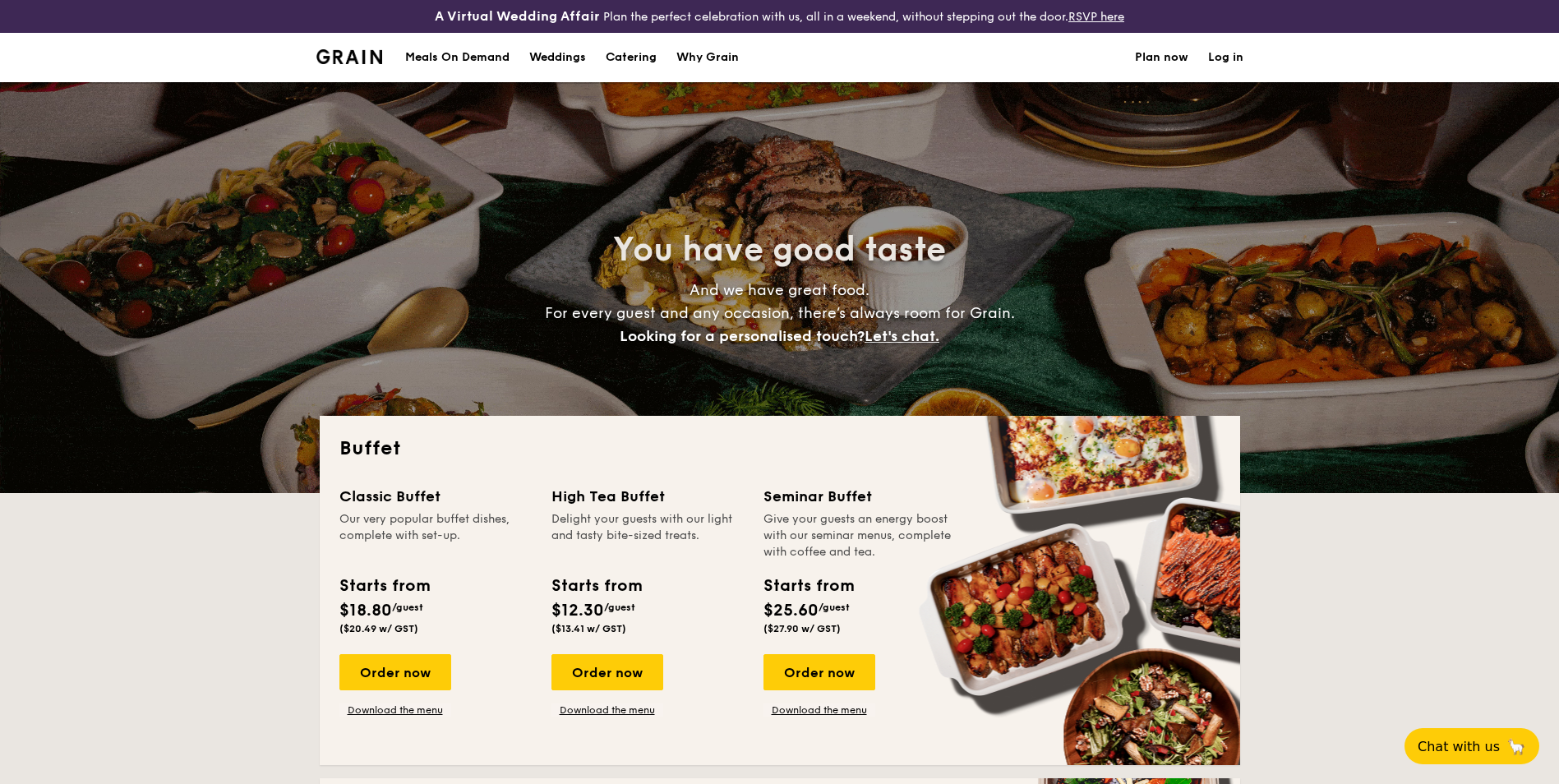
click at [623, 54] on h1 "Catering" at bounding box center [631, 57] width 51 height 49
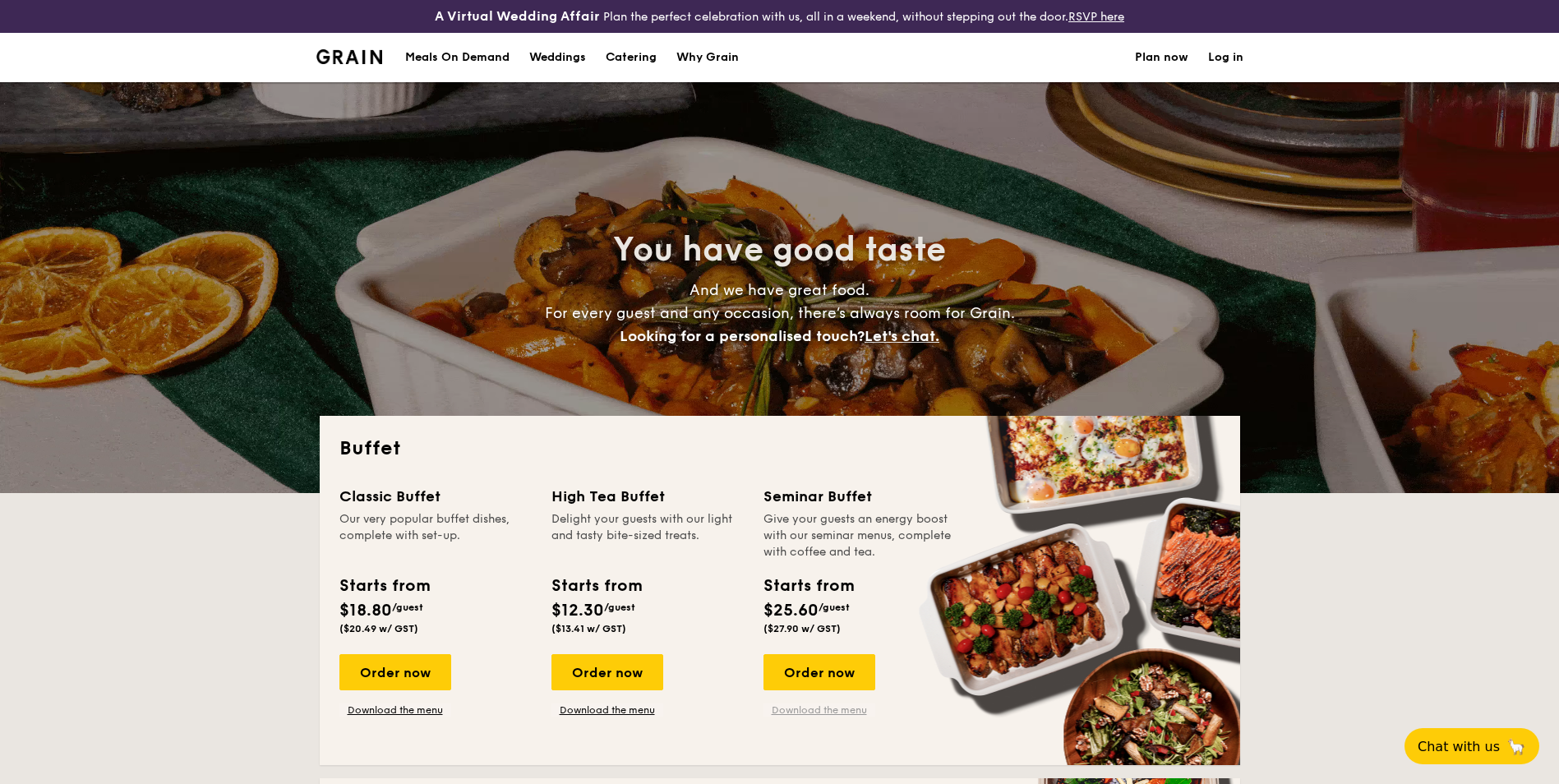
click at [831, 713] on link "Download the menu" at bounding box center [820, 710] width 112 height 13
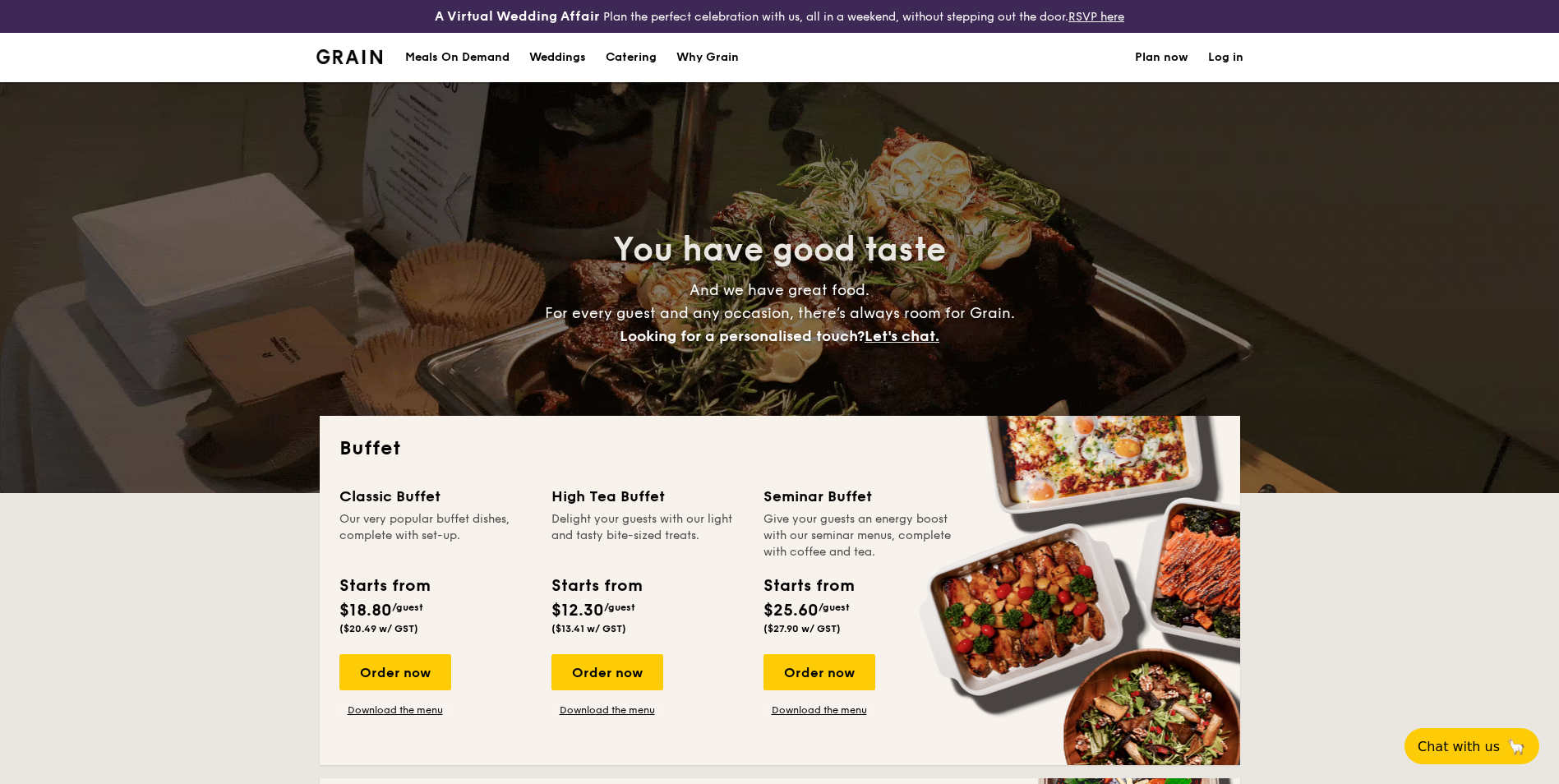
click at [441, 60] on div "Meals On Demand" at bounding box center [457, 57] width 104 height 49
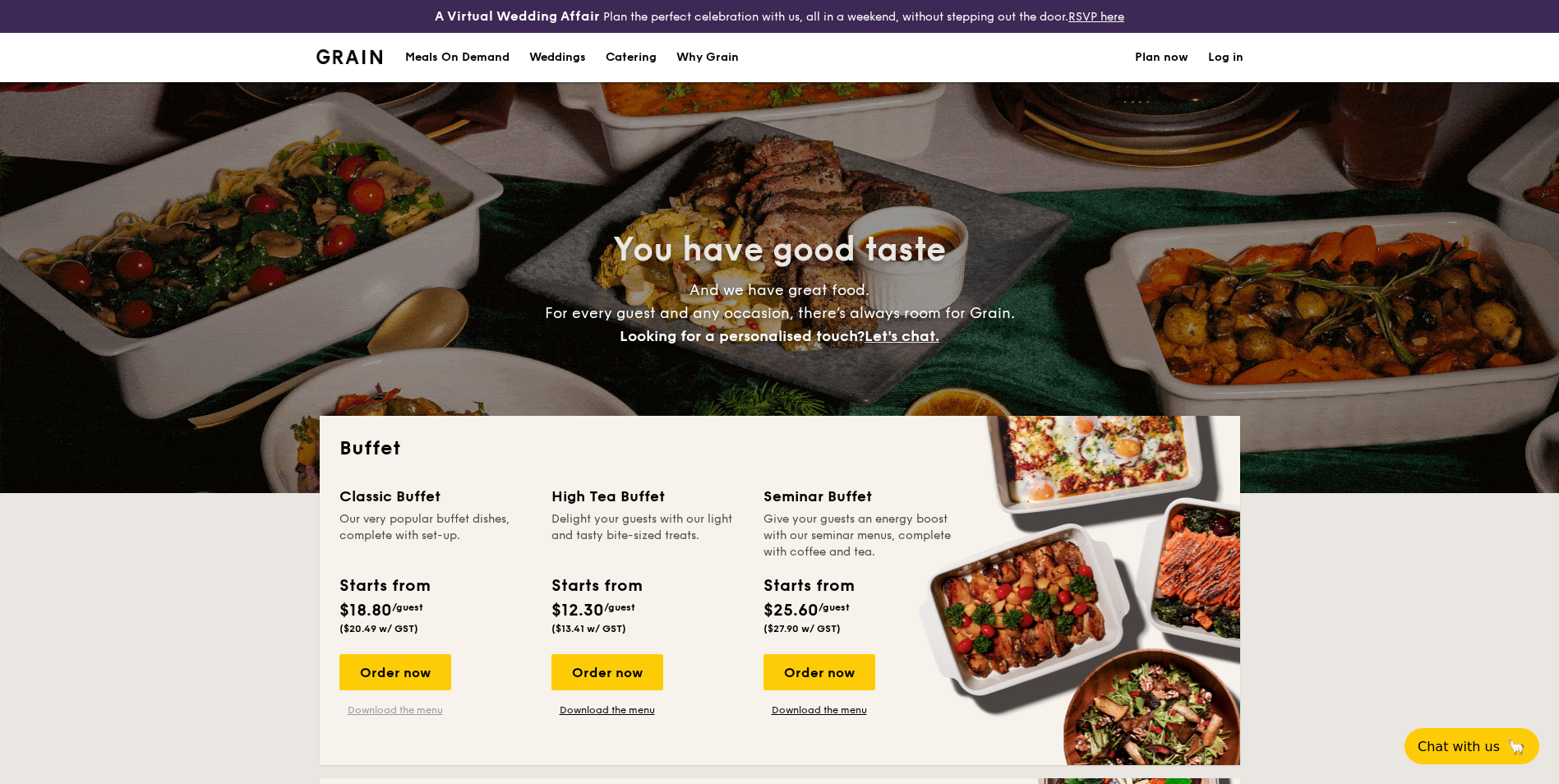
click at [436, 709] on link "Download the menu" at bounding box center [395, 710] width 112 height 13
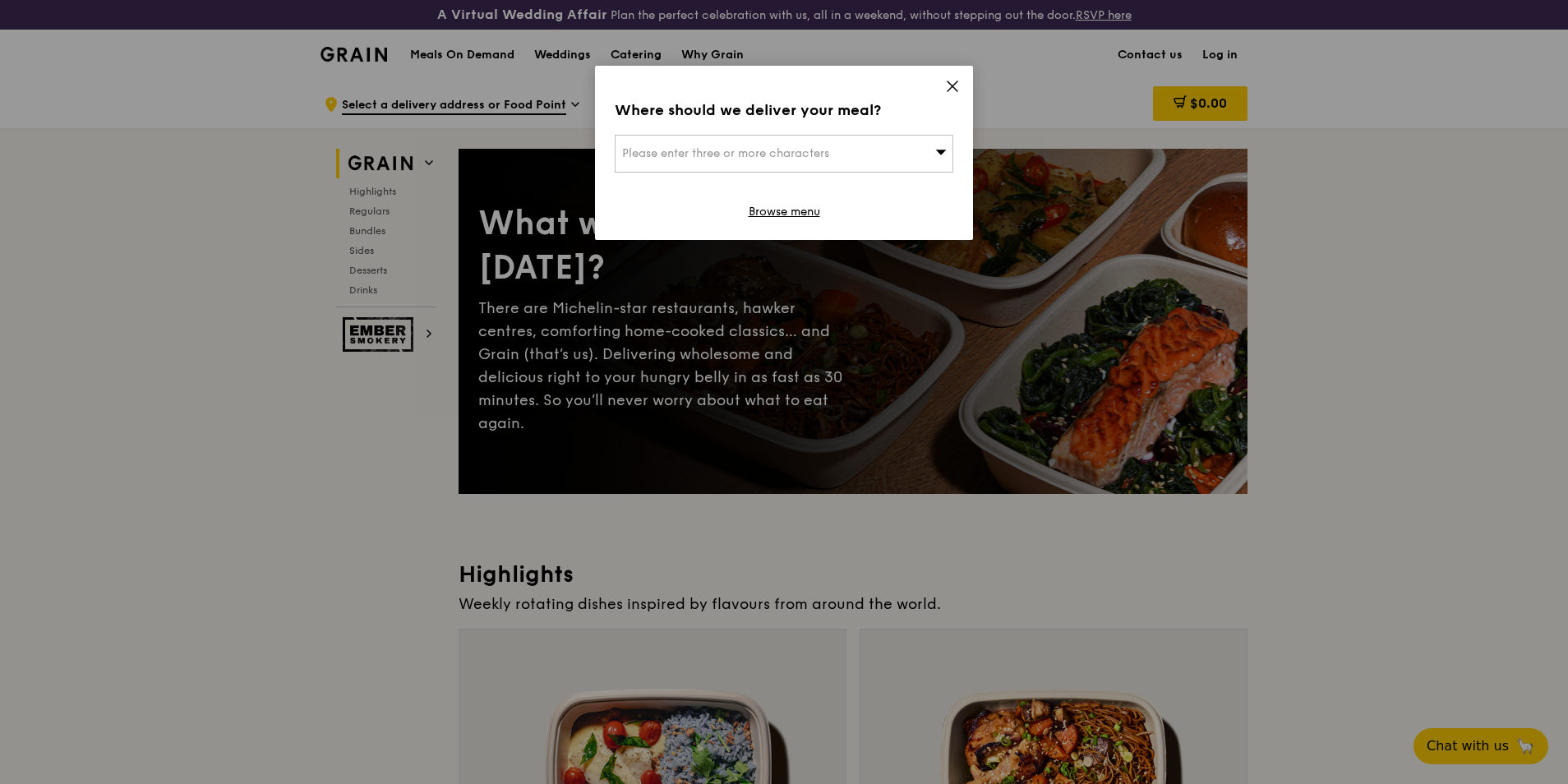
click at [955, 80] on icon at bounding box center [953, 86] width 15 height 15
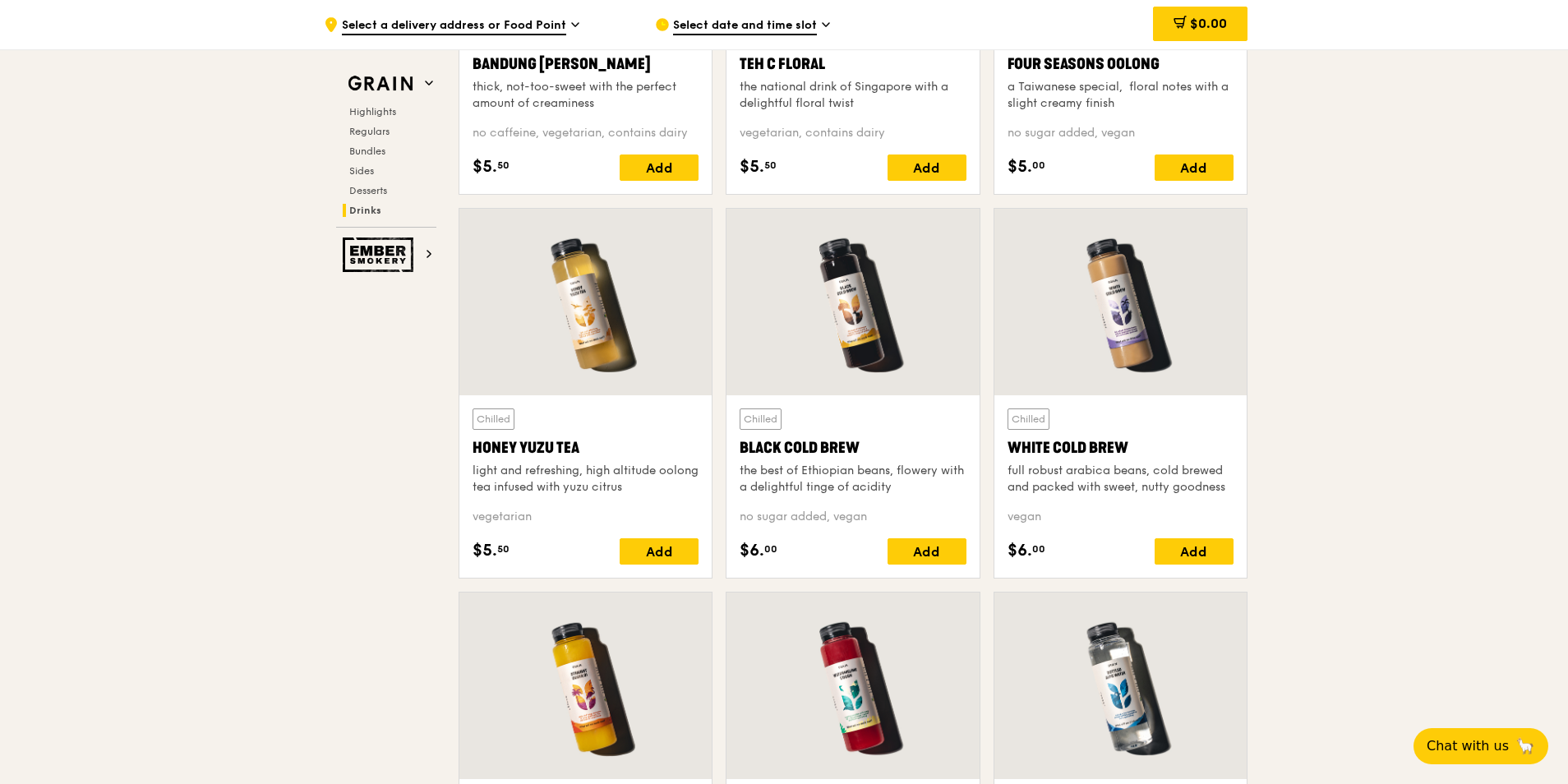
scroll to position [6164, 0]
